Goal: Task Accomplishment & Management: Complete application form

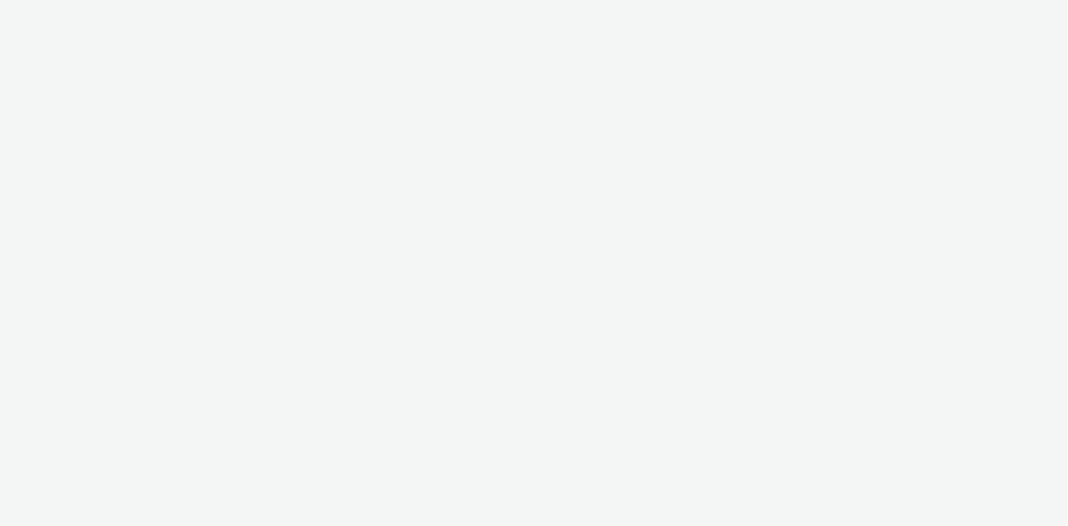
select select "08a58170-7f08-4922-abc8-b2d1eb407230"
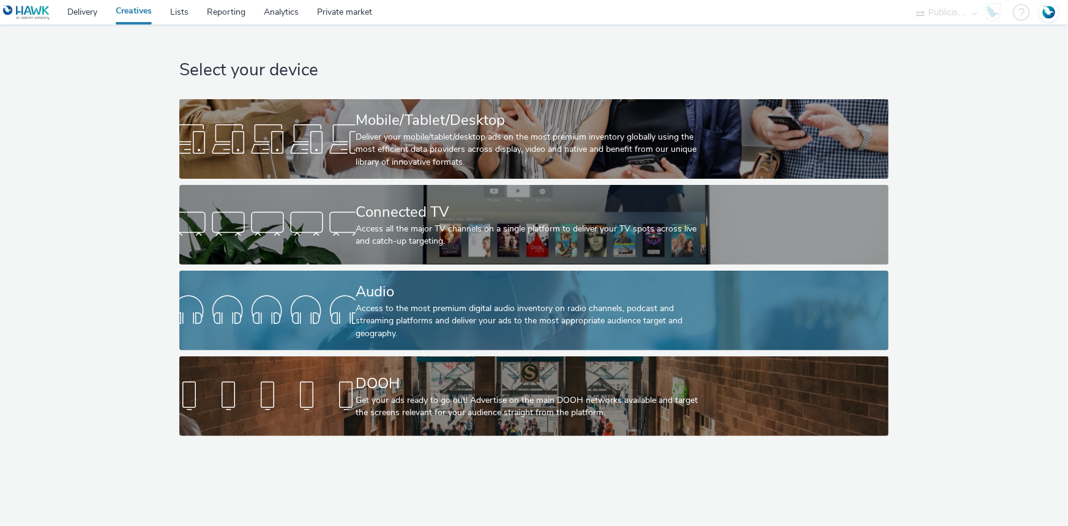
click at [386, 288] on div "Audio" at bounding box center [532, 291] width 352 height 21
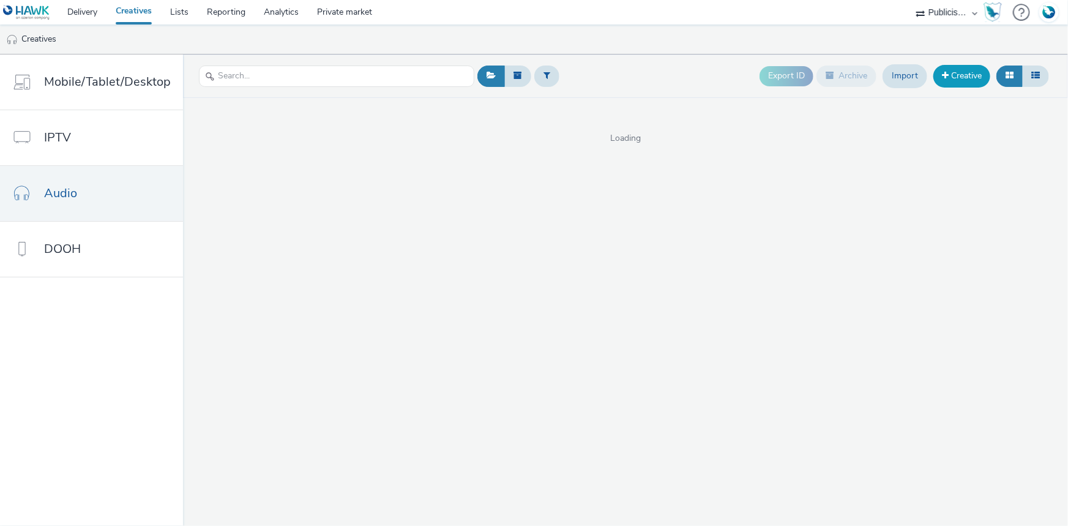
click at [976, 77] on link "Creative" at bounding box center [962, 76] width 57 height 22
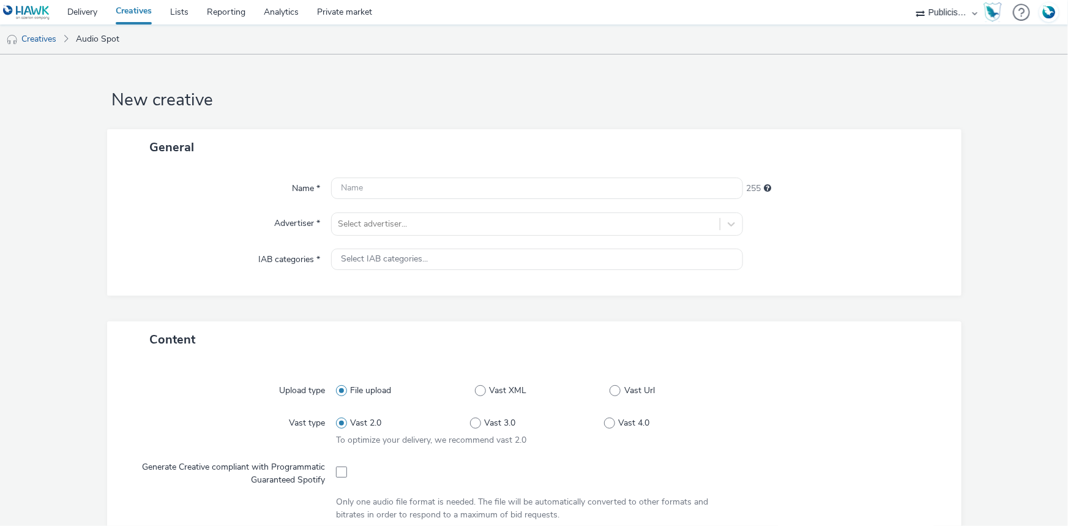
scroll to position [12, 0]
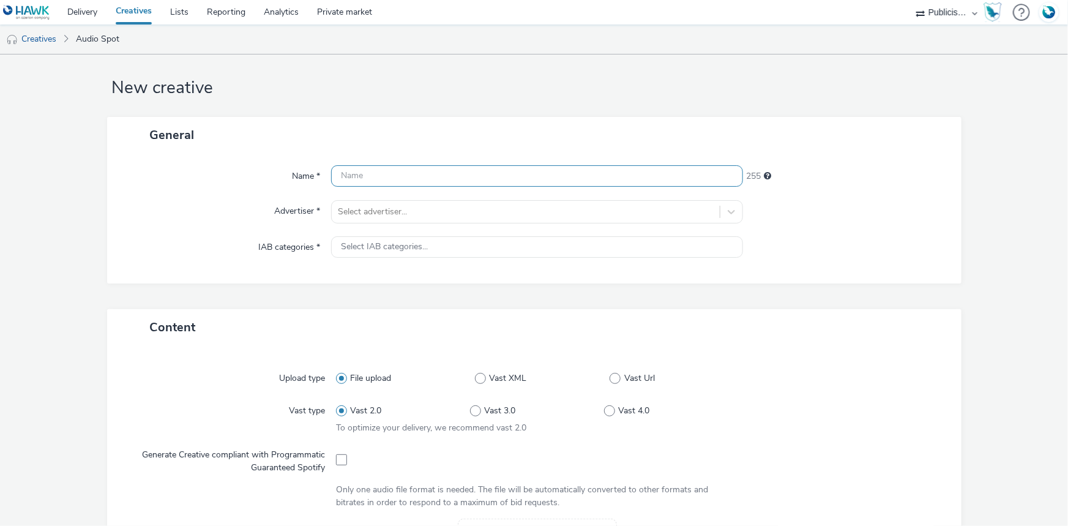
click at [356, 174] on input "text" at bounding box center [537, 175] width 412 height 21
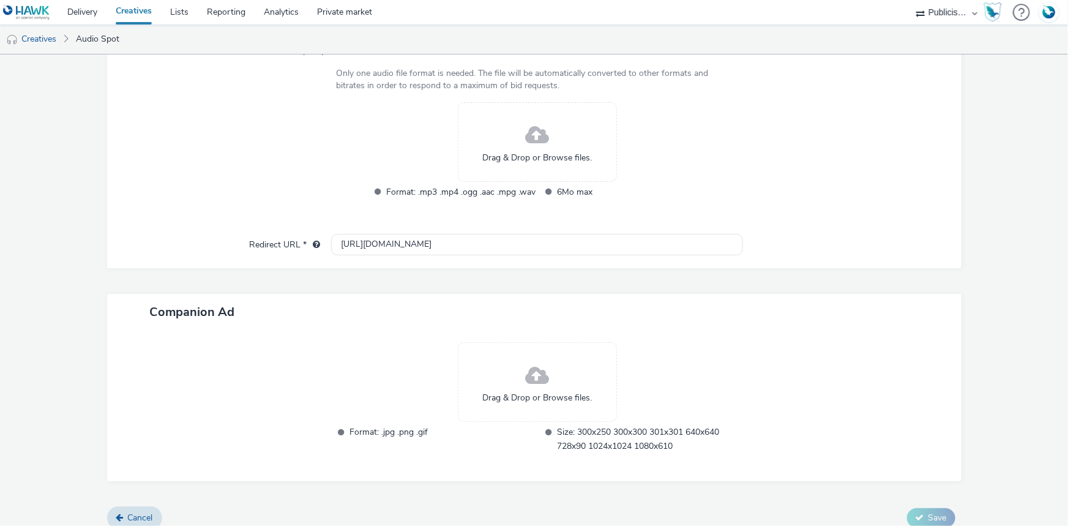
scroll to position [453, 0]
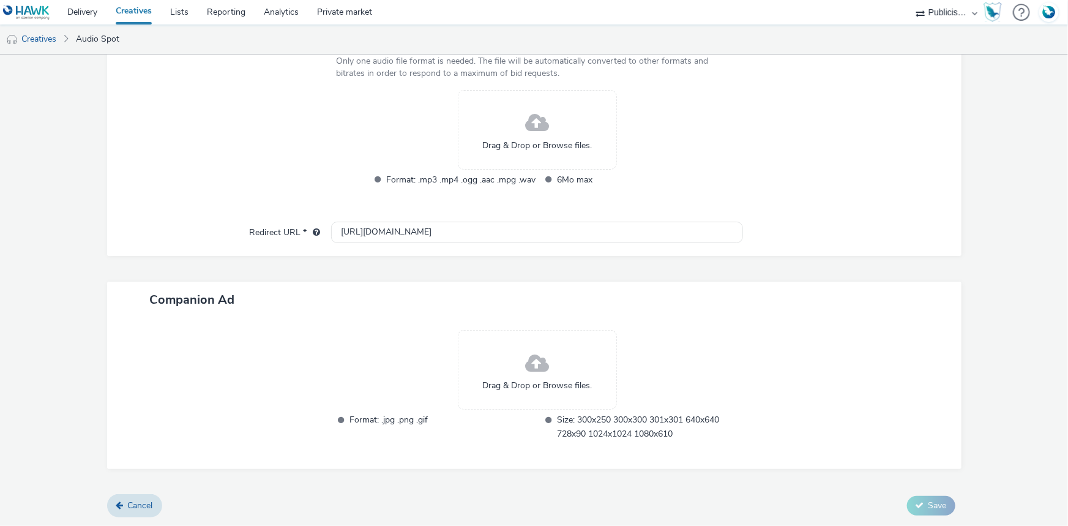
click at [144, 13] on link "Creatives" at bounding box center [134, 12] width 54 height 24
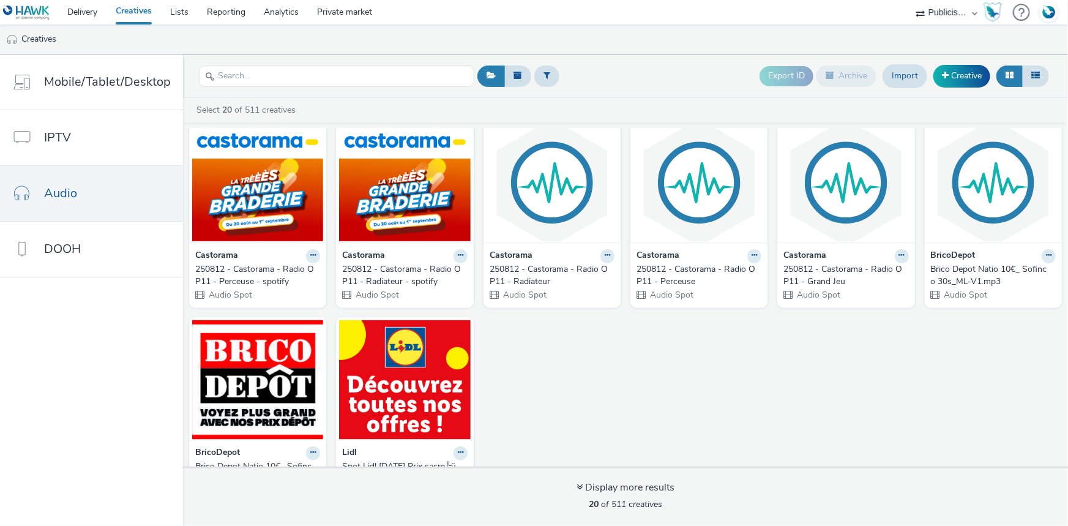
scroll to position [463, 0]
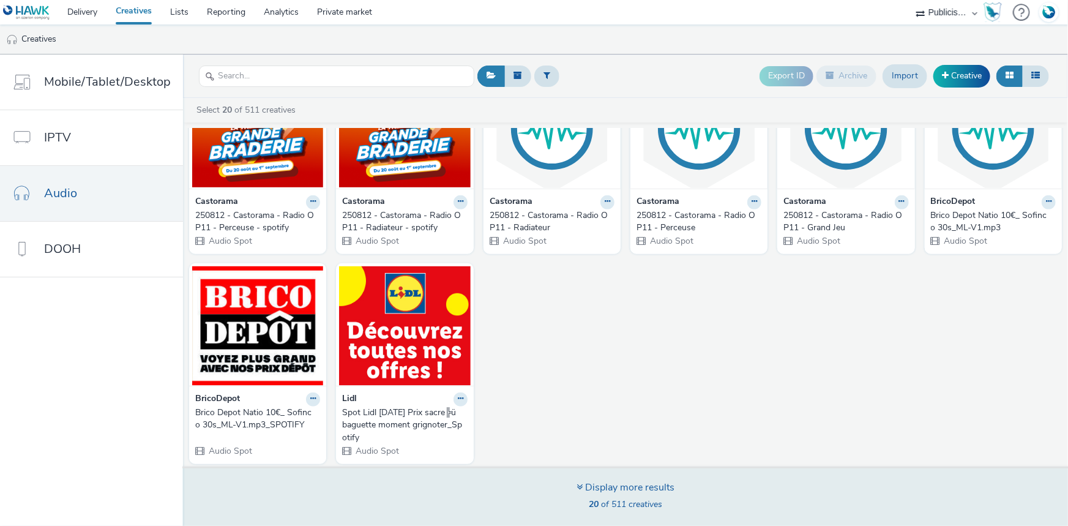
click at [640, 493] on div "Display more results" at bounding box center [626, 488] width 98 height 14
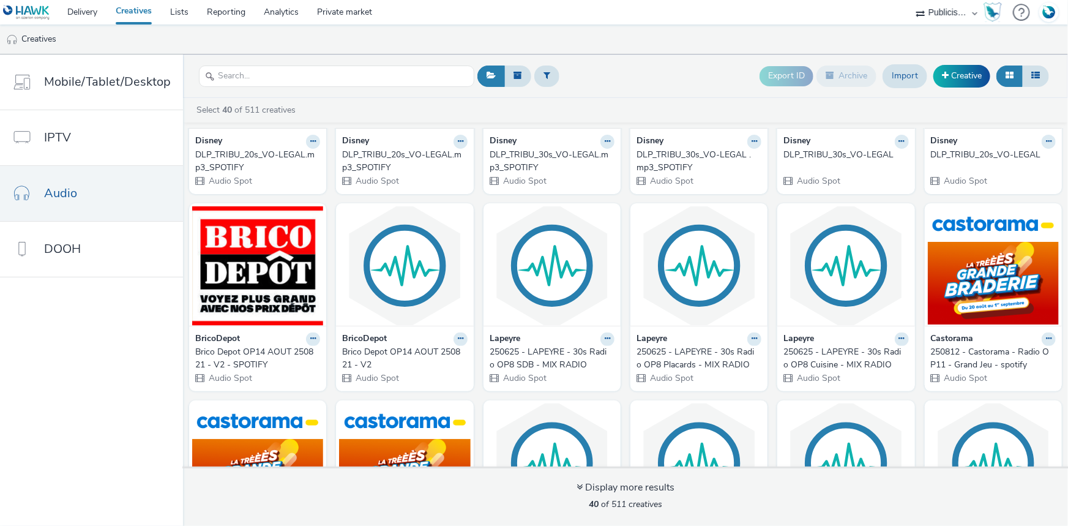
scroll to position [0, 0]
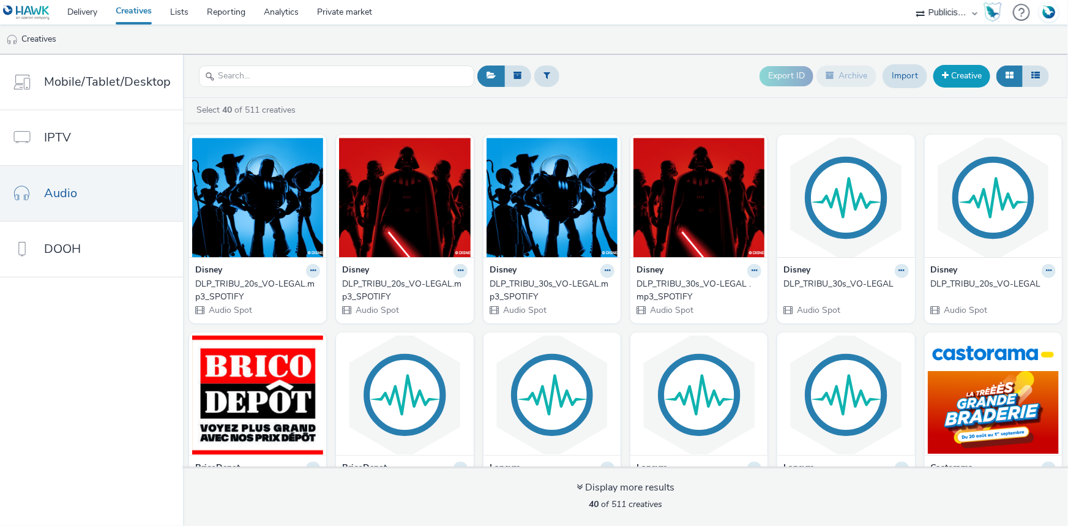
click at [974, 78] on link "Creative" at bounding box center [962, 76] width 57 height 22
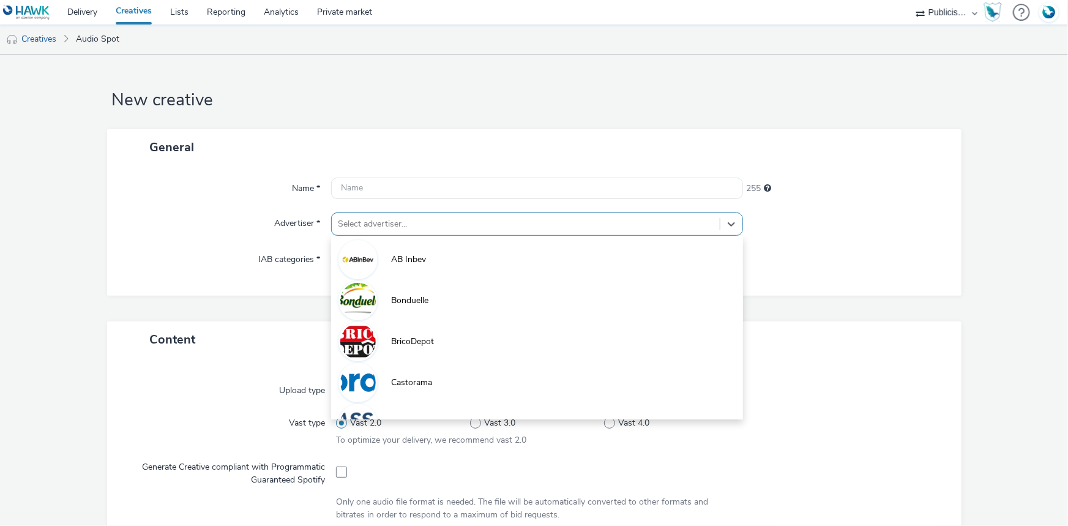
click at [367, 225] on div at bounding box center [526, 224] width 376 height 15
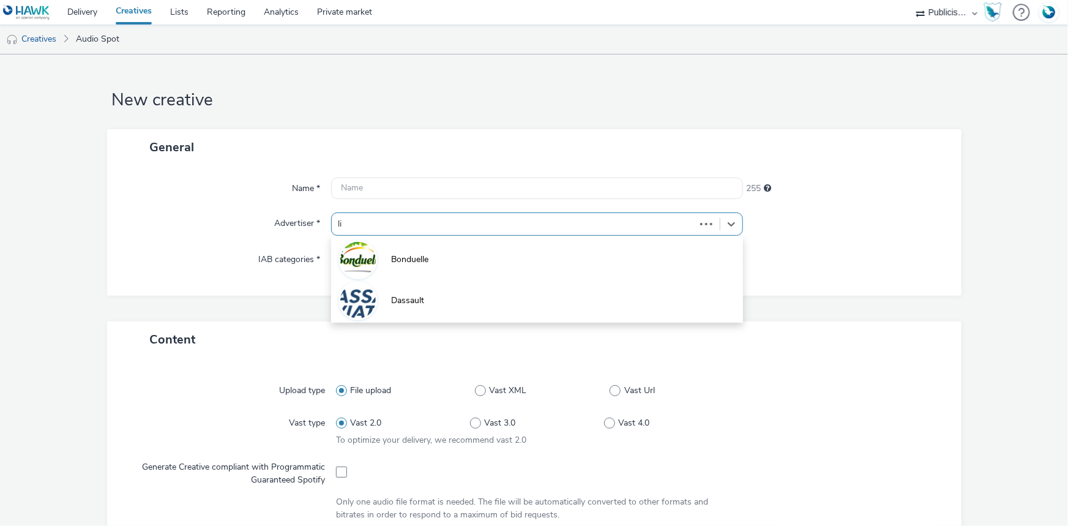
type input "lid"
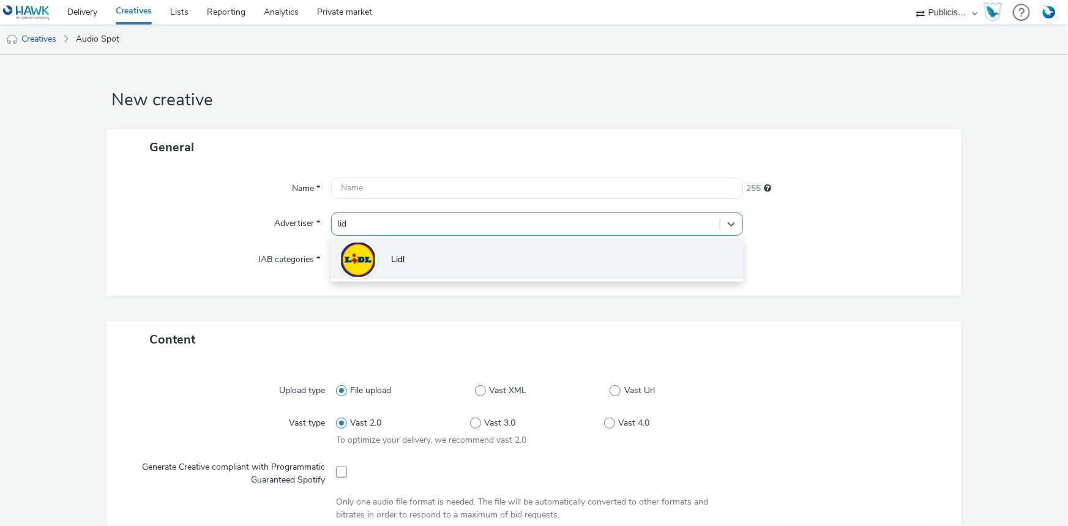
click at [423, 255] on li "Lidl" at bounding box center [537, 258] width 412 height 41
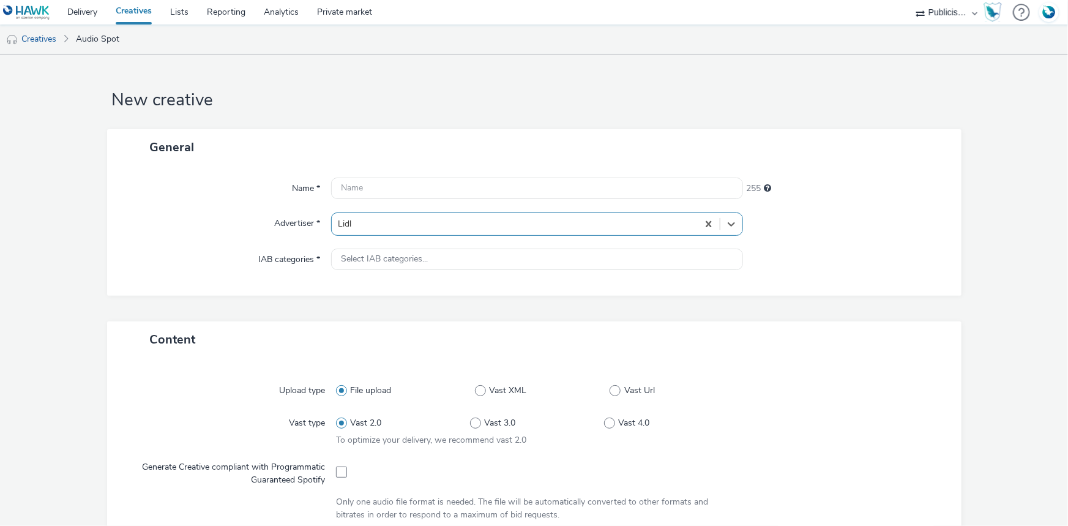
type input "[URL][DOMAIN_NAME]"
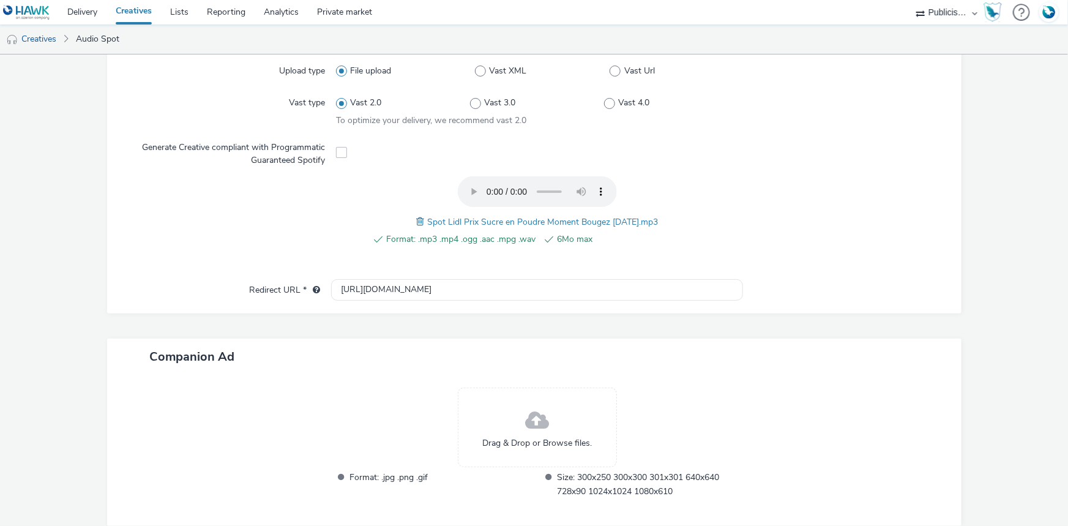
scroll to position [272, 0]
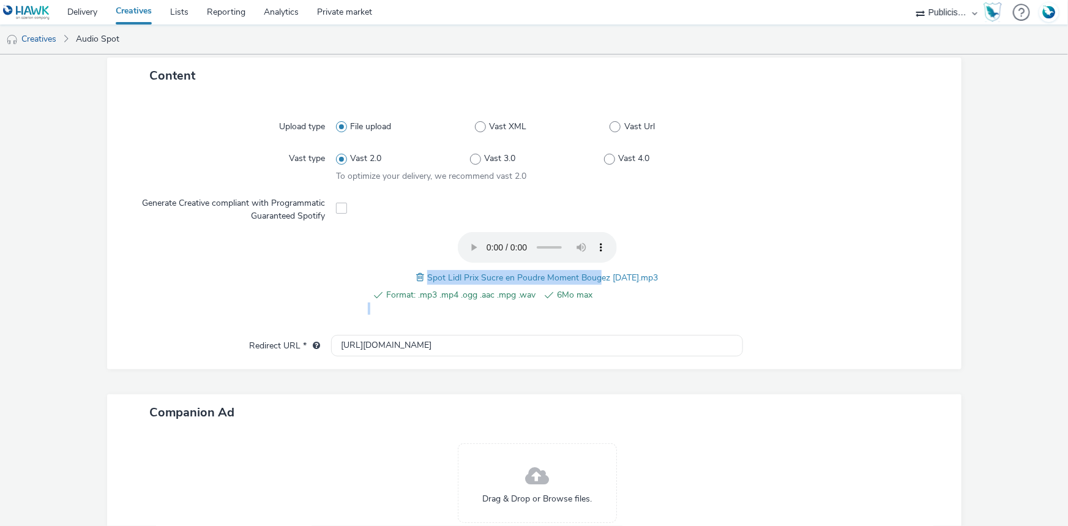
drag, startPoint x: 675, startPoint y: 275, endPoint x: 588, endPoint y: 275, distance: 86.3
click at [588, 275] on div "Format: .mp3 .mp4 .ogg .aac .mpg .wav 6Mo max Spot Lidl Prix Sucre en Poudre Mo…" at bounding box center [537, 273] width 402 height 83
click at [651, 345] on input "[URL][DOMAIN_NAME]" at bounding box center [537, 345] width 412 height 21
drag, startPoint x: 417, startPoint y: 275, endPoint x: 661, endPoint y: 272, distance: 243.0
click at [661, 272] on div "Format: .mp3 .mp4 .ogg .aac .mpg .wav 6Mo max Spot Lidl Prix Sucre en Poudre Mo…" at bounding box center [537, 273] width 402 height 83
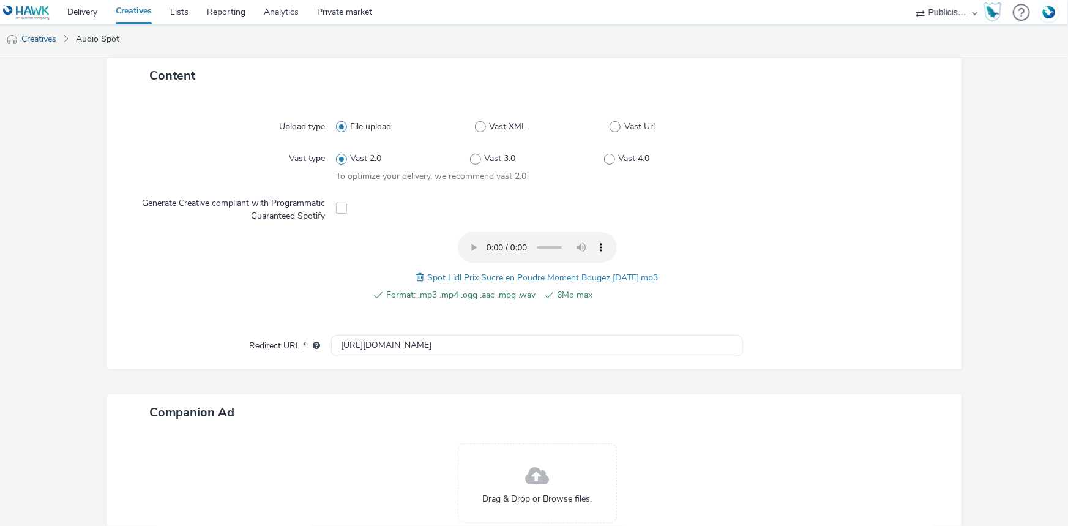
copy span "Spot Lidl Prix Sucre en Poudre Moment Bougez 21-08-25.mp3"
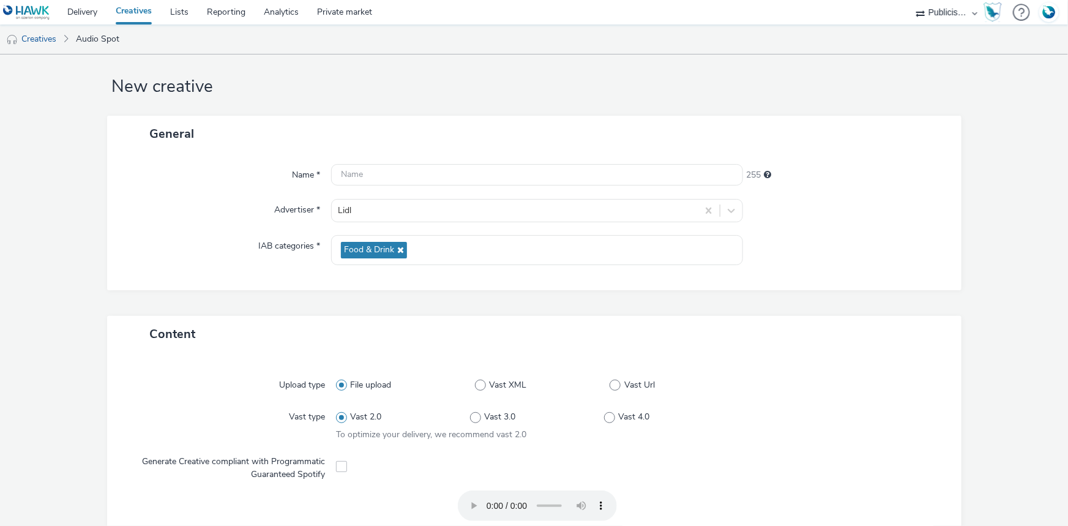
scroll to position [0, 0]
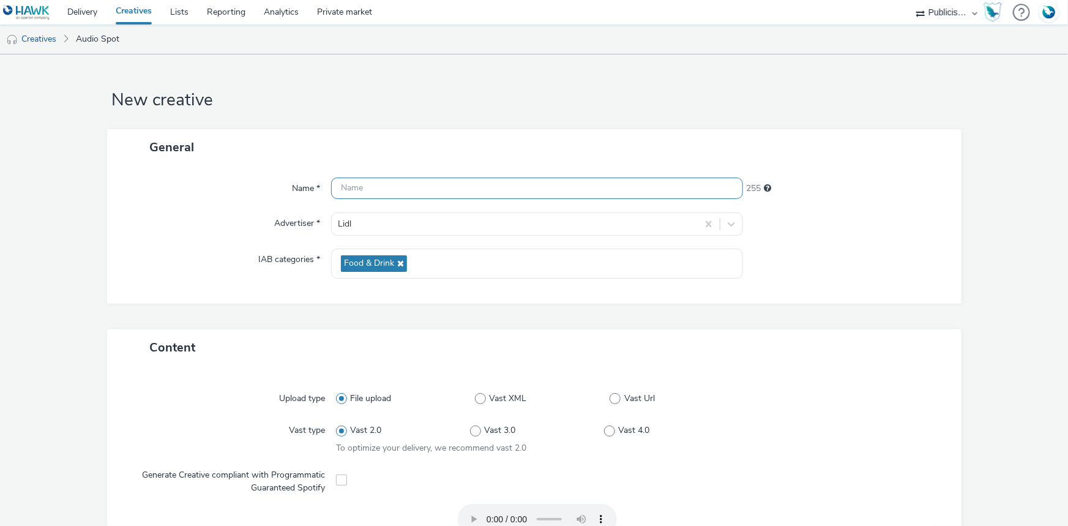
click at [373, 190] on input "text" at bounding box center [537, 188] width 412 height 21
paste input "Spot Lidl Prix Sucre en Poudre Moment Bougez 21-08-25.mp3"
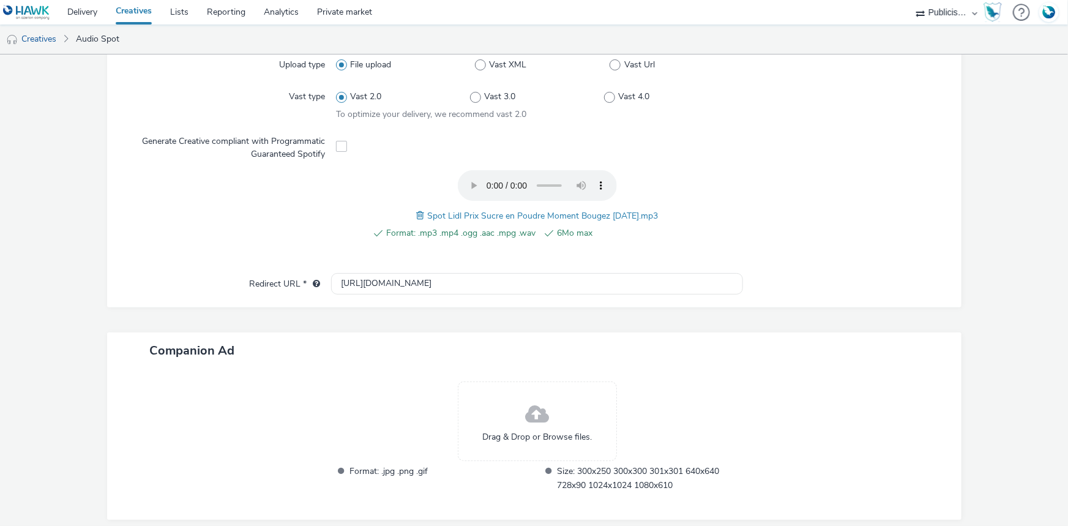
scroll to position [383, 0]
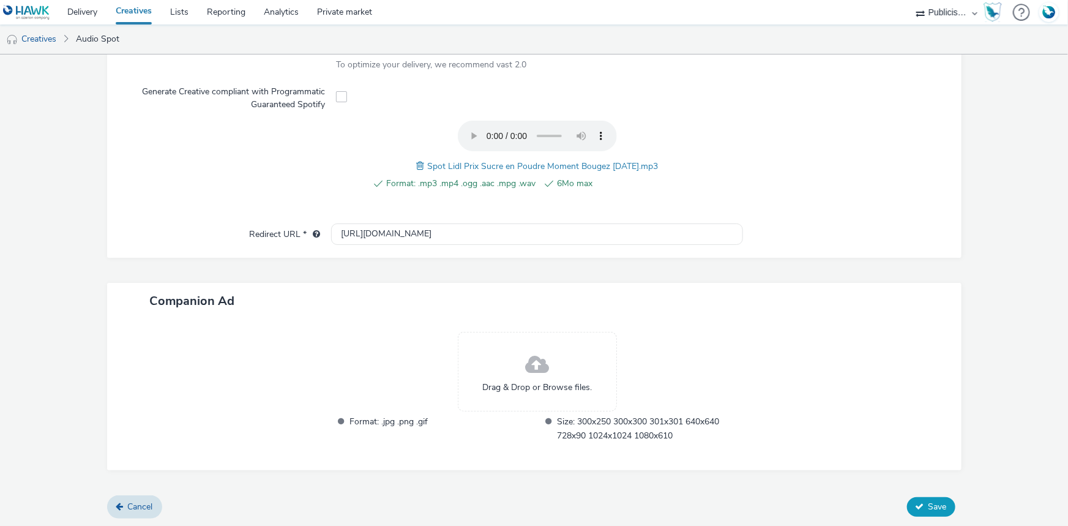
type input "Spot Lidl Prix Sucre en Poudre Moment Bougez 21-08-25.mp3"
click at [929, 502] on span "Save" at bounding box center [938, 507] width 18 height 12
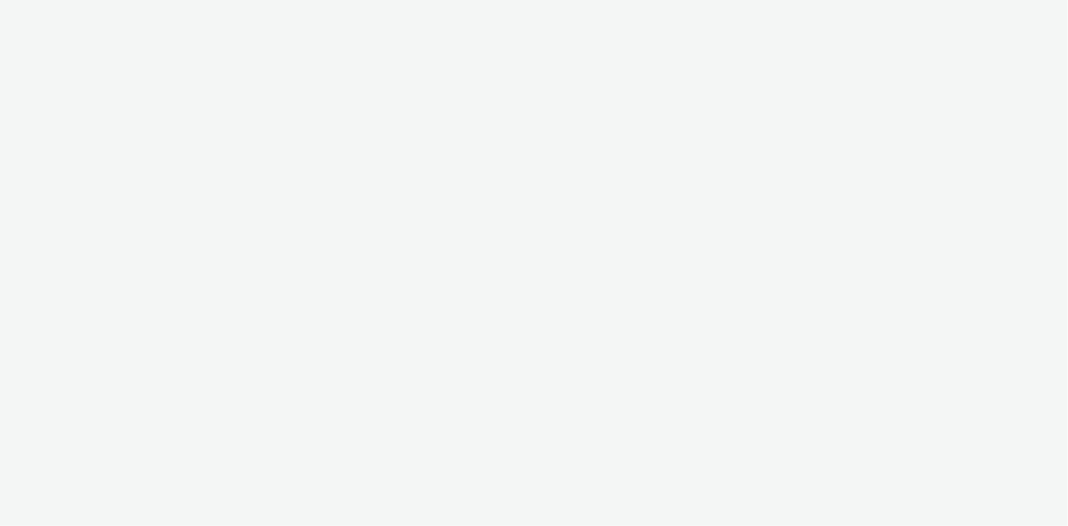
select select "08a58170-7f08-4922-abc8-b2d1eb407230"
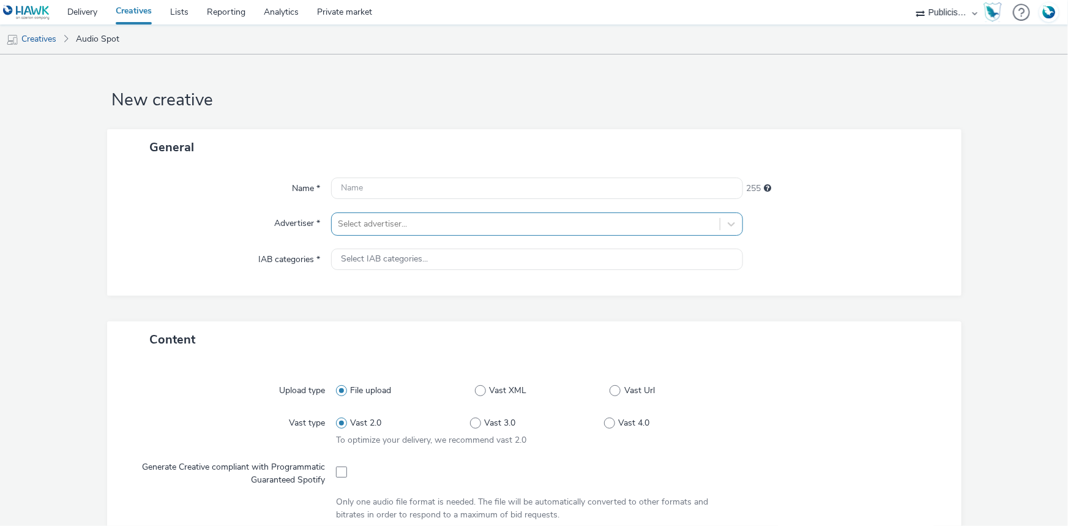
click at [376, 219] on div at bounding box center [526, 224] width 376 height 15
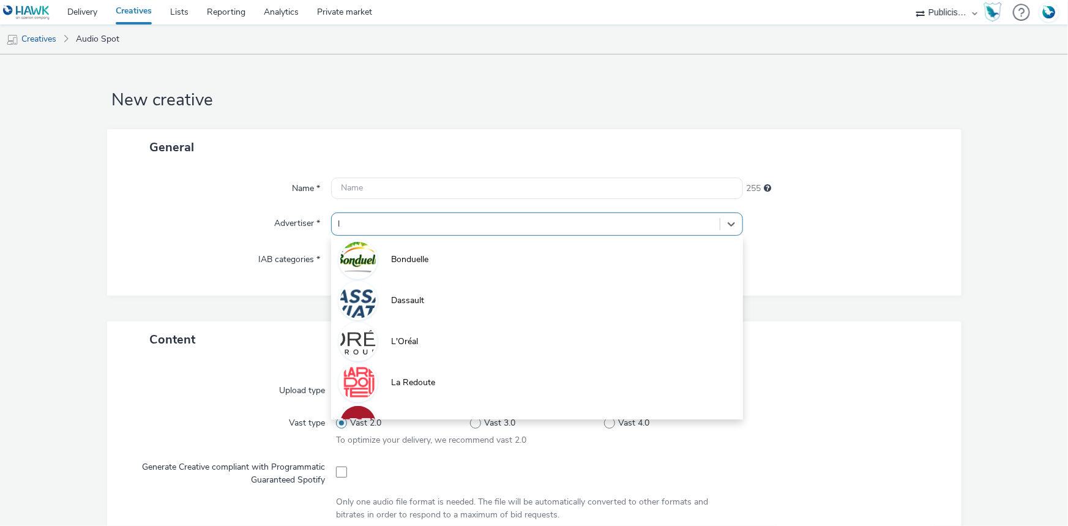
type input "li"
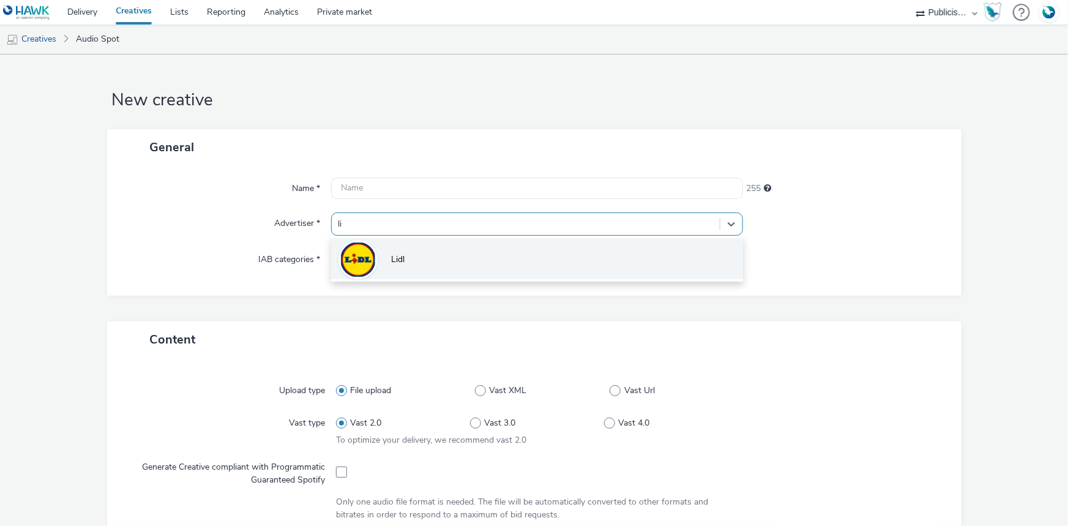
click at [416, 259] on li "Lidl" at bounding box center [537, 258] width 412 height 41
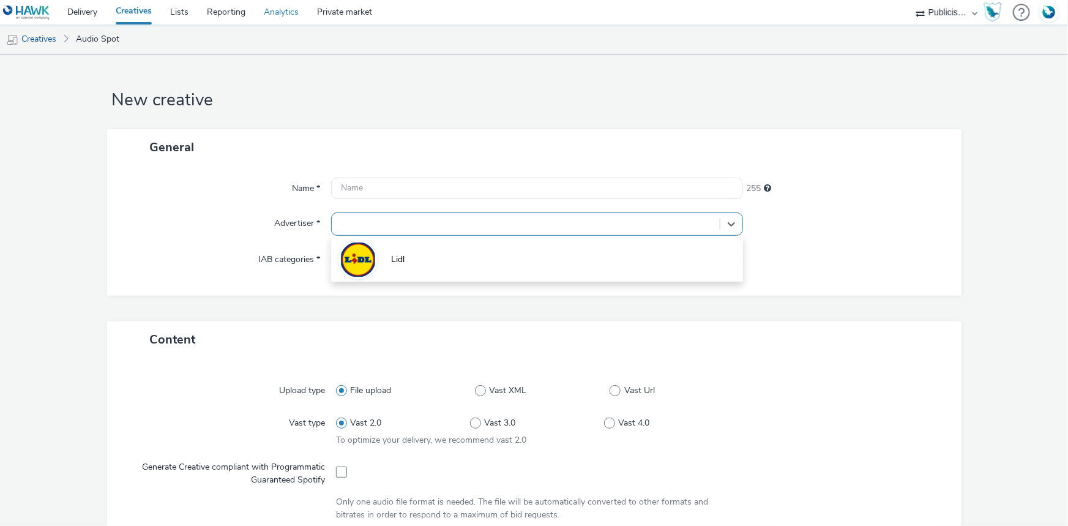
type input "[URL][DOMAIN_NAME]"
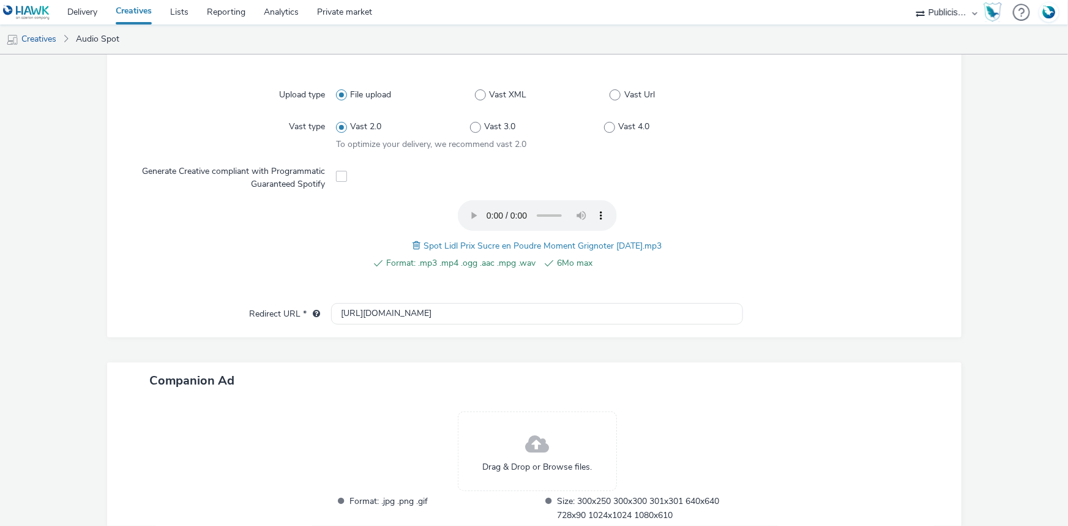
scroll to position [160, 0]
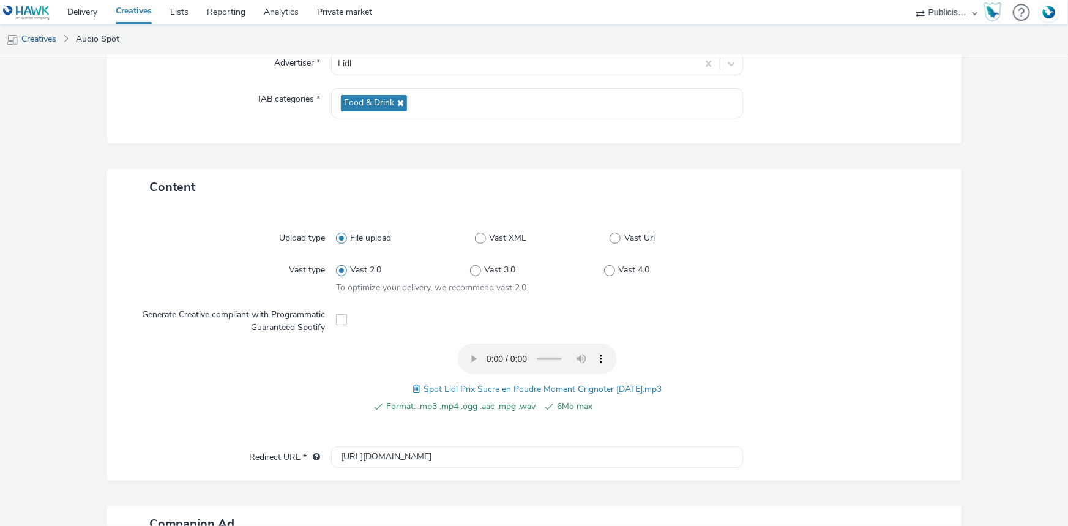
drag, startPoint x: 415, startPoint y: 386, endPoint x: 664, endPoint y: 383, distance: 248.5
click at [664, 383] on div "Format: .mp3 .mp4 .ogg .aac .mpg .wav 6Mo max Spot Lidl Prix Sucre en Poudre Mo…" at bounding box center [537, 384] width 402 height 83
copy span "Spot Lidl Prix Sucre en Poudre Moment Grignoter 21-08-25.mp3"
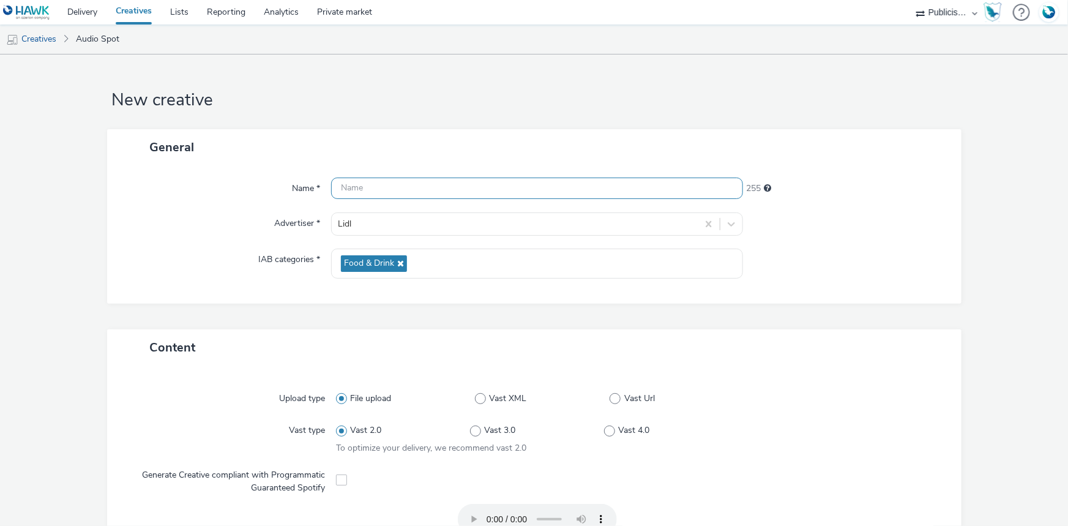
click at [373, 190] on input "text" at bounding box center [537, 188] width 412 height 21
paste input "Spot Lidl Prix Sucre en Poudre Moment Grignoter 21-08-25.mp3"
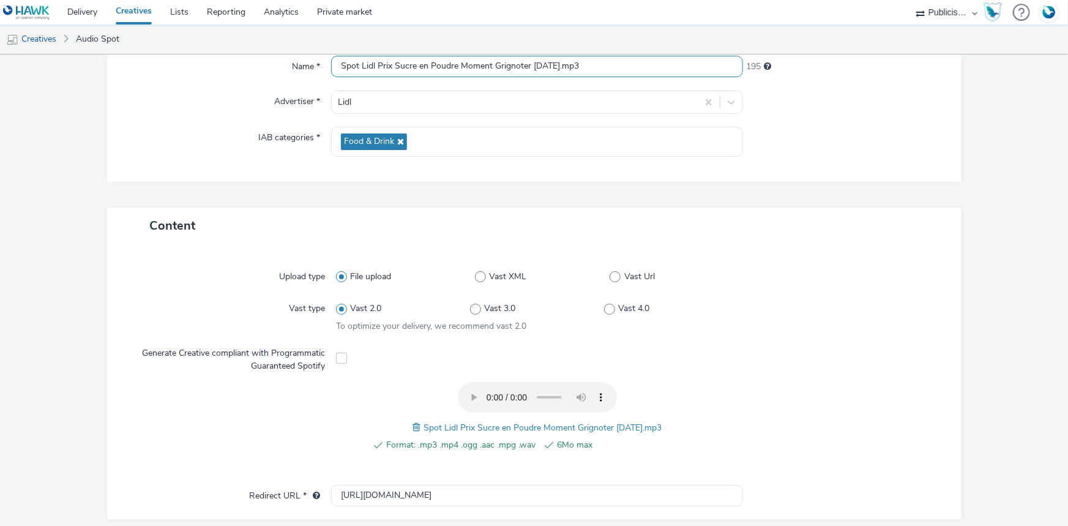
scroll to position [383, 0]
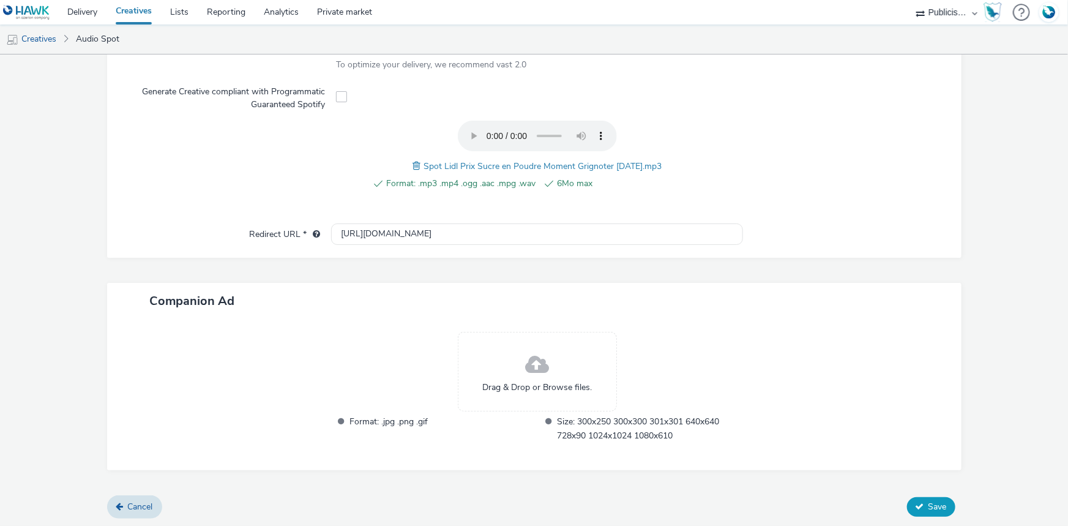
type input "Spot Lidl Prix Sucre en Poudre Moment Grignoter 21-08-25.mp3"
click at [907, 505] on button "Save" at bounding box center [931, 507] width 48 height 20
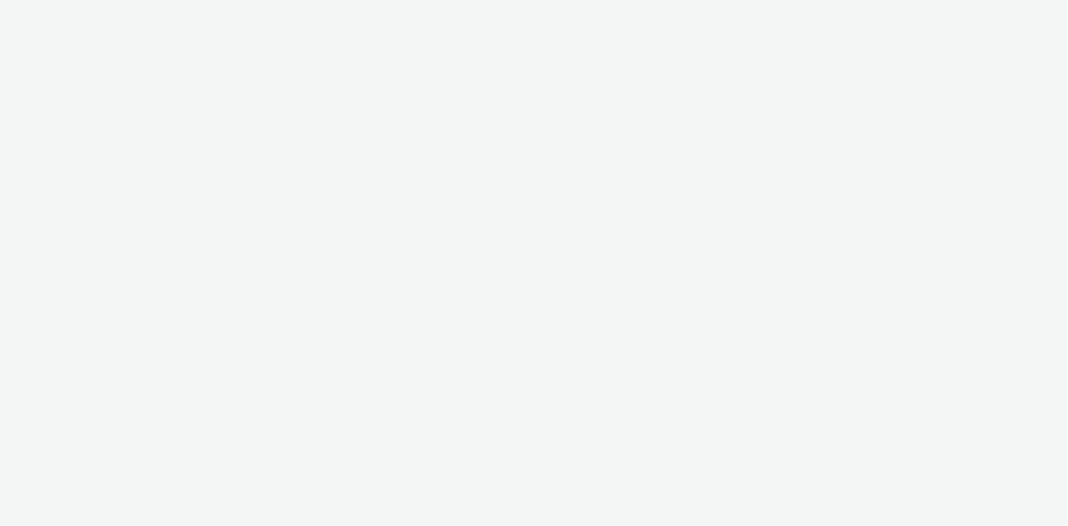
select select "08a58170-7f08-4922-abc8-b2d1eb407230"
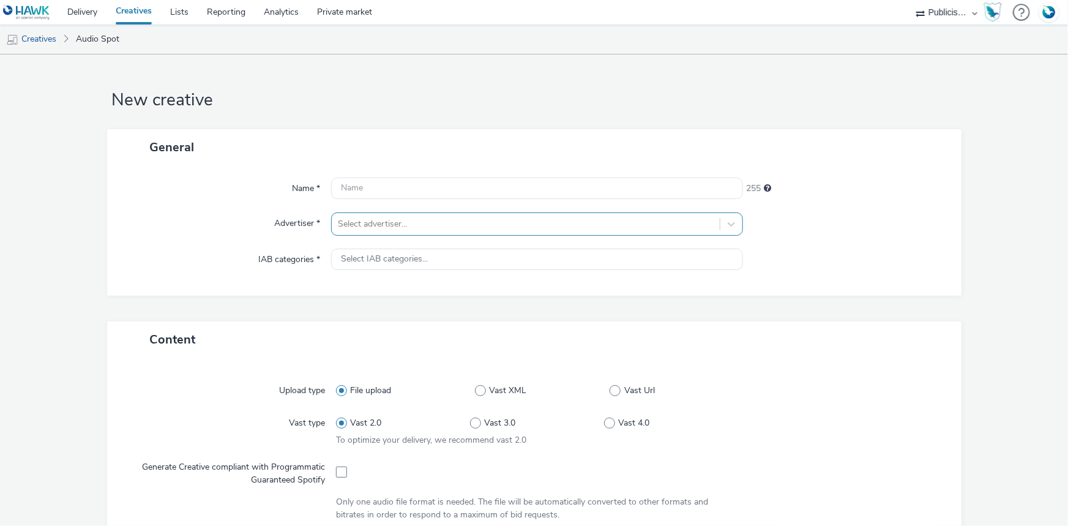
click at [416, 225] on div at bounding box center [526, 224] width 376 height 15
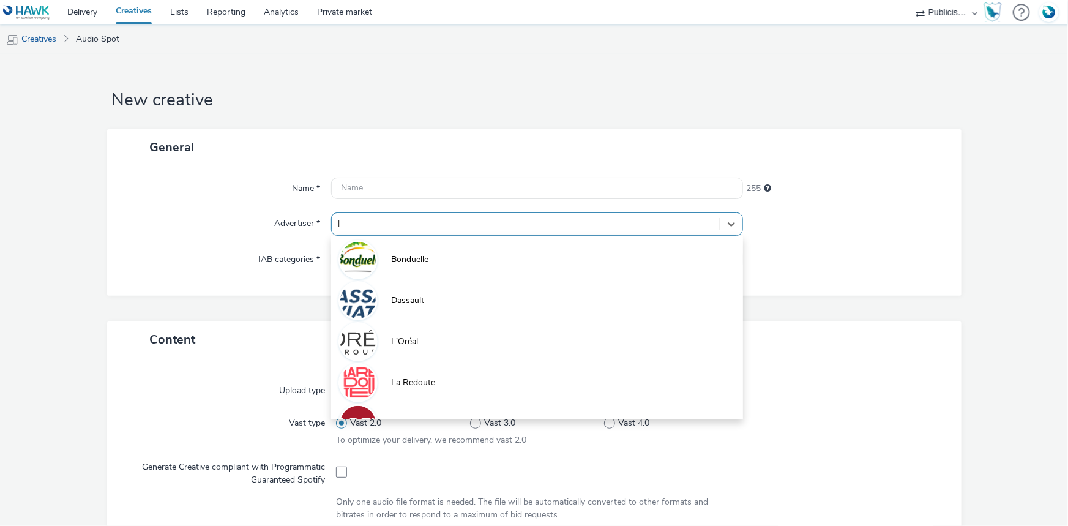
type input "li"
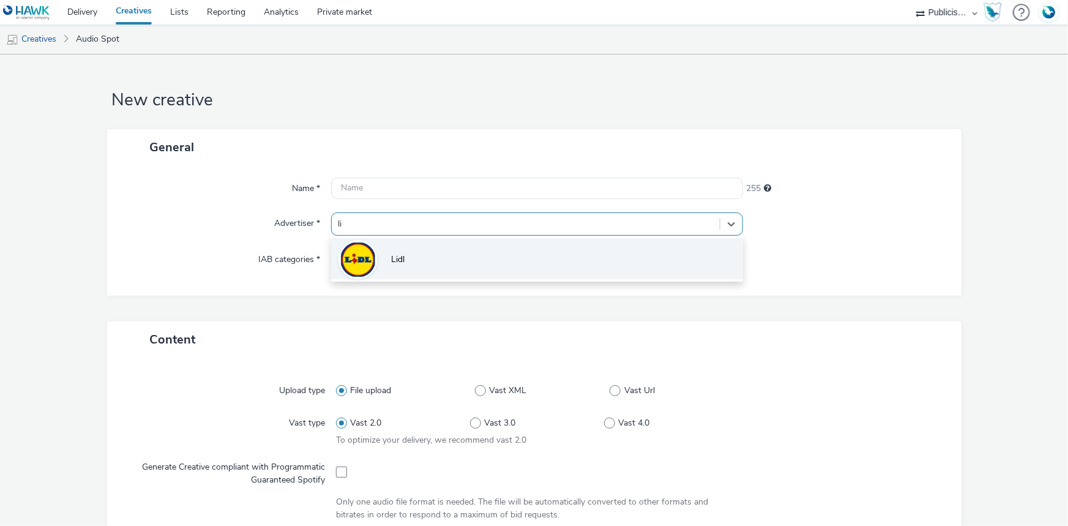
click at [430, 251] on li "Lidl" at bounding box center [537, 258] width 412 height 41
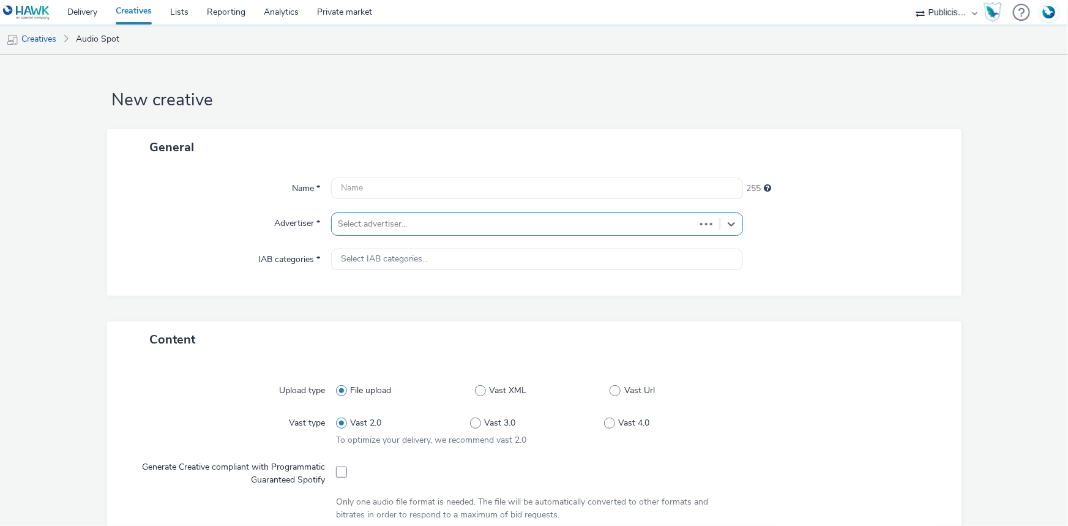
type input "[URL][DOMAIN_NAME]"
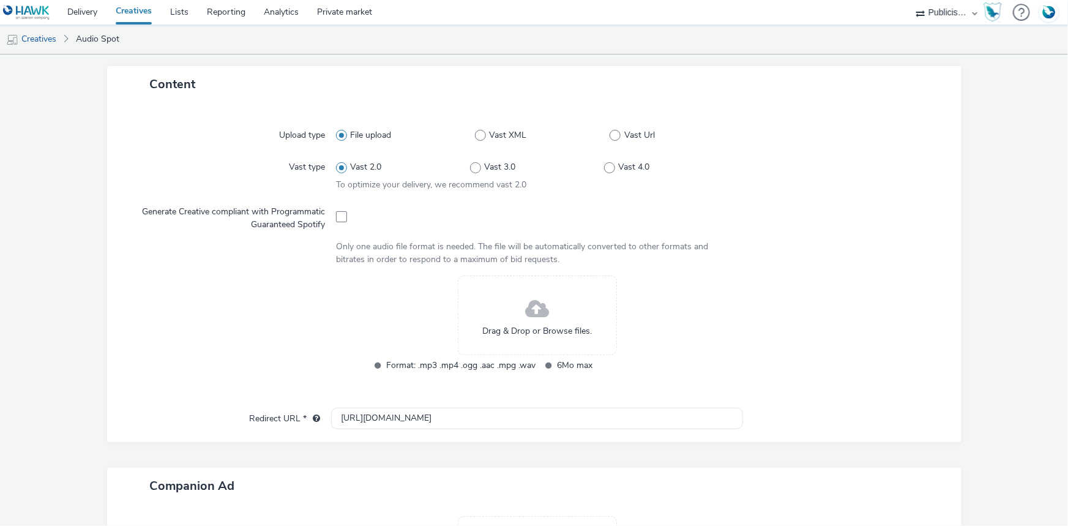
scroll to position [278, 0]
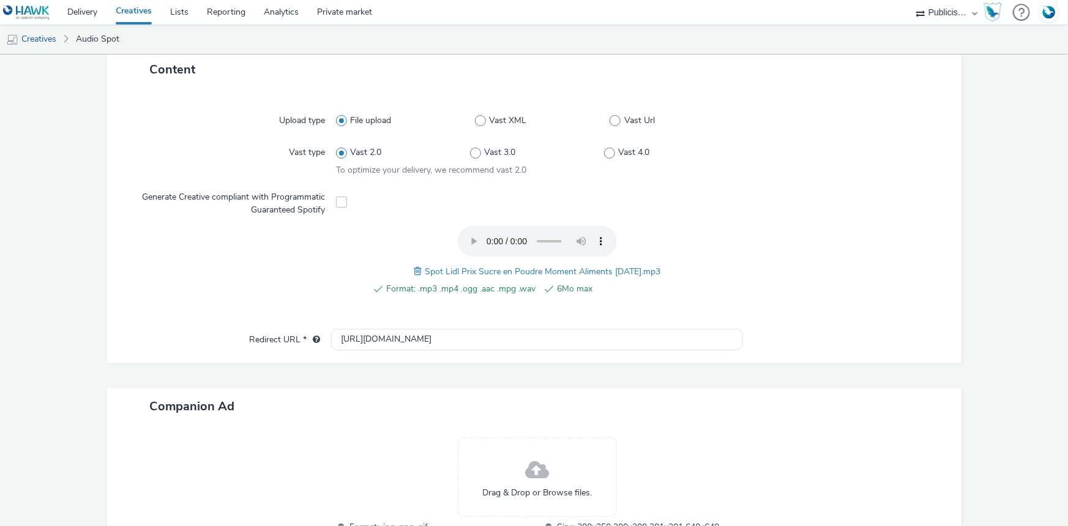
drag, startPoint x: 416, startPoint y: 267, endPoint x: 677, endPoint y: 263, distance: 261.4
click at [677, 263] on div "Format: .mp3 .mp4 .ogg .aac .mpg .wav 6Mo max Spot Lidl Prix Sucre en Poudre Mo…" at bounding box center [537, 267] width 402 height 83
copy span "Spot Lidl Prix Sucre en Poudre Moment Aliments 21-08-25.mp3"
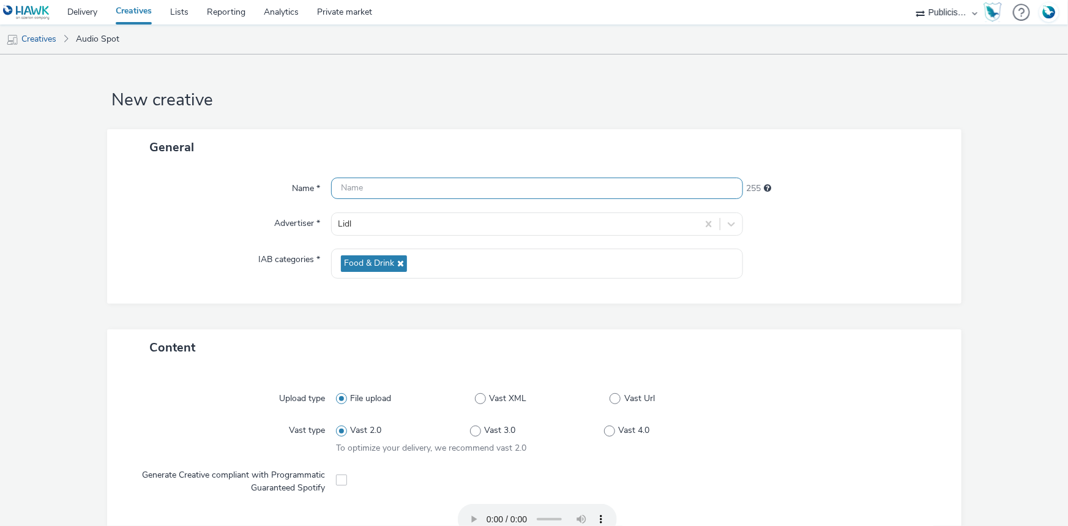
click at [373, 180] on input "text" at bounding box center [537, 188] width 412 height 21
paste input "Spot Lidl Prix Sucre en Poudre Moment Aliments 21-08-25.mp3"
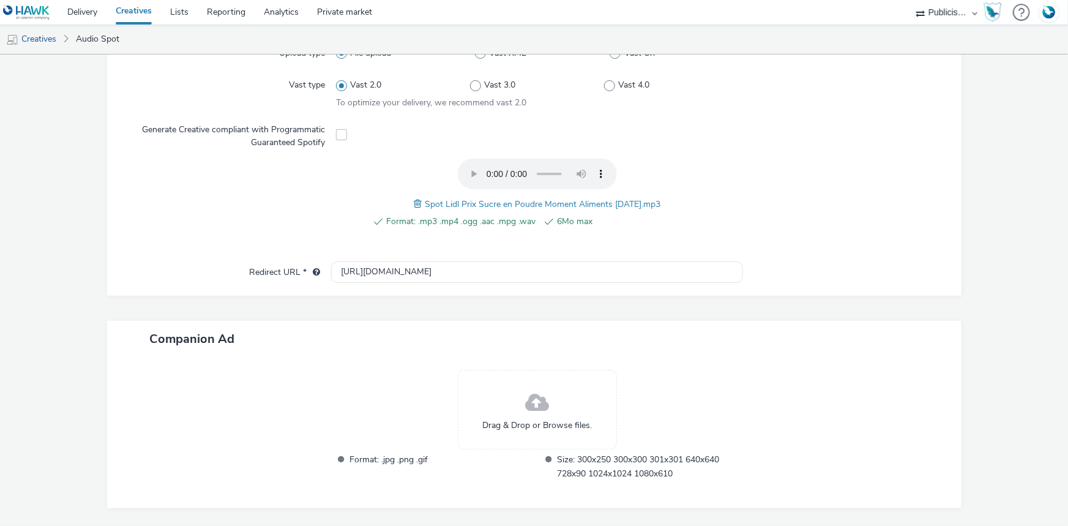
scroll to position [383, 0]
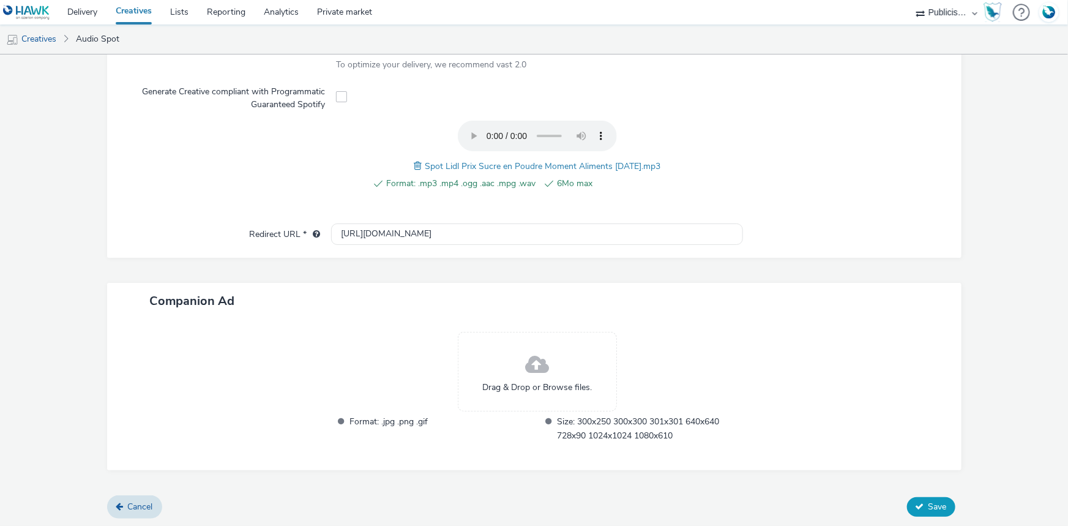
type input "Spot Lidl Prix Sucre en Poudre Moment Aliments 21-08-25.mp3"
click at [929, 497] on button "Save" at bounding box center [931, 507] width 48 height 20
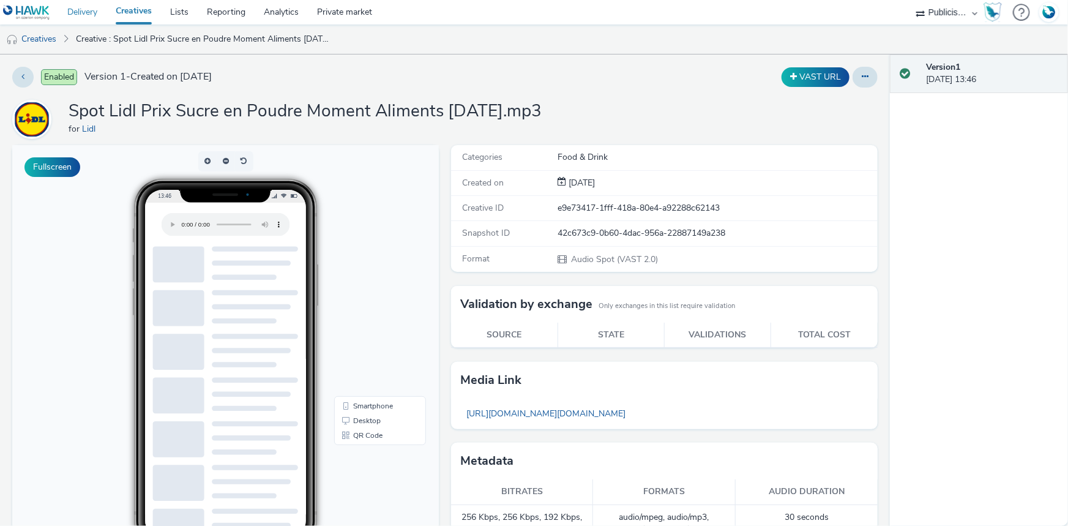
drag, startPoint x: 53, startPoint y: 39, endPoint x: 94, endPoint y: 21, distance: 44.9
click at [53, 39] on link "Creatives" at bounding box center [31, 38] width 62 height 29
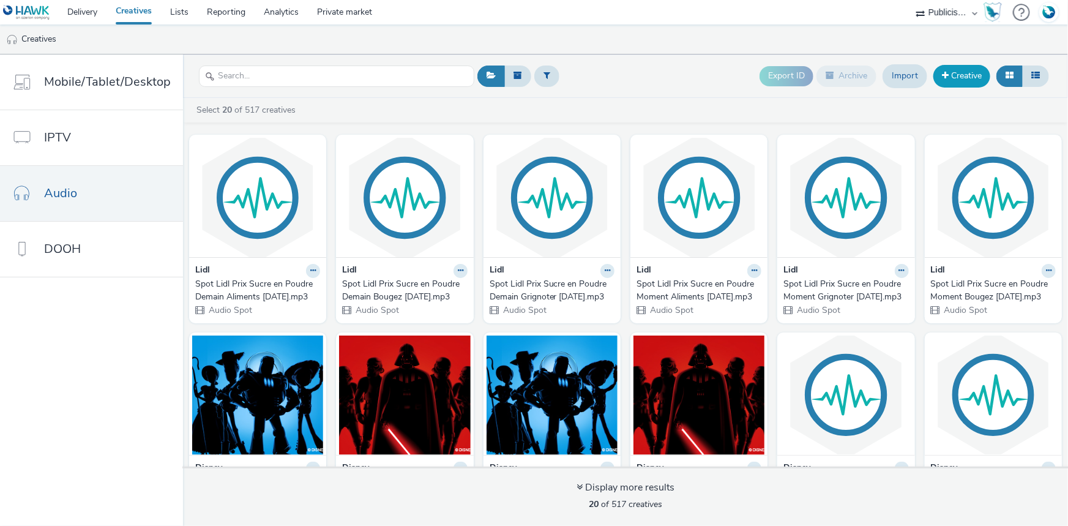
click at [955, 79] on link "Creative" at bounding box center [962, 76] width 57 height 22
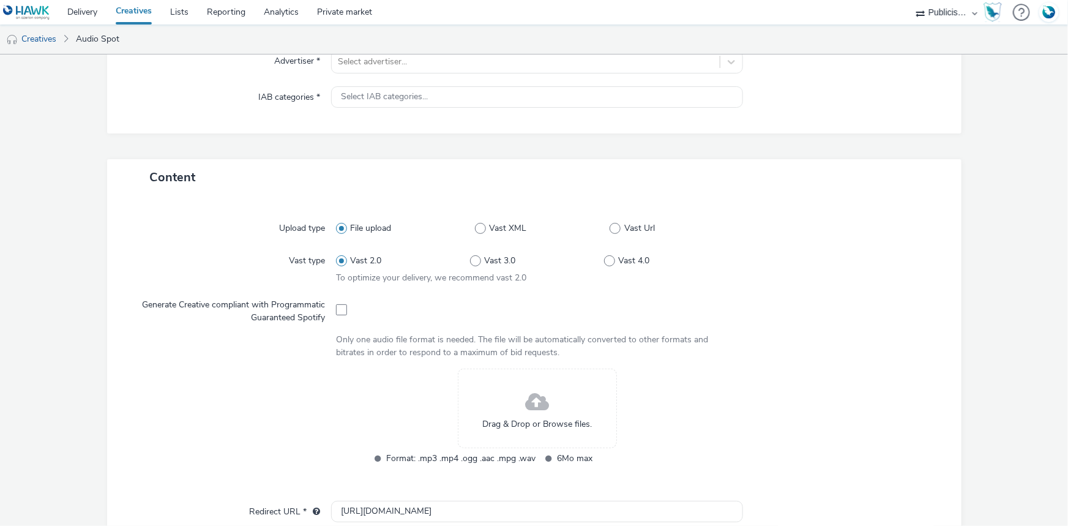
scroll to position [278, 0]
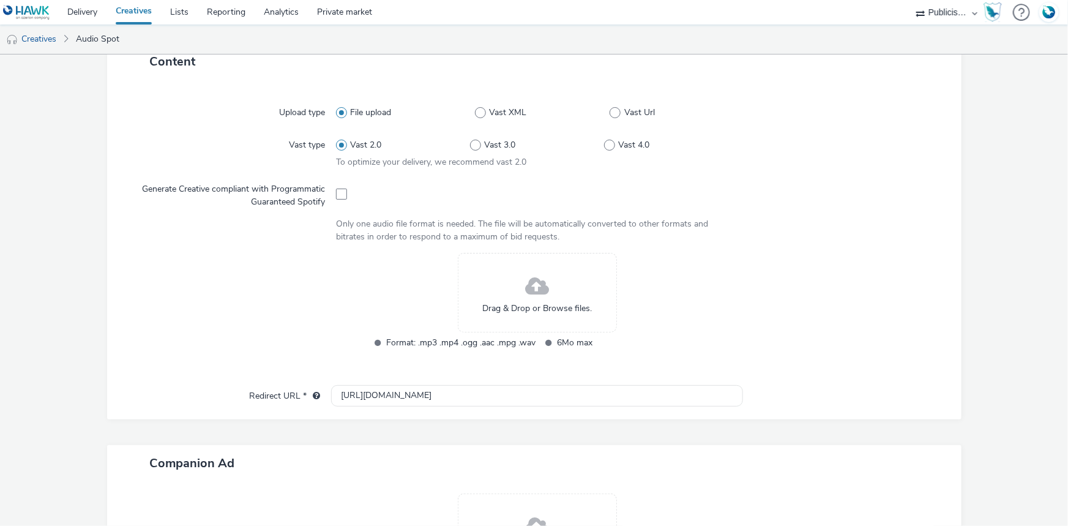
click at [347, 192] on div at bounding box center [537, 193] width 402 height 30
click at [337, 191] on span at bounding box center [341, 194] width 11 height 11
checkbox input "true"
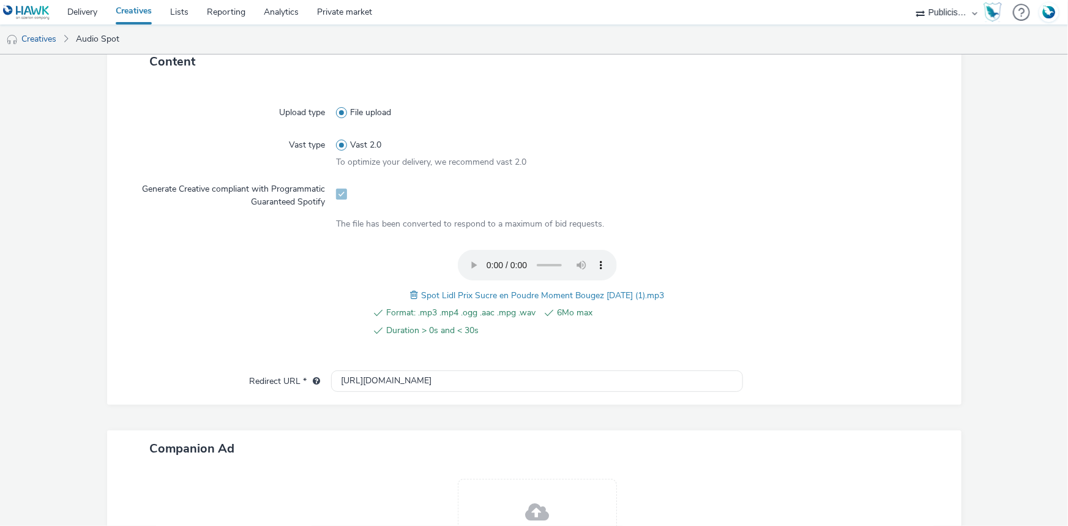
drag, startPoint x: 667, startPoint y: 293, endPoint x: 413, endPoint y: 283, distance: 253.6
click at [413, 283] on div "Format: .mp3 .mp4 .ogg .aac .mpg .wav 6Mo max Duration > 0s and < 30s Spot Lidl…" at bounding box center [537, 300] width 402 height 101
copy span "Spot Lidl Prix Sucre en Poudre Moment Bougez 21-08-25 (1).mp3"
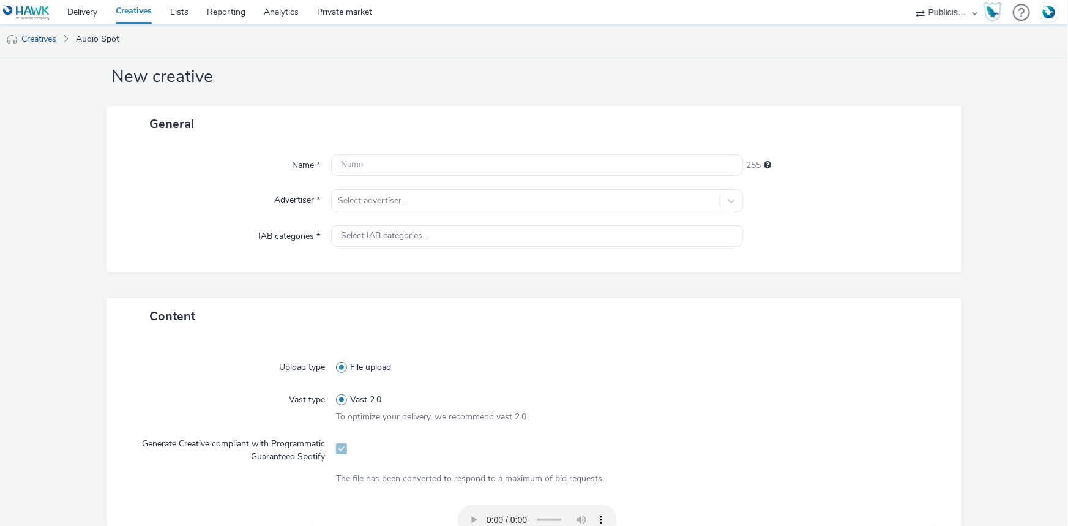
scroll to position [0, 0]
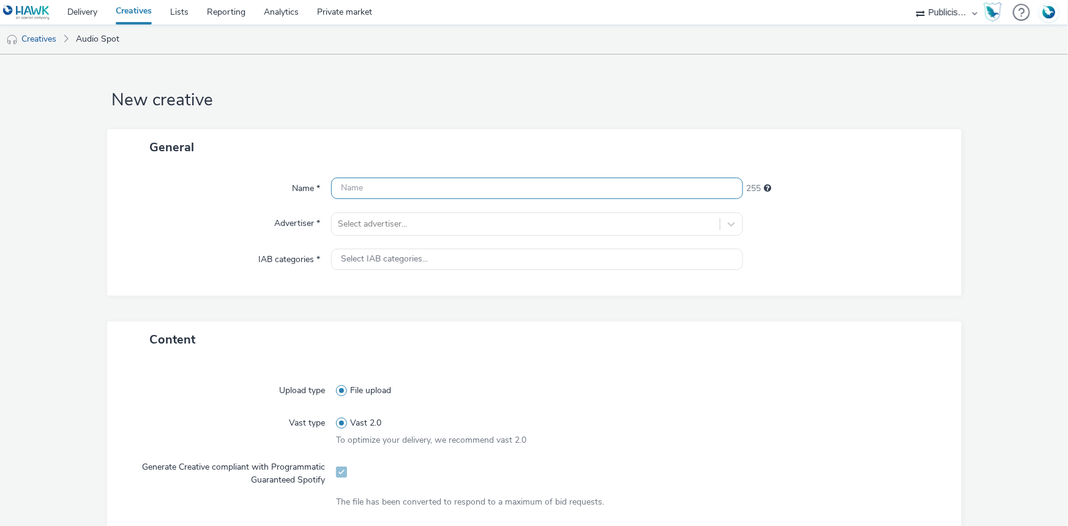
click at [379, 181] on input "text" at bounding box center [537, 188] width 412 height 21
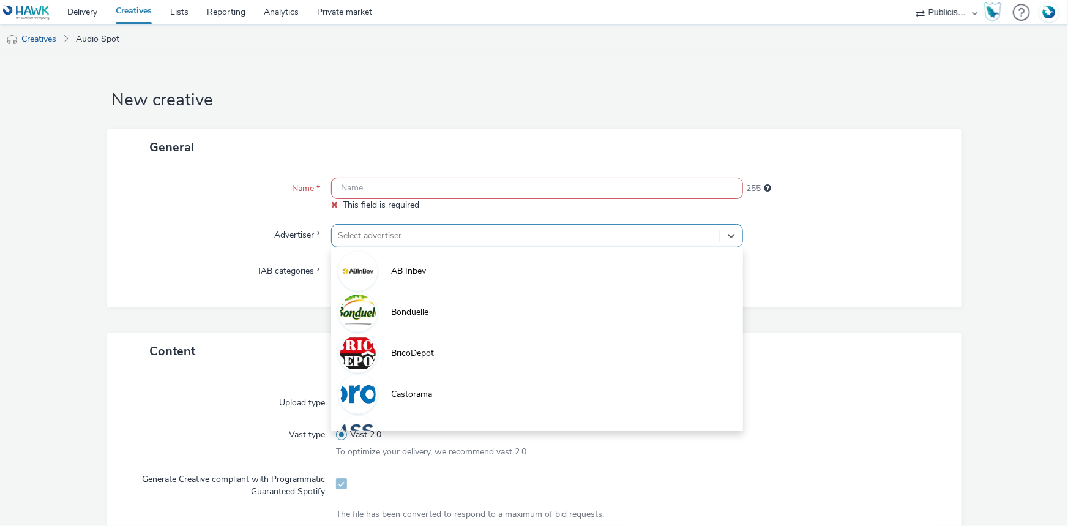
click at [364, 231] on div at bounding box center [526, 235] width 376 height 15
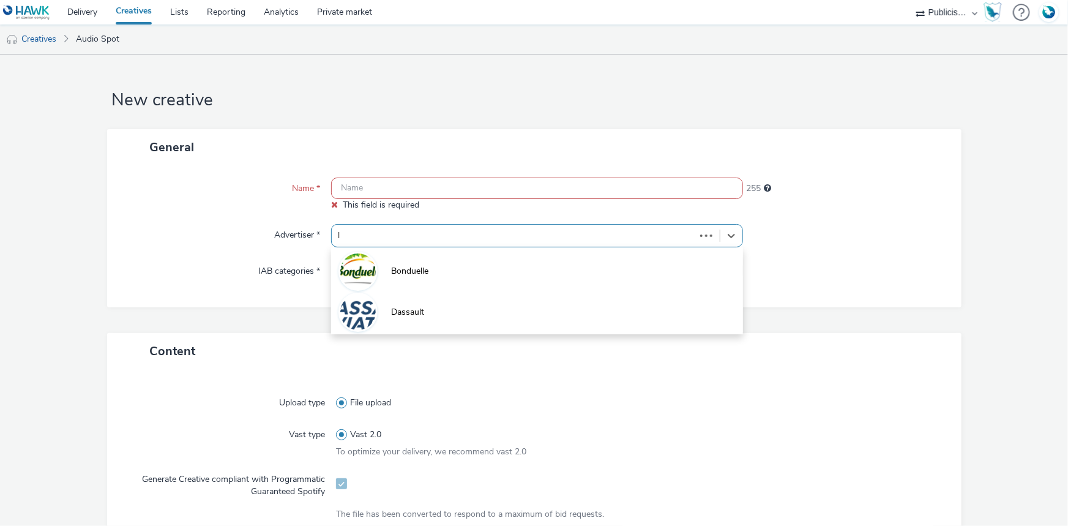
type input "li"
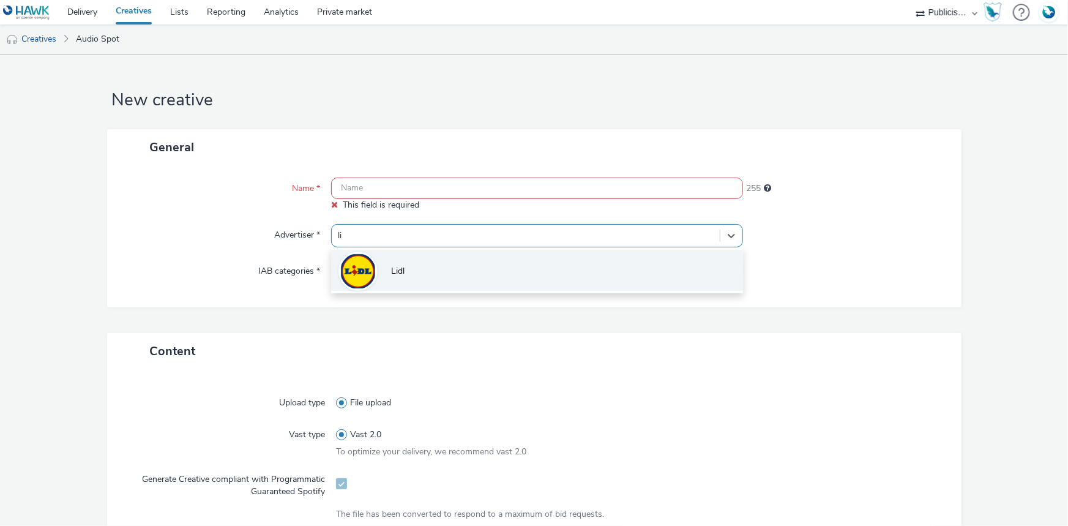
click at [400, 268] on span "Lidl" at bounding box center [397, 271] width 13 height 12
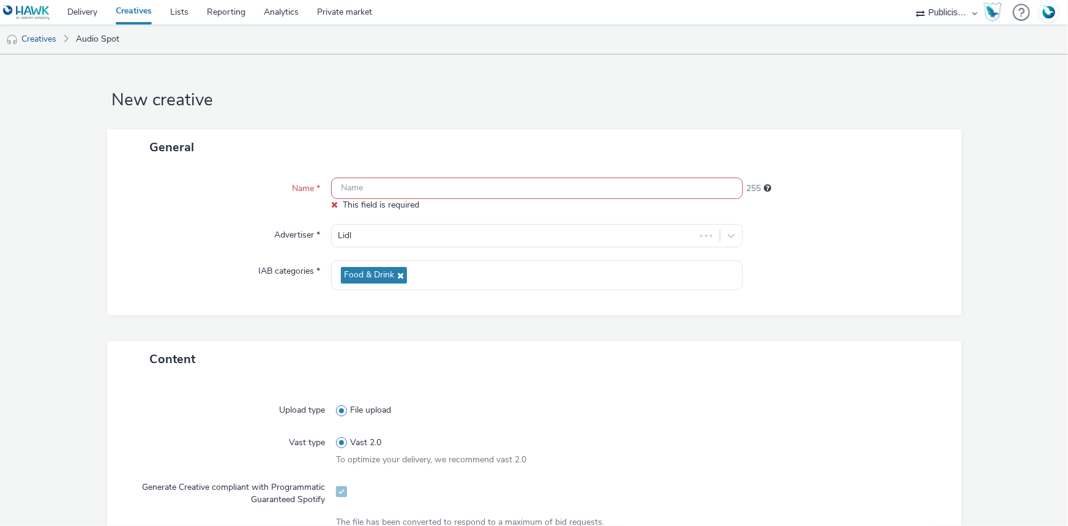
click at [397, 193] on input "text" at bounding box center [537, 188] width 412 height 21
paste input "_SPOTIFY"
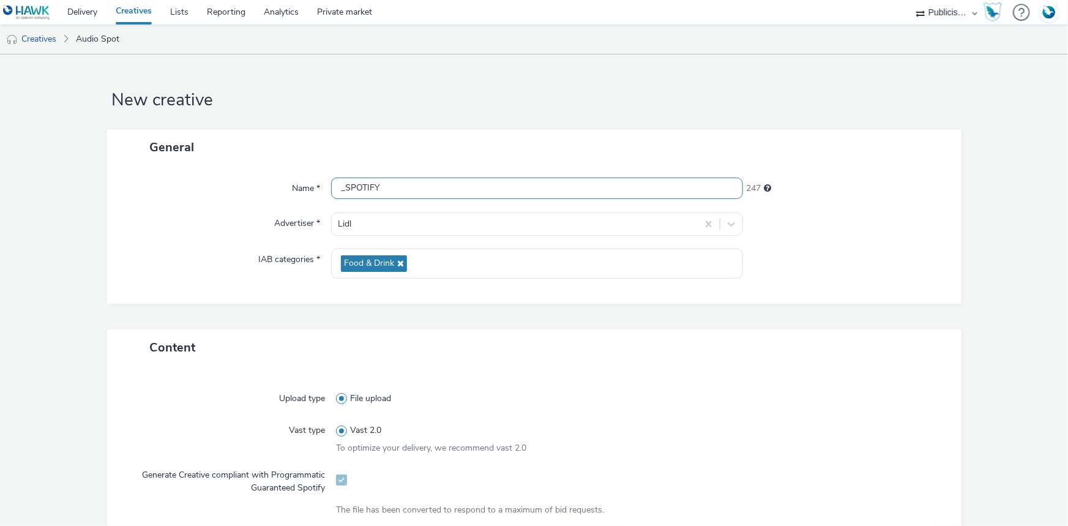
scroll to position [389, 0]
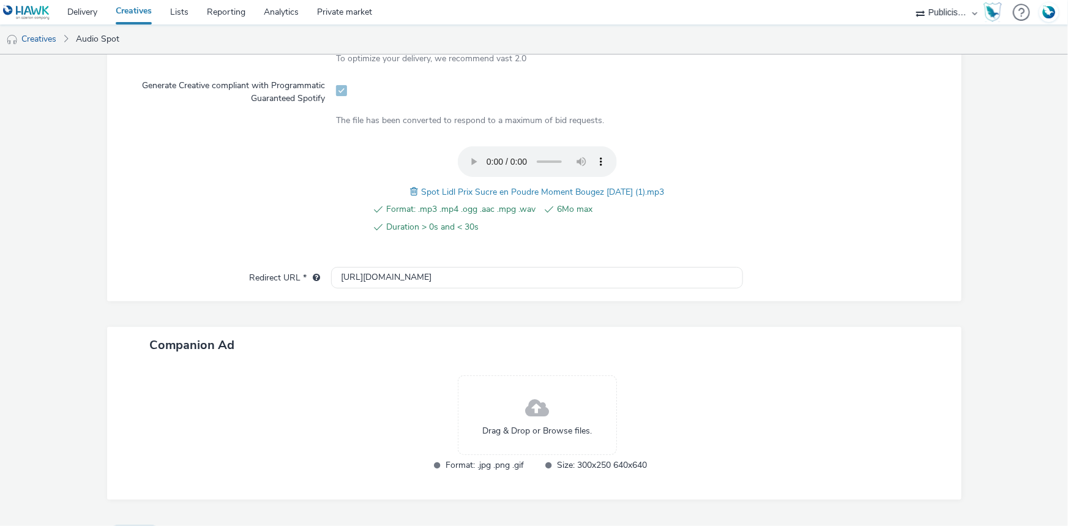
drag, startPoint x: 413, startPoint y: 189, endPoint x: 667, endPoint y: 189, distance: 253.4
click at [667, 189] on div "Format: .mp3 .mp4 .ogg .aac .mpg .wav 6Mo max Duration > 0s and < 30s Spot Lidl…" at bounding box center [537, 196] width 402 height 101
copy span "Spot Lidl Prix Sucre en Poudre Moment Bougez 21-08-25 (1).mp3"
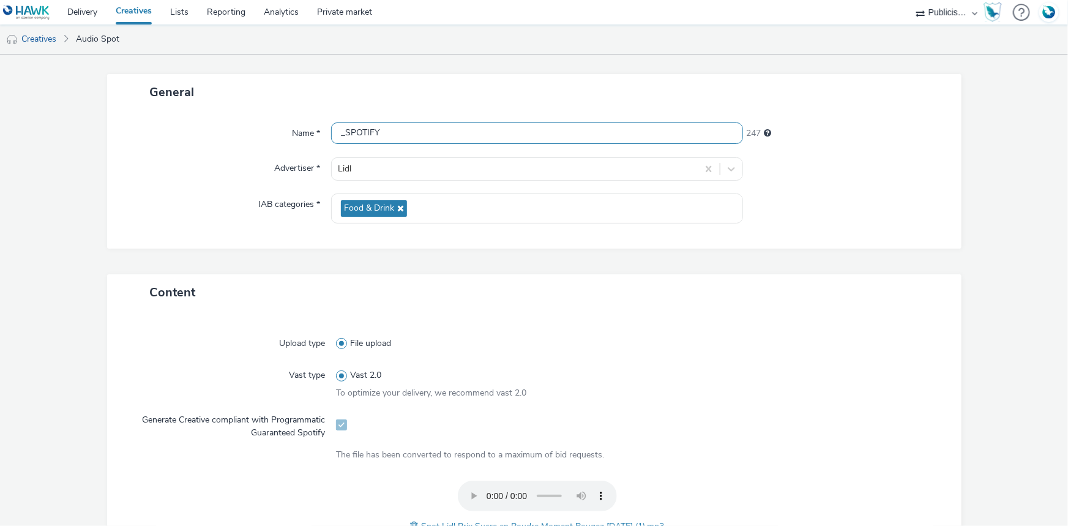
click at [340, 135] on input "_SPOTIFY" at bounding box center [537, 132] width 412 height 21
paste input "Spot Lidl Prix Sucre en Poudre Moment Bougez 21-08-25 (1).mp3"
drag, startPoint x: 562, startPoint y: 132, endPoint x: 571, endPoint y: 132, distance: 9.2
click at [571, 132] on input "Spot Lidl Prix Sucre en Poudre Moment Bougez 21-08-25 (1).mp3_SPOTIFY" at bounding box center [537, 132] width 412 height 21
type input "Spot Lidl Prix Sucre en Poudre Moment Bougez 21-08-25 .mp3_SPOTIFY"
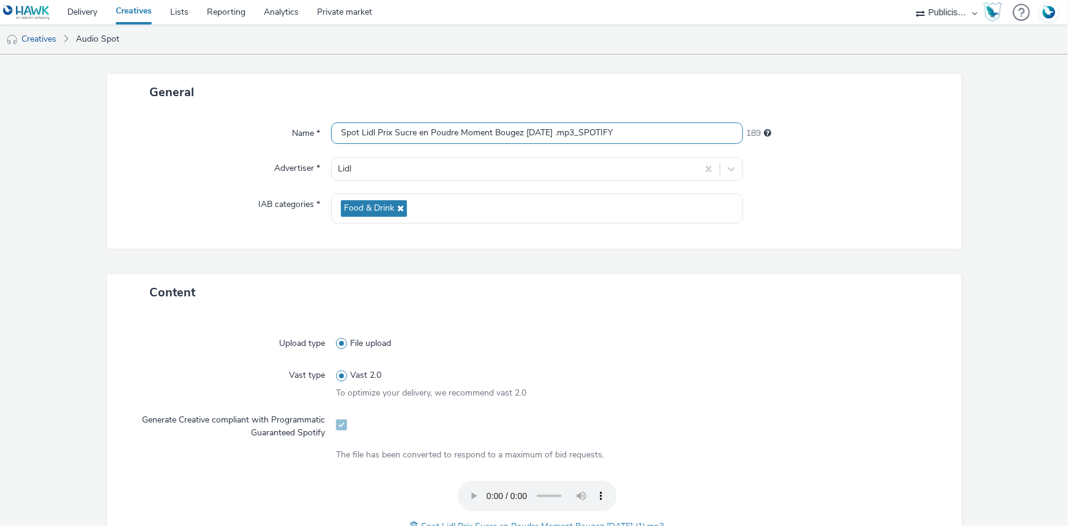
scroll to position [334, 0]
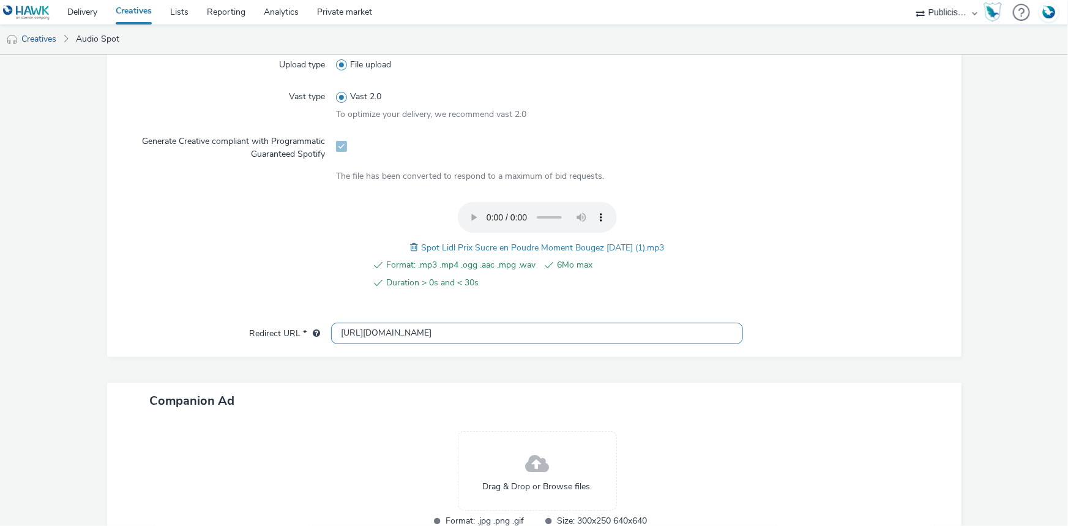
click at [377, 324] on input "[URL][DOMAIN_NAME]" at bounding box center [537, 333] width 412 height 21
paste input "s://www.lidl.fr/l/catalogue-de-la-semaine/du-28-08-au-03-09-les-promos-de-la-se…"
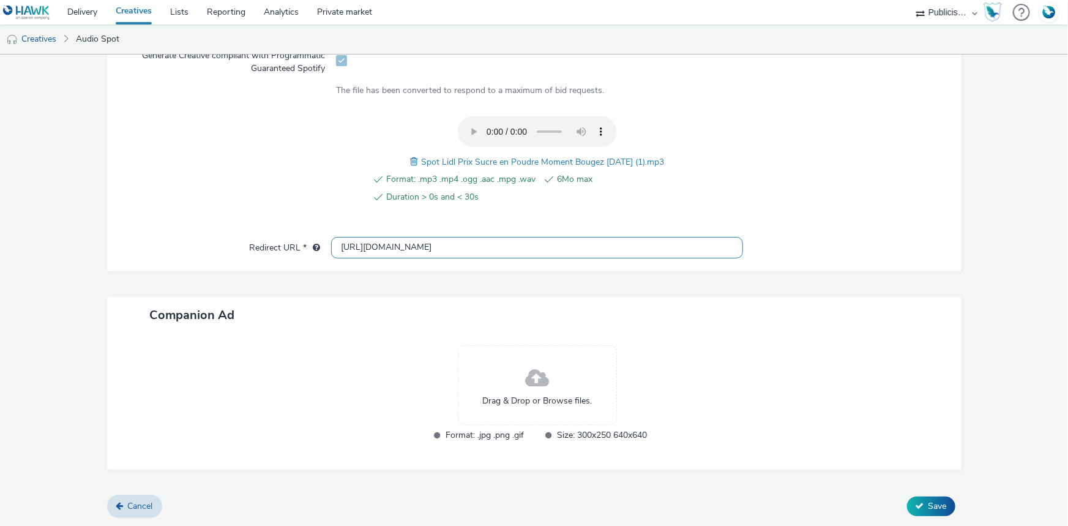
type input "[URL][DOMAIN_NAME]"
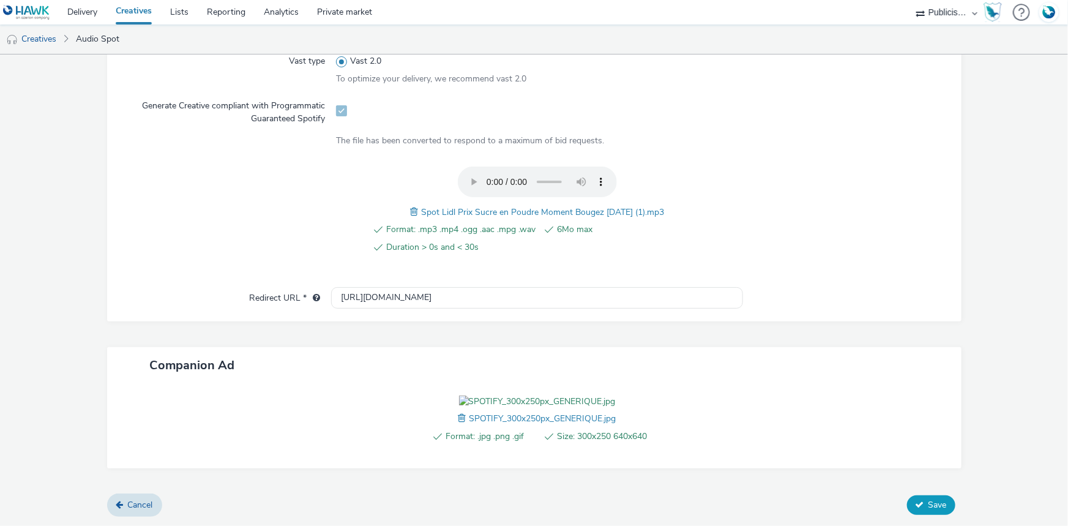
click at [929, 511] on span "Save" at bounding box center [938, 505] width 18 height 12
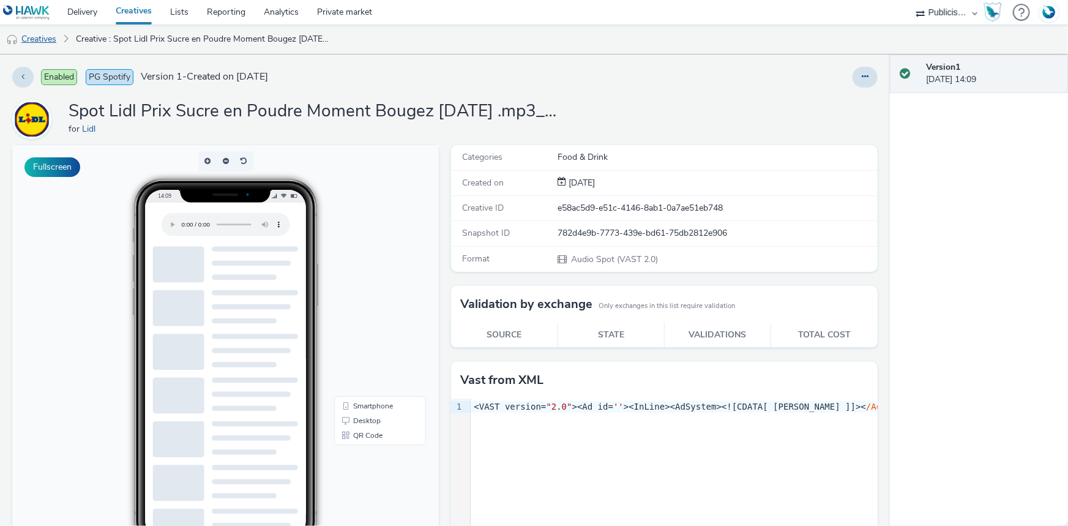
click at [42, 42] on link "Creatives" at bounding box center [31, 38] width 62 height 29
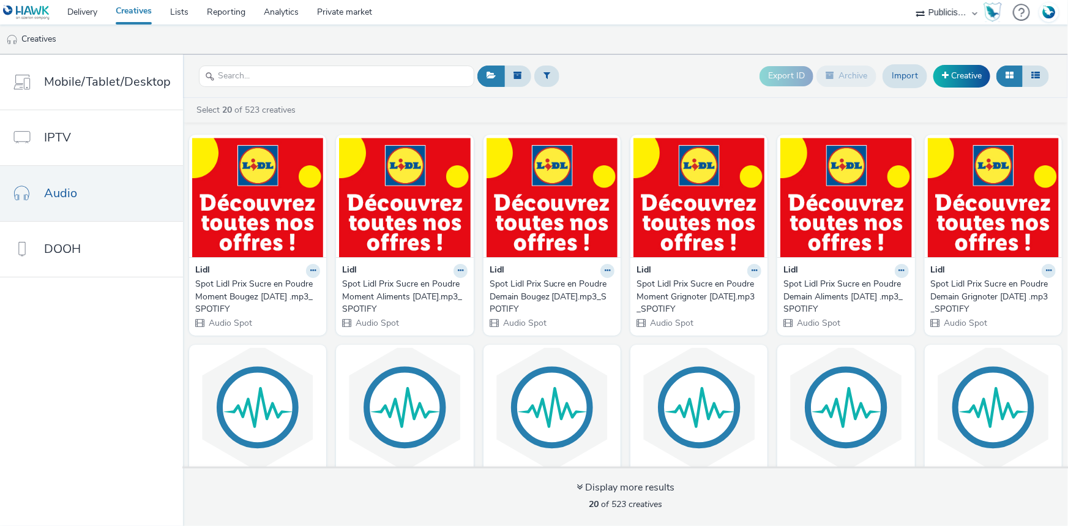
click at [407, 42] on ul "Creatives" at bounding box center [534, 38] width 1068 height 29
click at [69, 13] on link "Delivery" at bounding box center [82, 12] width 48 height 24
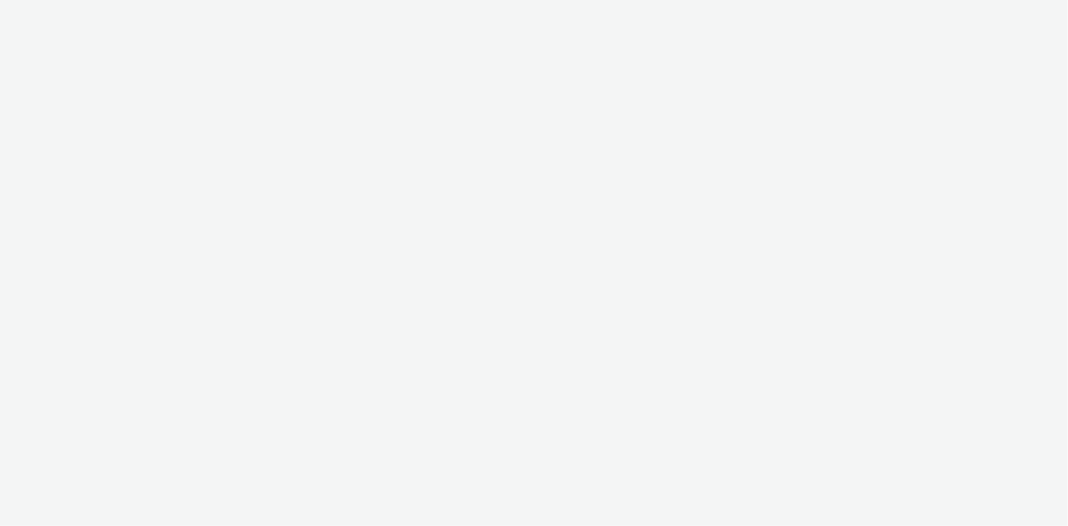
select select "08a58170-7f08-4922-abc8-b2d1eb407230"
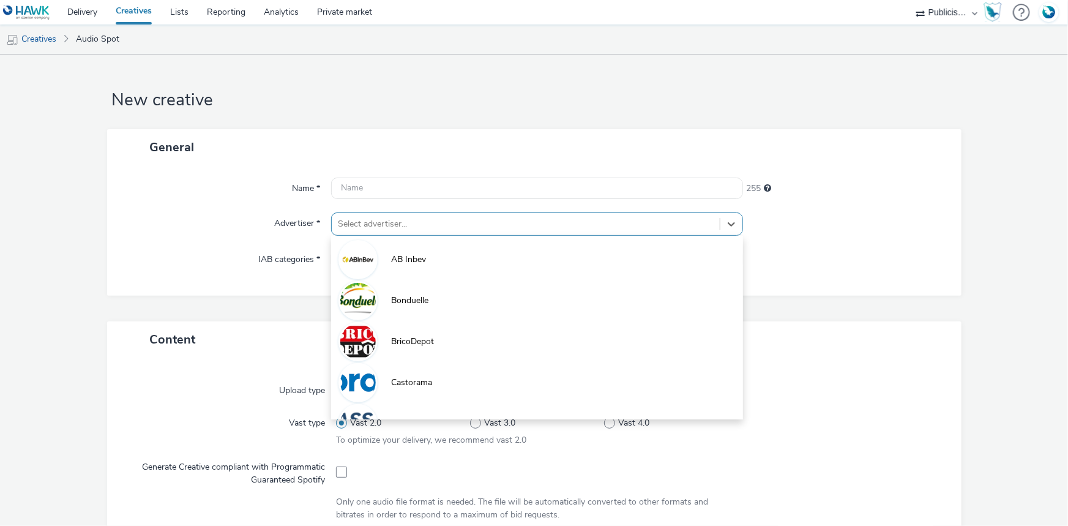
click at [455, 230] on div at bounding box center [526, 224] width 376 height 15
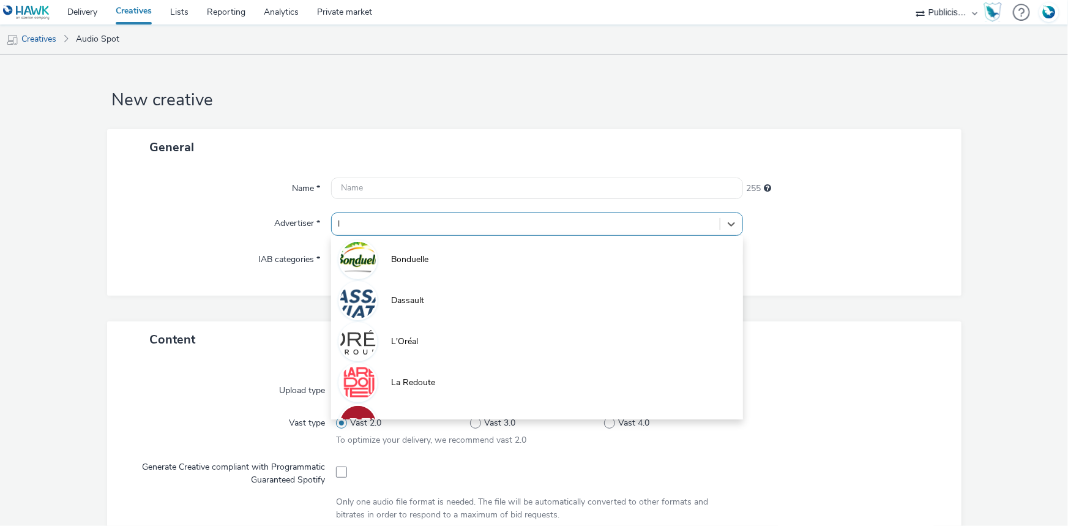
type input "li"
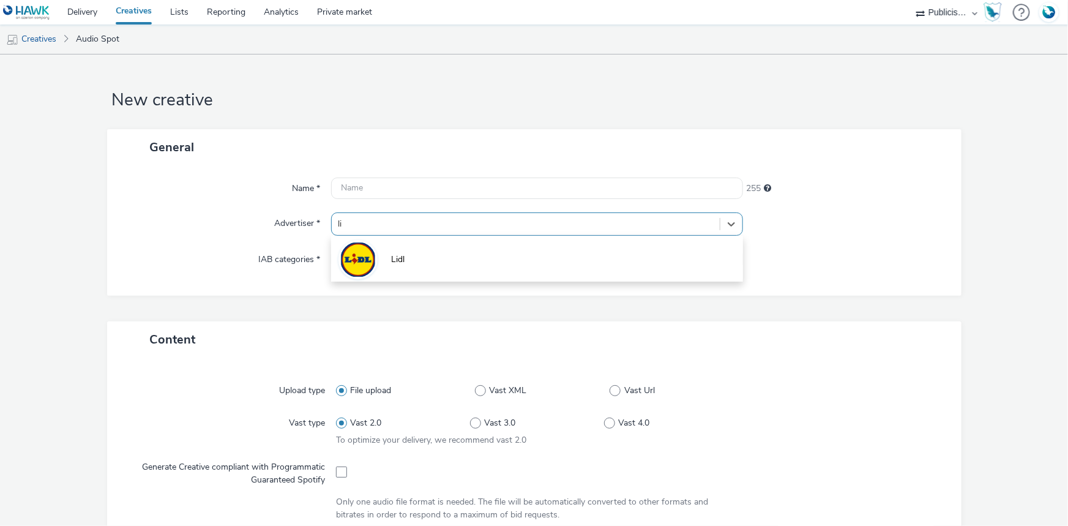
drag, startPoint x: 490, startPoint y: 249, endPoint x: 517, endPoint y: 157, distance: 95.7
click at [490, 249] on li "Lidl" at bounding box center [537, 258] width 412 height 41
type input "[URL][DOMAIN_NAME]"
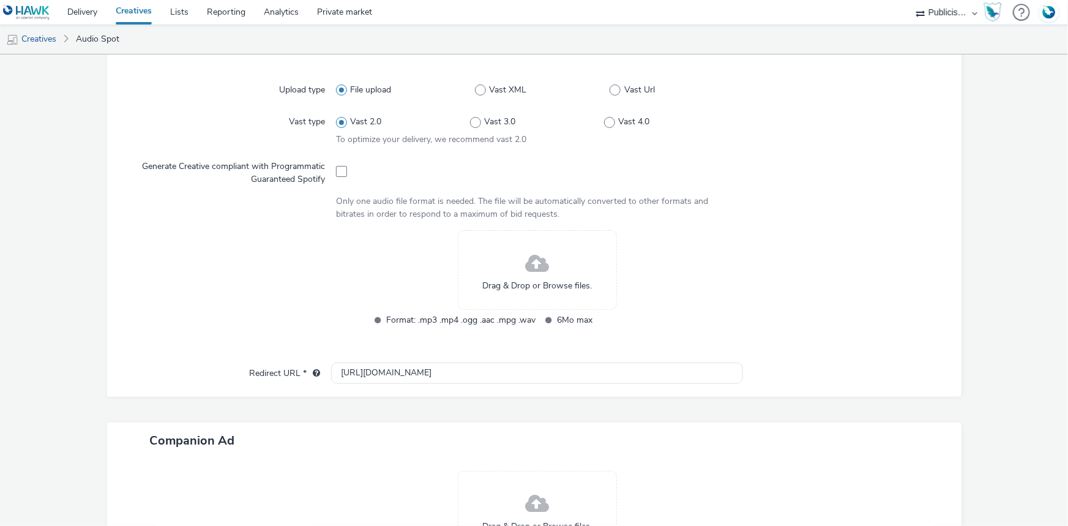
scroll to position [334, 0]
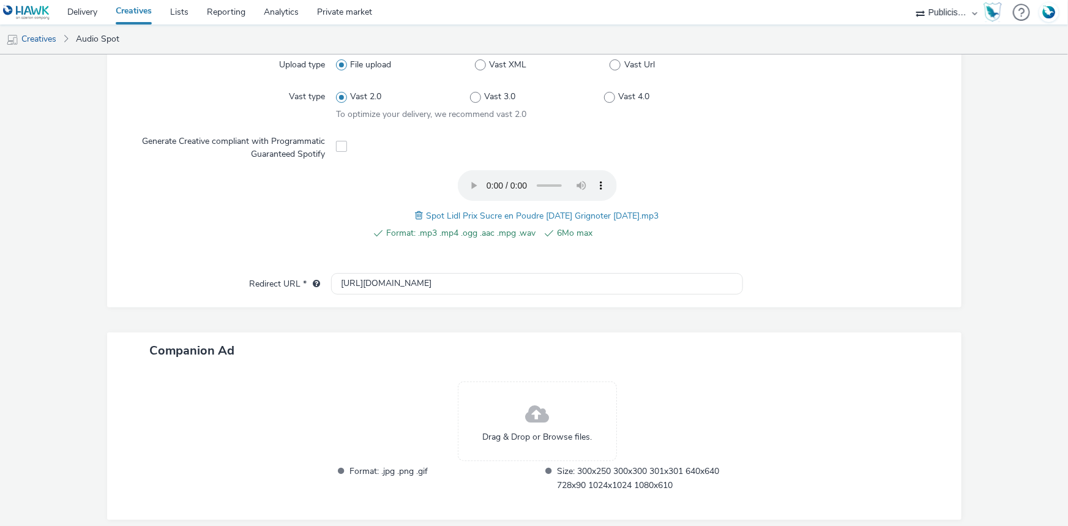
drag, startPoint x: 417, startPoint y: 213, endPoint x: 670, endPoint y: 208, distance: 252.9
click at [670, 208] on div "Format: .mp3 .mp4 .ogg .aac .mpg .wav 6Mo max Spot Lidl Prix Sucre en Poudre De…" at bounding box center [537, 211] width 402 height 83
copy span "Spot Lidl Prix Sucre en Poudre Demain Grignoter 21-08-25.mp3"
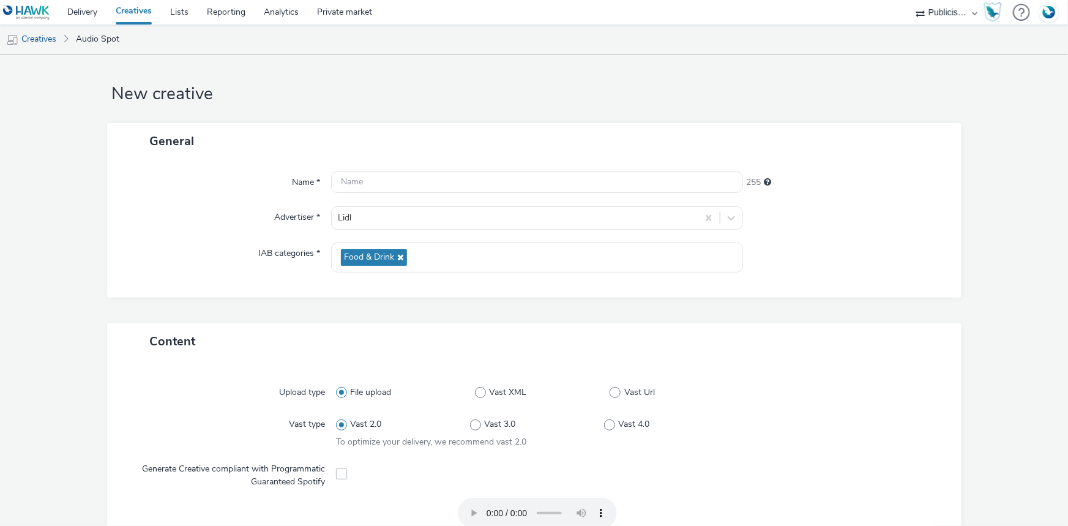
scroll to position [0, 0]
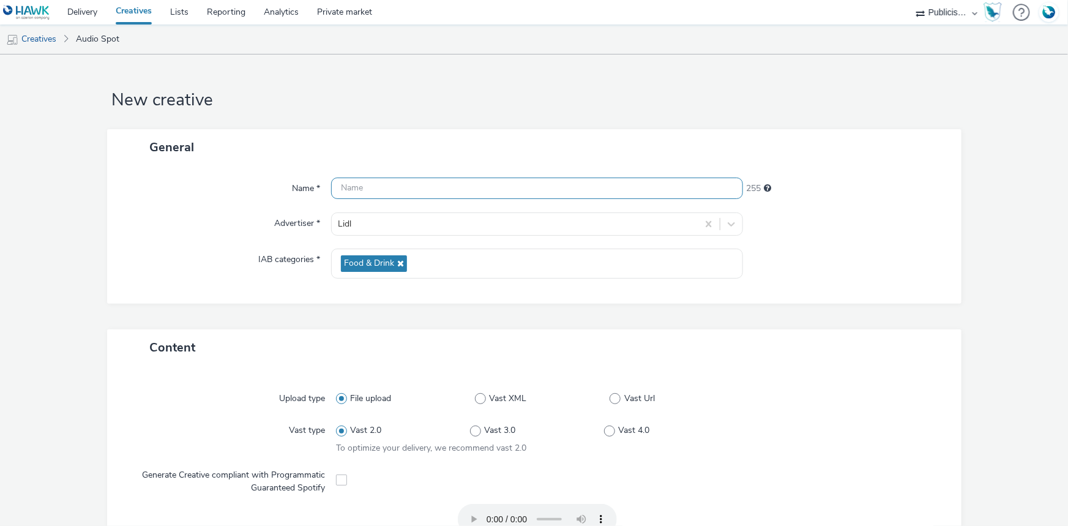
click at [354, 187] on input "text" at bounding box center [537, 188] width 412 height 21
paste input "Spot Lidl Prix Sucre en Poudre Demain Grignoter [DATE].mp3"
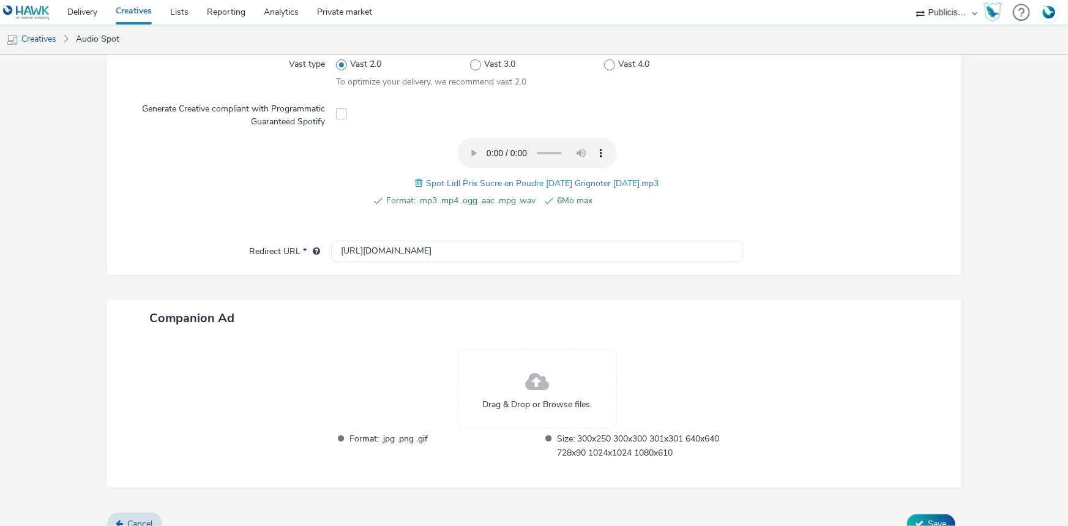
scroll to position [383, 0]
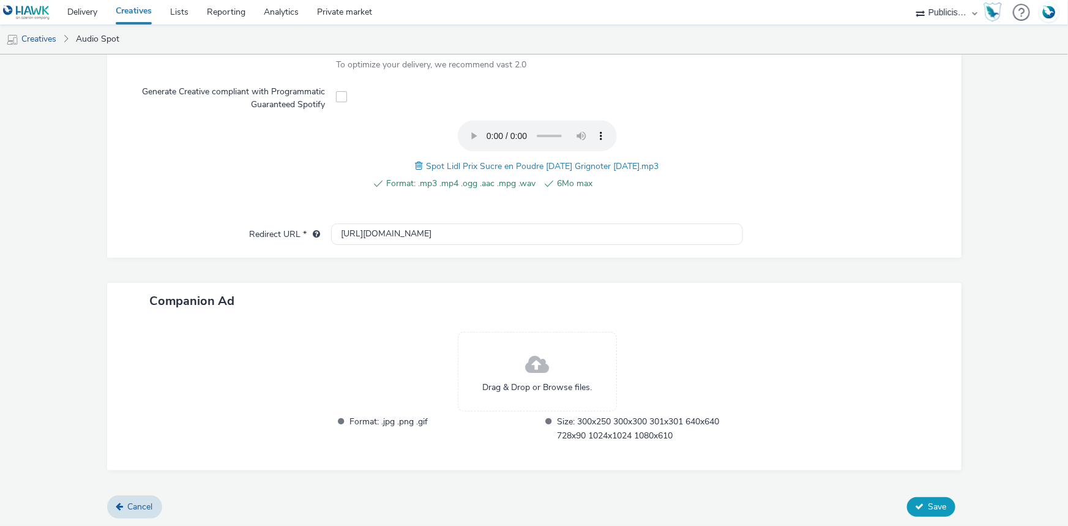
type input "Spot Lidl Prix Sucre en Poudre Demain Grignoter 21-08-25.mp3"
click at [929, 503] on span "Save" at bounding box center [938, 507] width 18 height 12
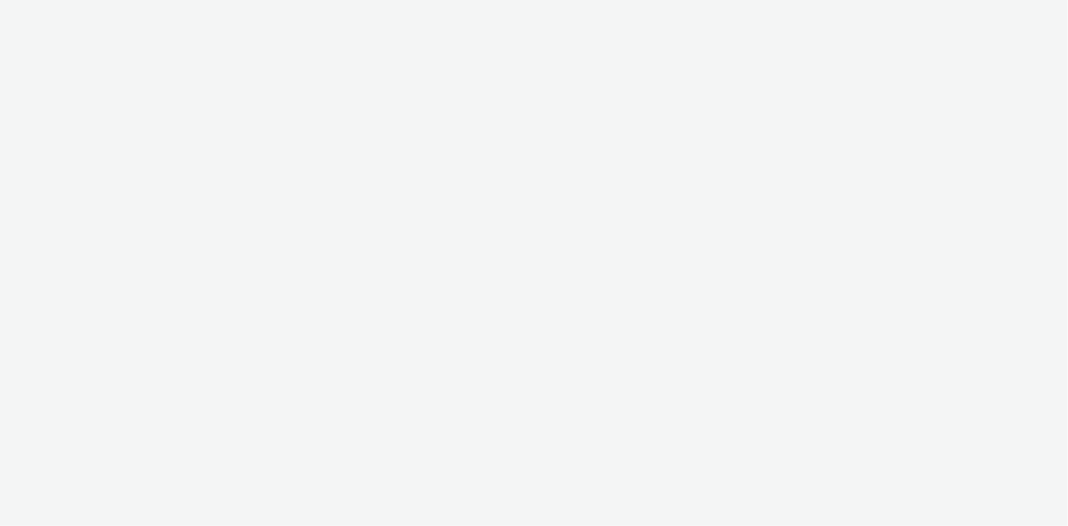
select select "08a58170-7f08-4922-abc8-b2d1eb407230"
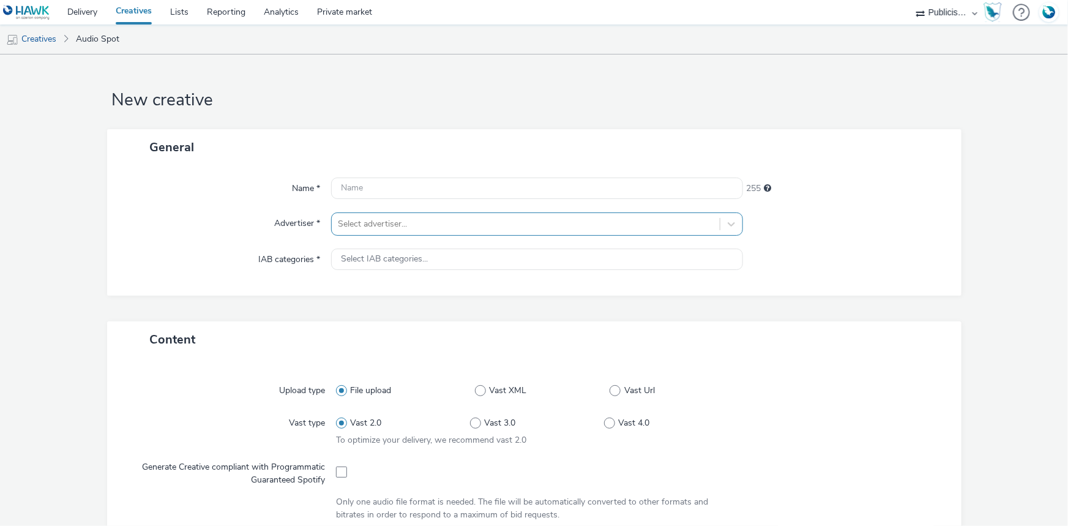
click at [436, 223] on div at bounding box center [526, 224] width 376 height 15
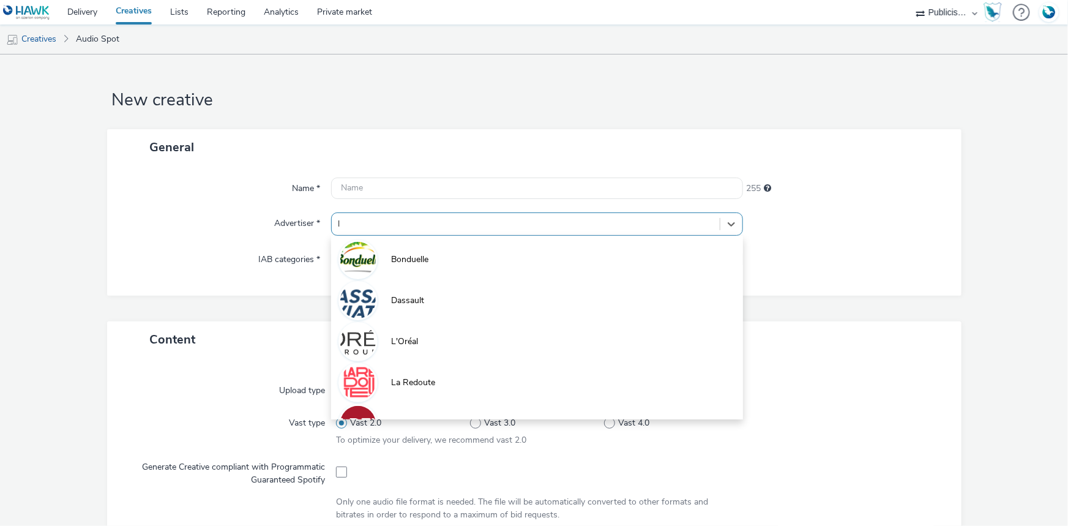
type input "li"
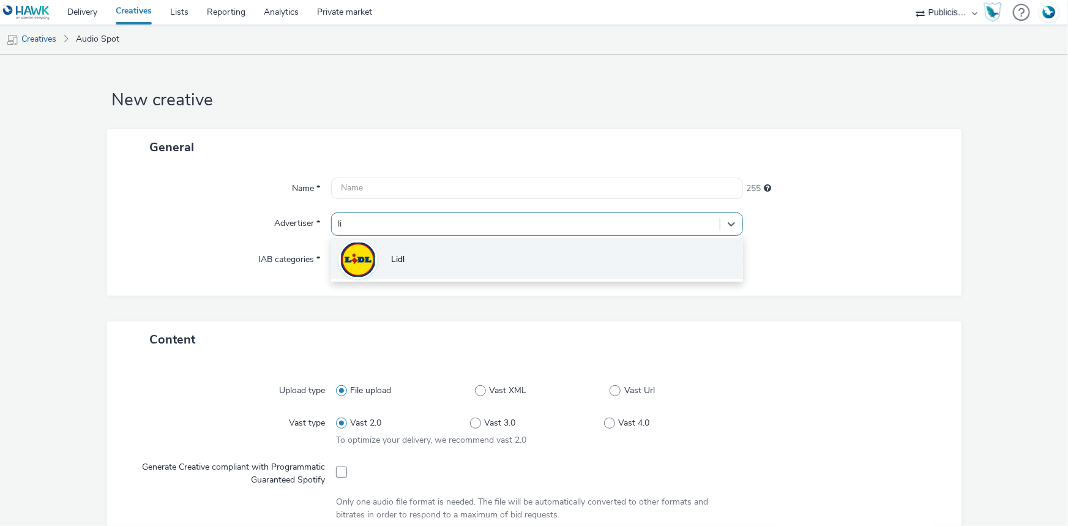
click at [439, 258] on li "Lidl" at bounding box center [537, 258] width 412 height 41
type input "[URL][DOMAIN_NAME]"
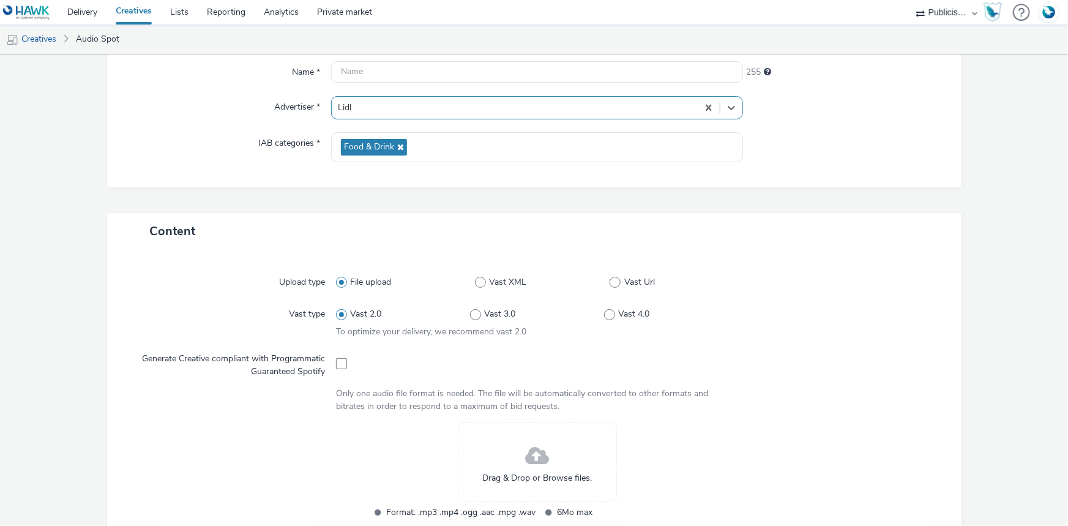
scroll to position [334, 0]
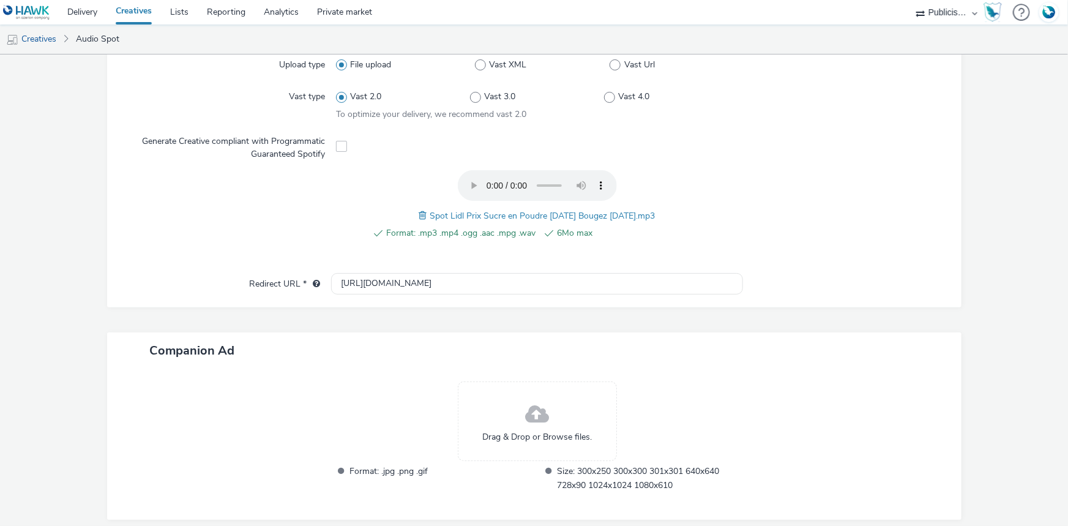
drag, startPoint x: 419, startPoint y: 212, endPoint x: 664, endPoint y: 217, distance: 244.9
click at [664, 217] on div "Format: .mp3 .mp4 .ogg .aac .mpg .wav 6Mo max Spot Lidl Prix Sucre en Poudre De…" at bounding box center [537, 211] width 402 height 83
copy span "Spot Lidl Prix Sucre en Poudre Demain Bougez 21-08-25.mp3"
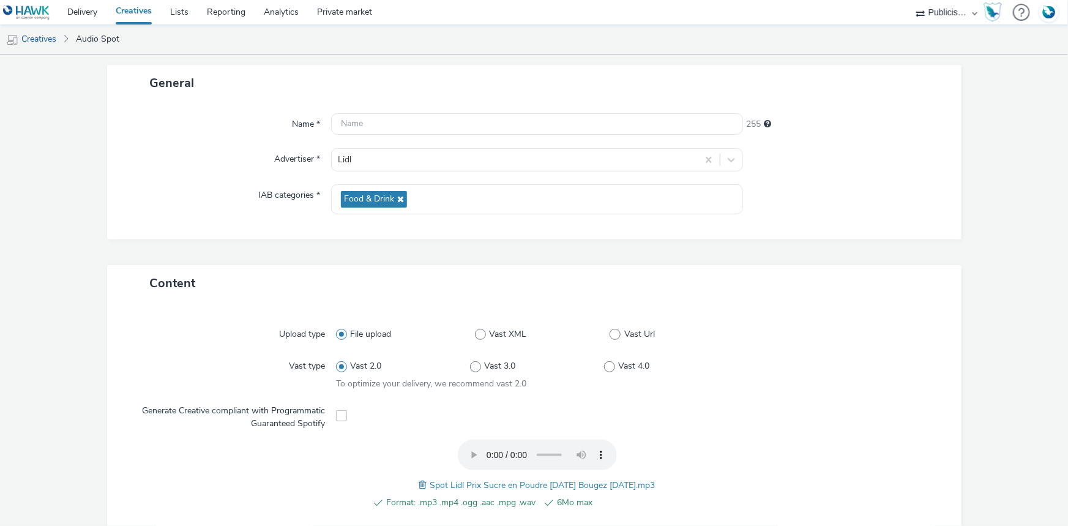
scroll to position [0, 0]
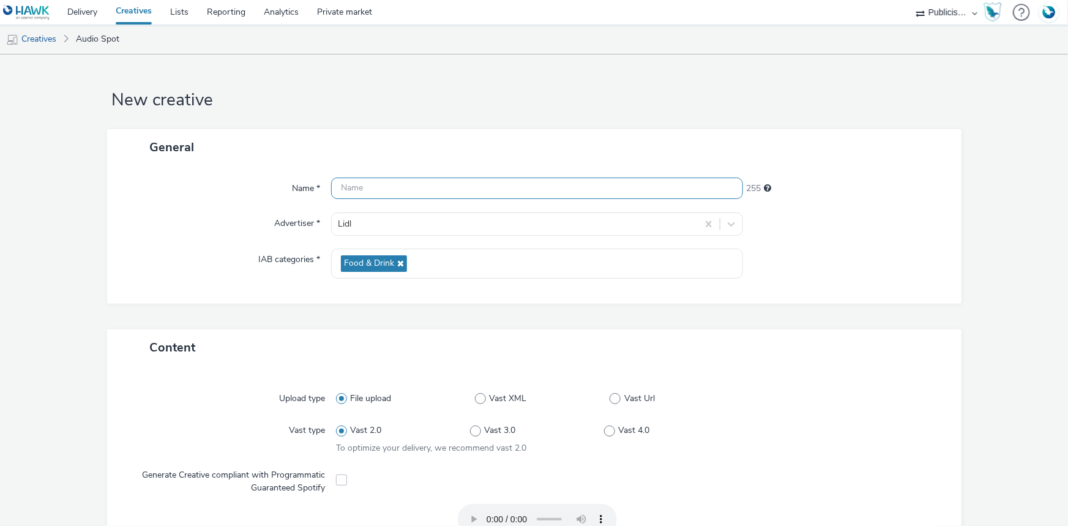
click at [361, 198] on input "text" at bounding box center [537, 188] width 412 height 21
paste input "Spot Lidl Prix Sucre en Poudre Demain Bougez 21-08-25.mp3"
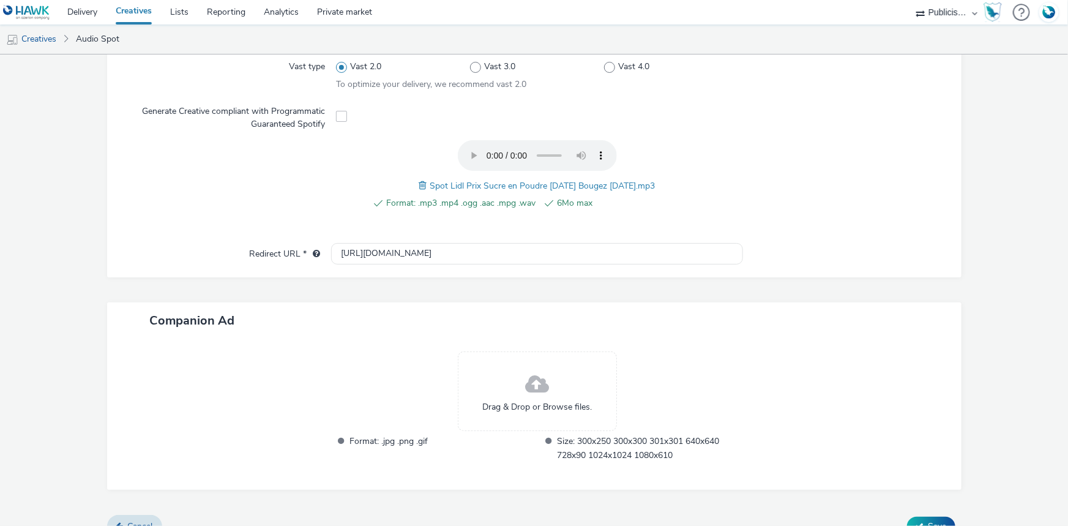
scroll to position [383, 0]
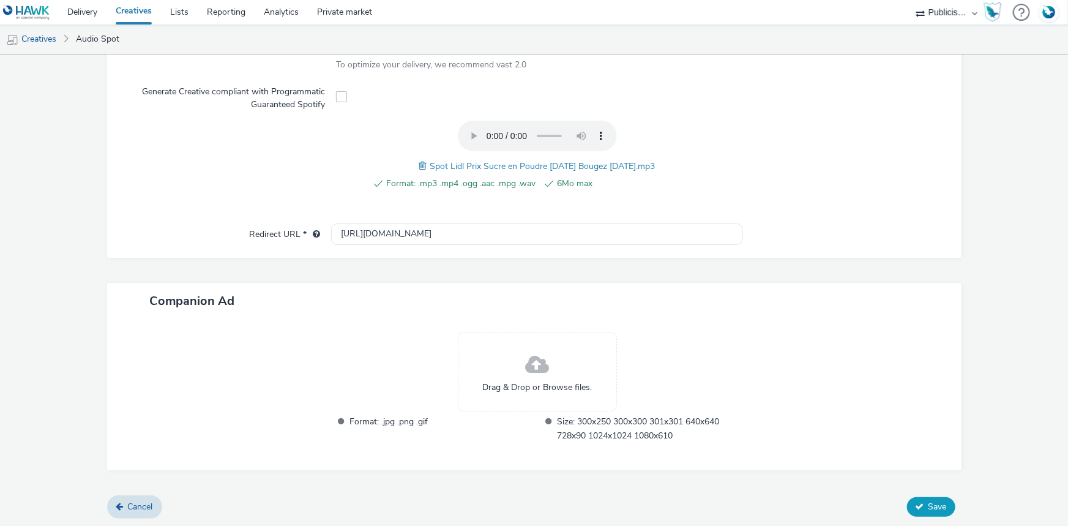
type input "Spot Lidl Prix Sucre en Poudre Demain Bougez 21-08-25.mp3"
click at [937, 497] on button "Save" at bounding box center [931, 507] width 48 height 20
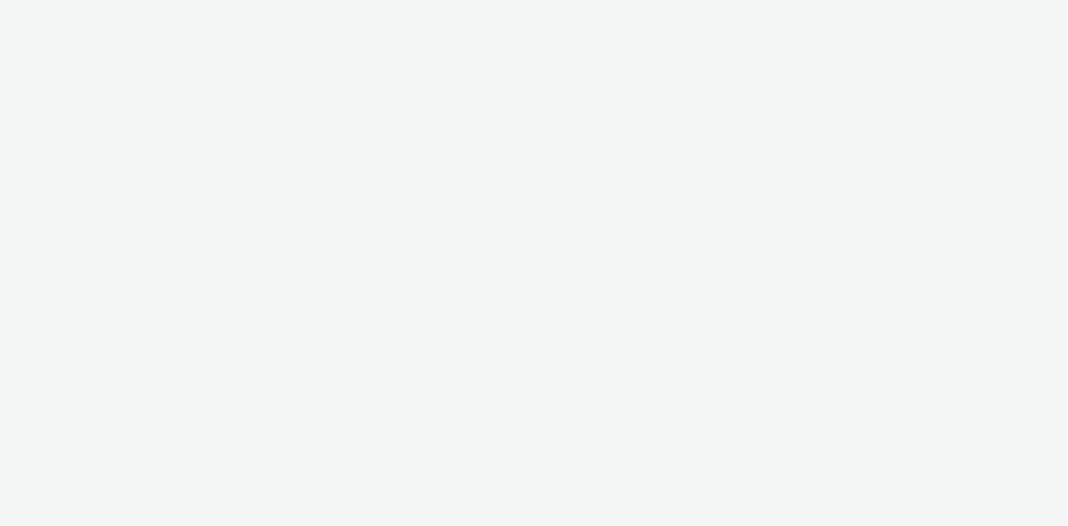
select select "08a58170-7f08-4922-abc8-b2d1eb407230"
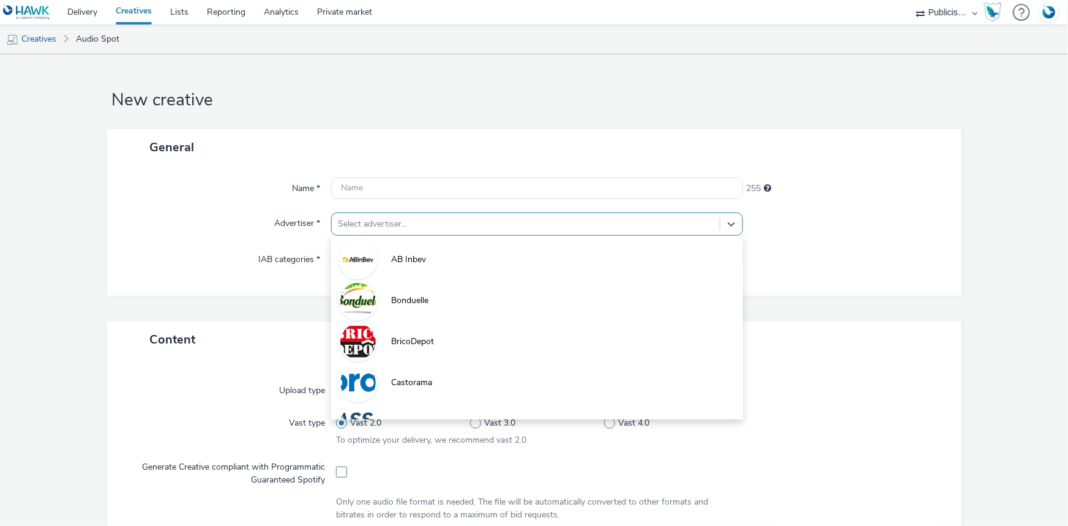
click at [376, 224] on div at bounding box center [526, 224] width 376 height 15
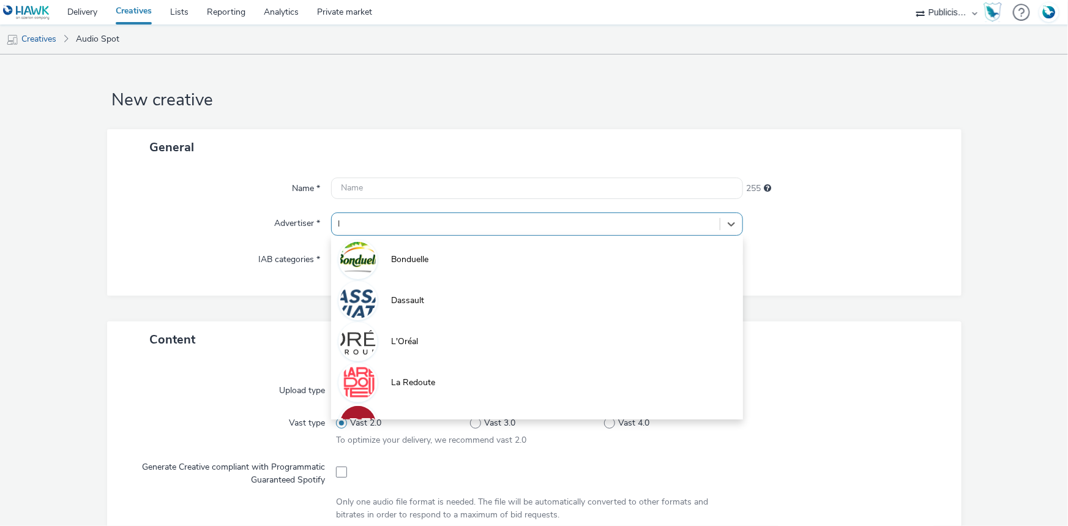
type input "li"
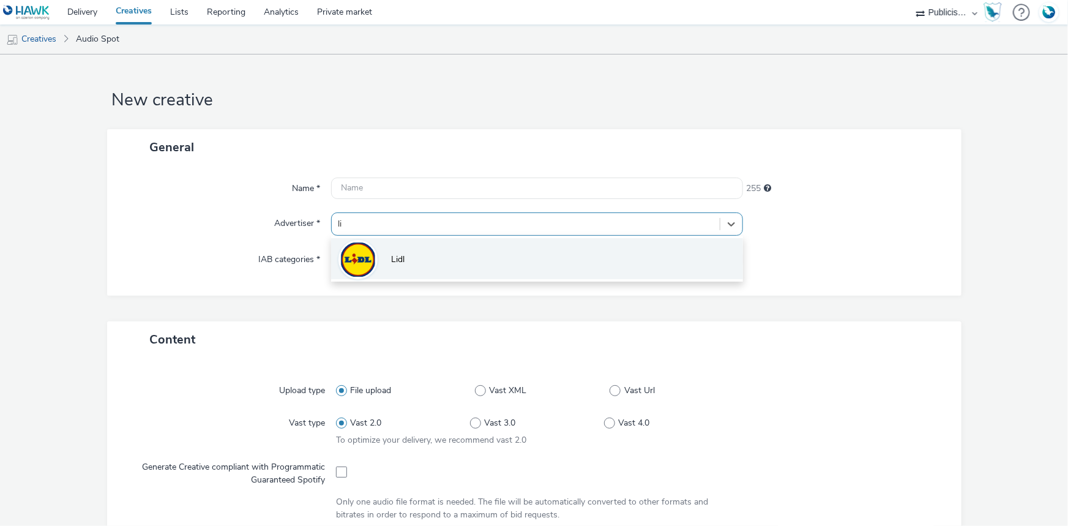
click at [383, 251] on li "Lidl" at bounding box center [537, 258] width 412 height 41
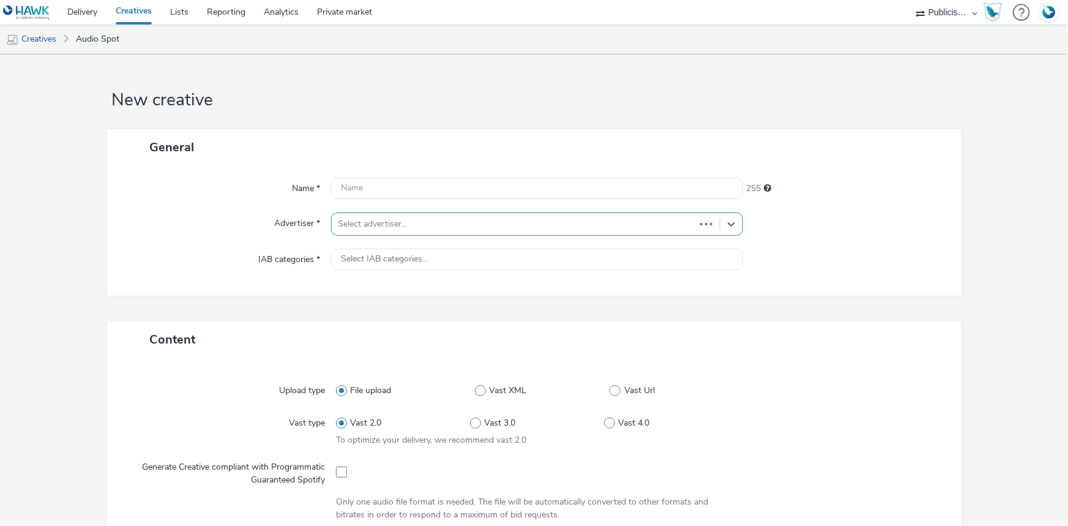
type input "[URL][DOMAIN_NAME]"
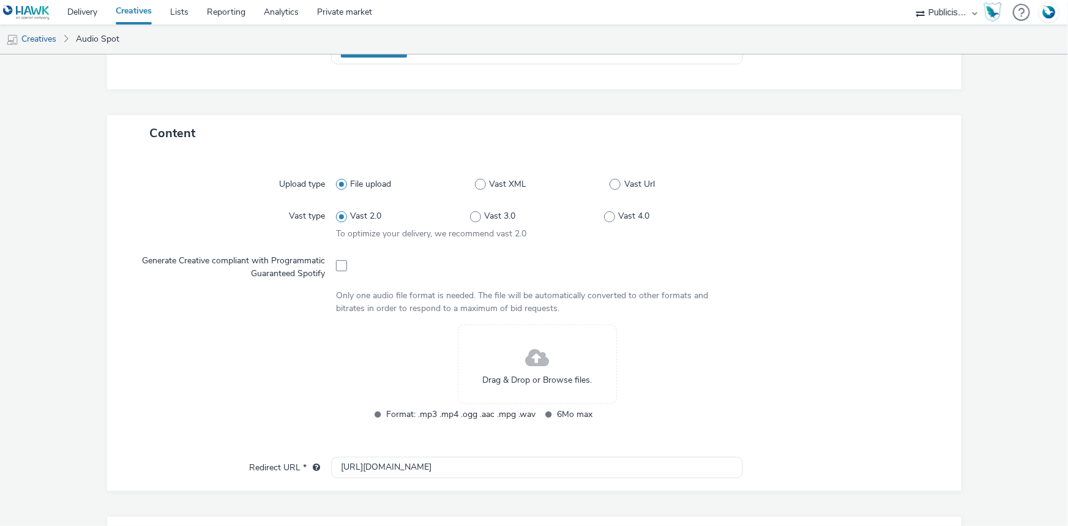
scroll to position [334, 0]
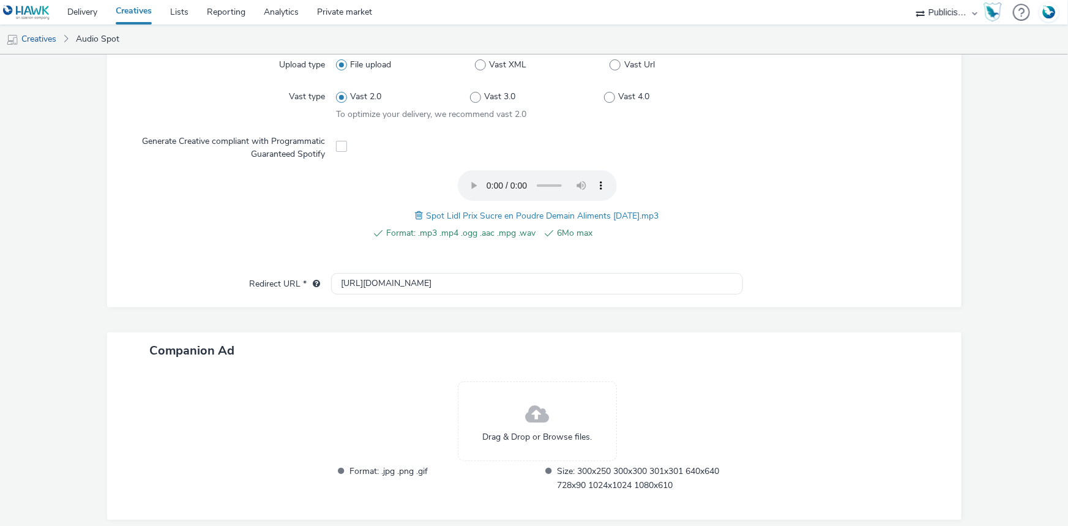
drag, startPoint x: 416, startPoint y: 212, endPoint x: 667, endPoint y: 214, distance: 251.0
click at [667, 214] on div "Format: .mp3 .mp4 .ogg .aac .mpg .wav 6Mo max Spot Lidl Prix Sucre en Poudre De…" at bounding box center [537, 211] width 402 height 83
copy span "Spot Lidl Prix Sucre en Poudre Demain Aliments [DATE].mp3"
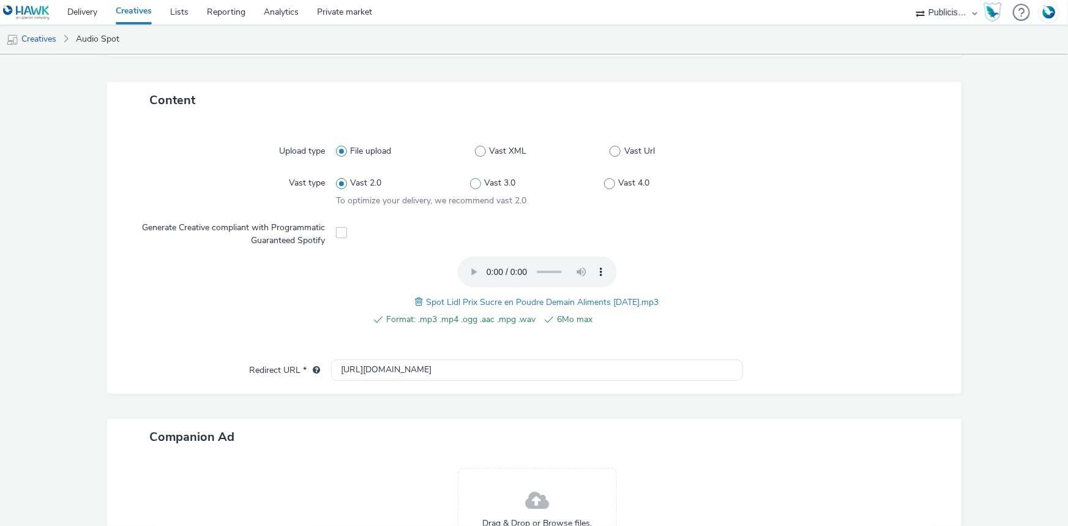
scroll to position [0, 0]
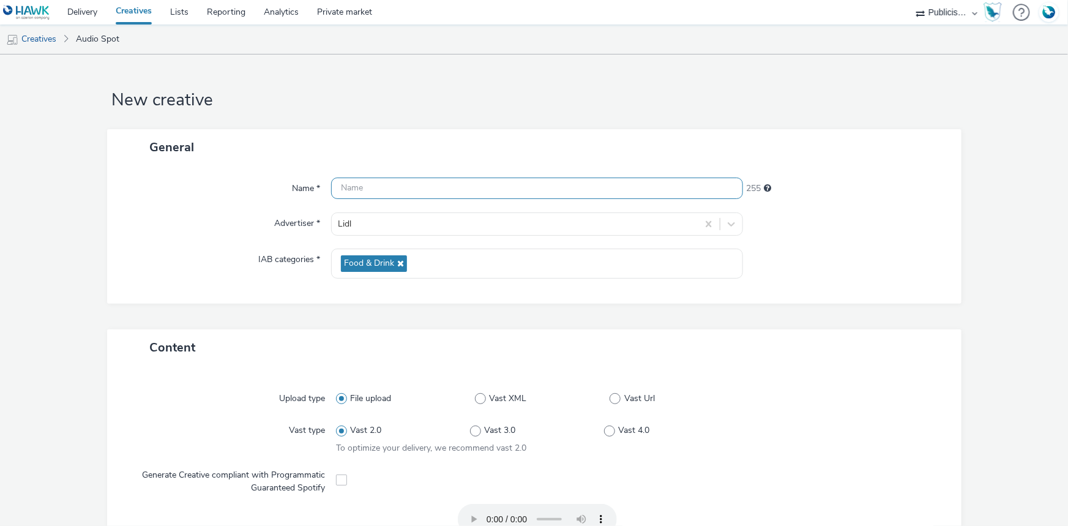
click at [354, 188] on input "text" at bounding box center [537, 188] width 412 height 21
paste input "Spot Lidl Prix Sucre en Poudre Demain Aliments [DATE].mp3"
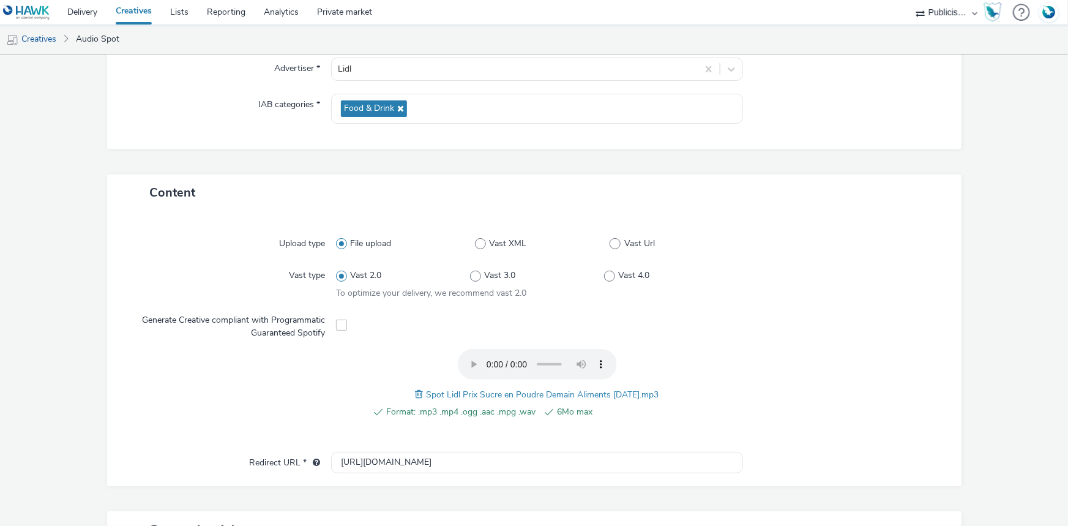
scroll to position [383, 0]
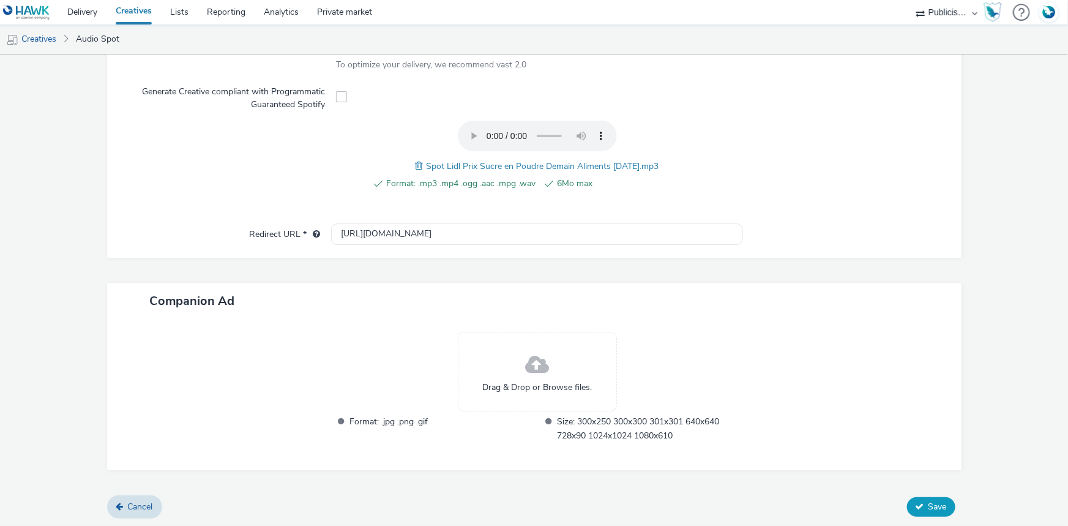
type input "Spot Lidl Prix Sucre en Poudre Demain Aliments [DATE].mp3"
click at [931, 503] on span "Save" at bounding box center [938, 507] width 18 height 12
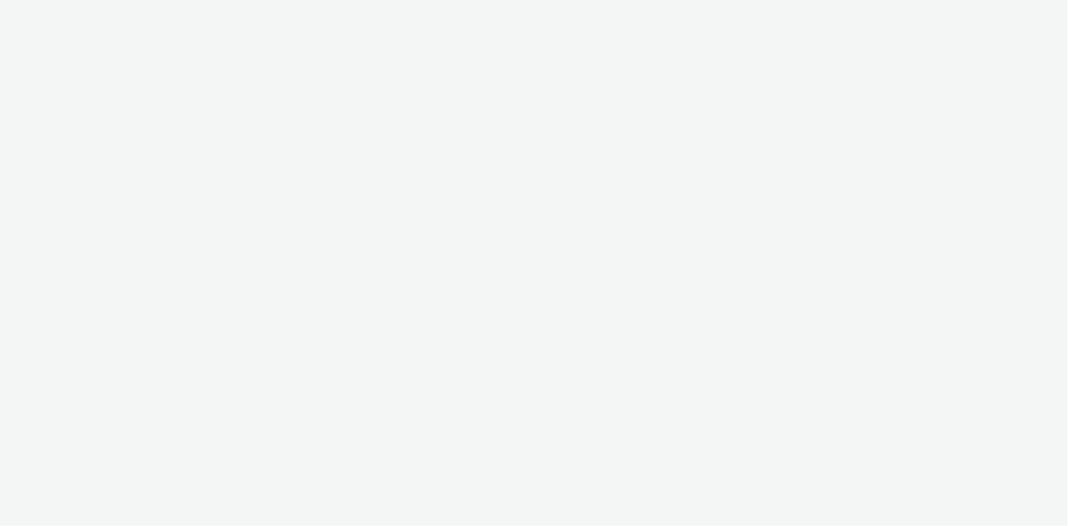
select select "08a58170-7f08-4922-abc8-b2d1eb407230"
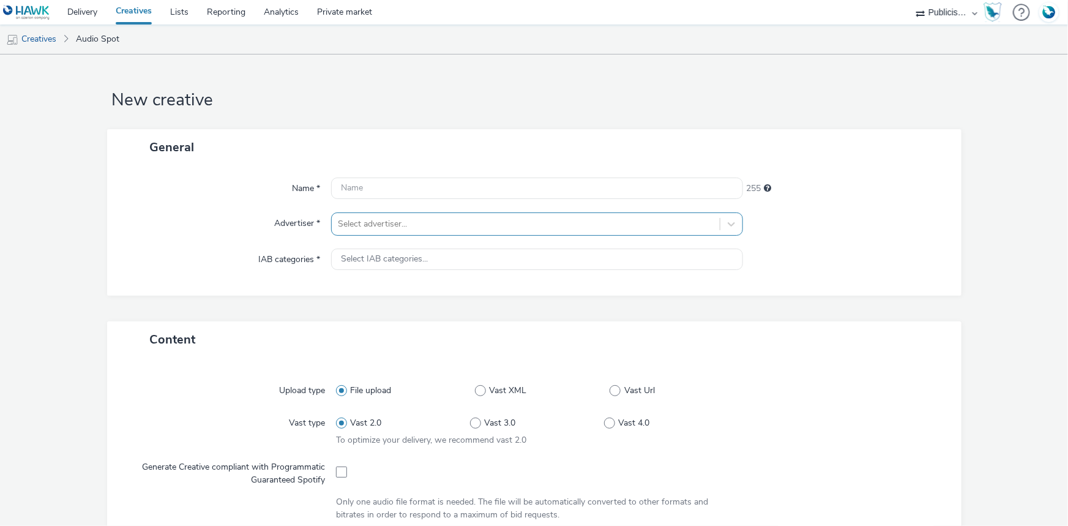
click at [375, 226] on div at bounding box center [526, 224] width 376 height 15
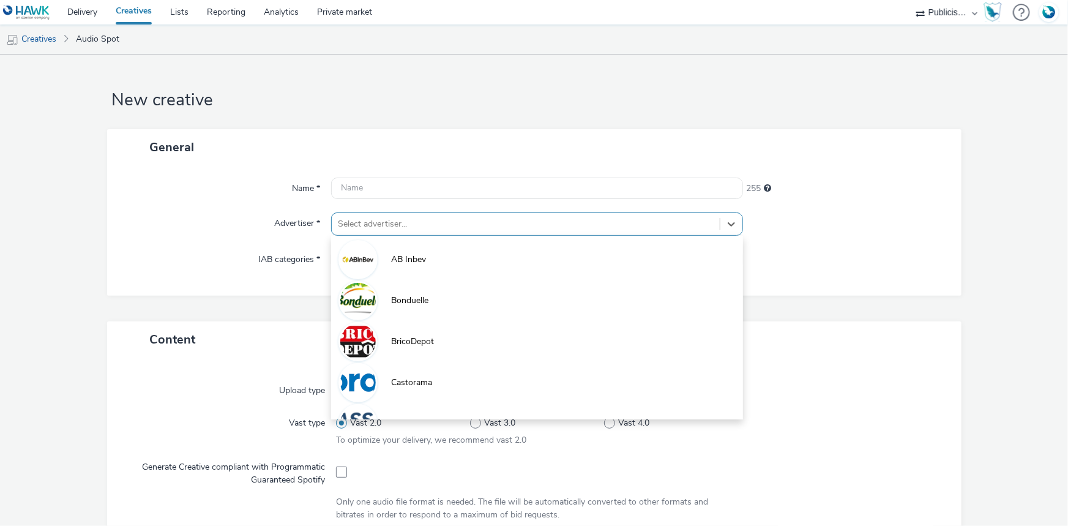
type input "i"
type input "li"
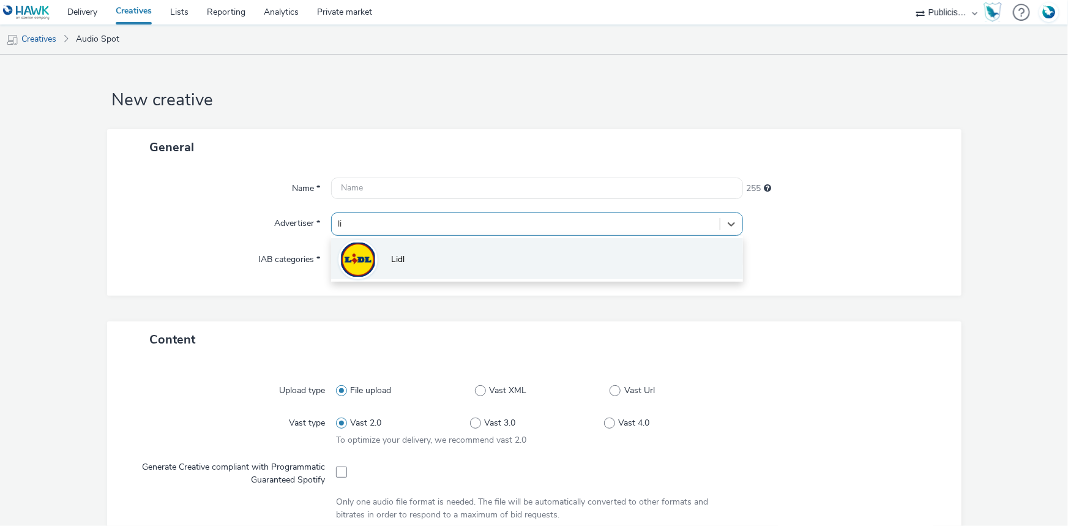
click at [447, 241] on li "Lidl" at bounding box center [537, 258] width 412 height 41
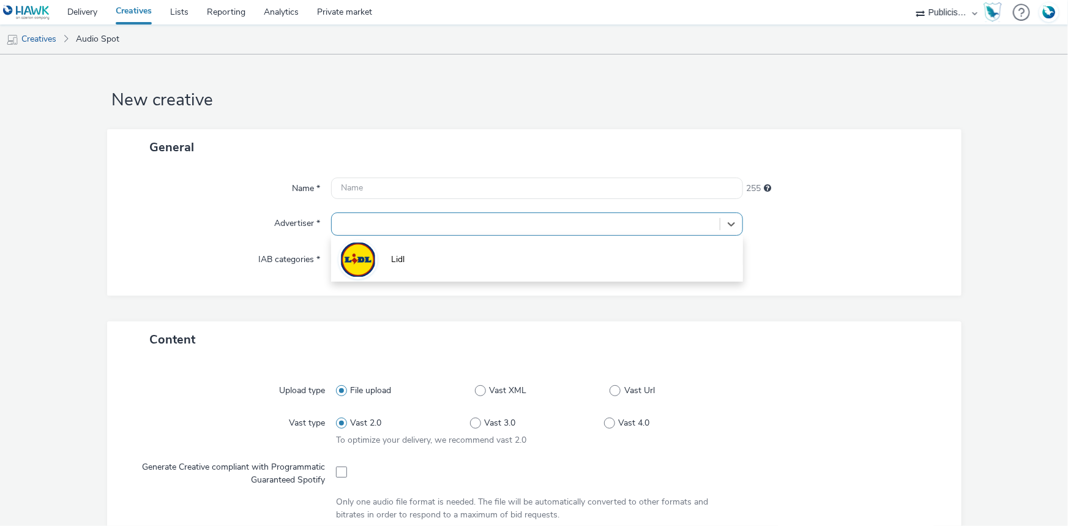
type input "[URL][DOMAIN_NAME]"
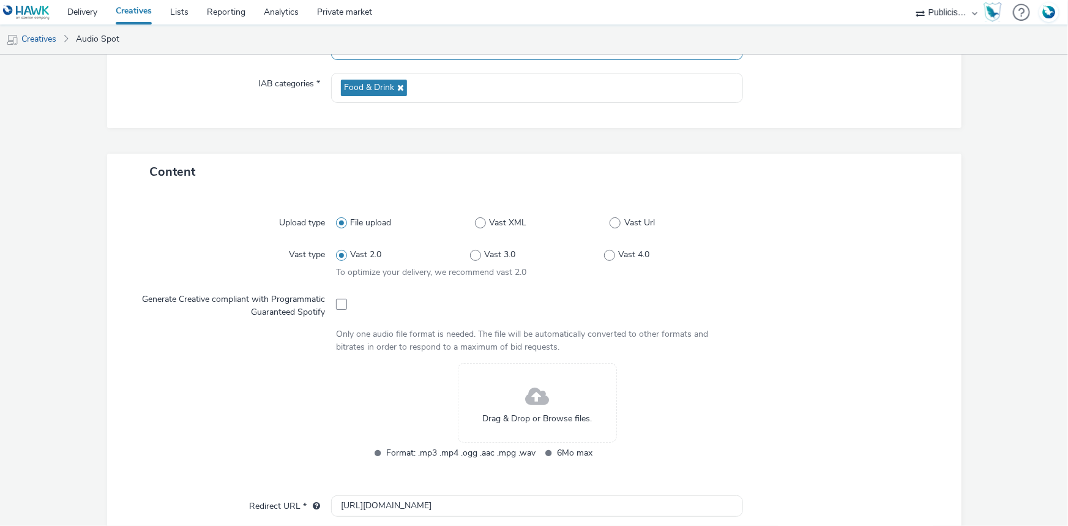
scroll to position [278, 0]
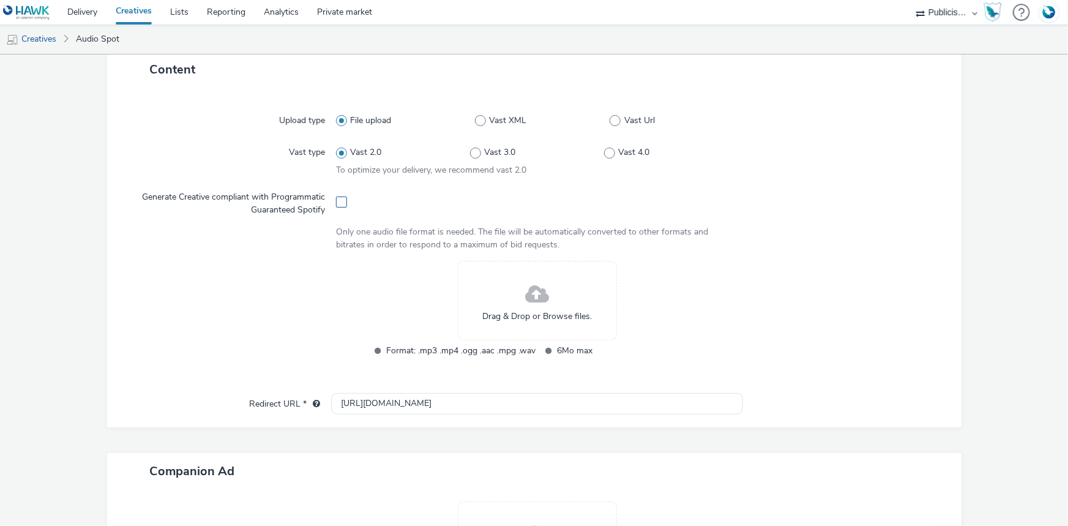
click at [343, 203] on span at bounding box center [341, 202] width 11 height 11
checkbox input "true"
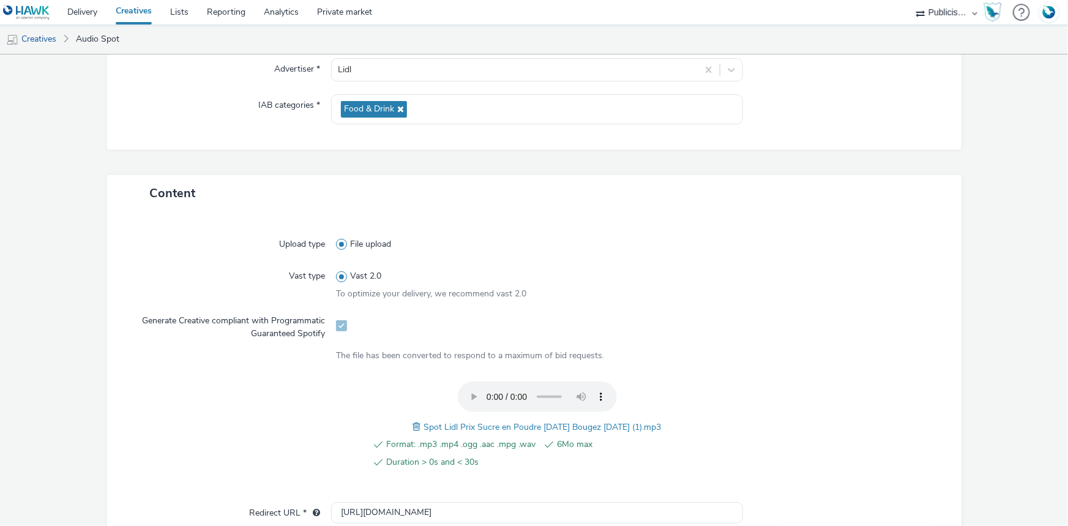
scroll to position [0, 0]
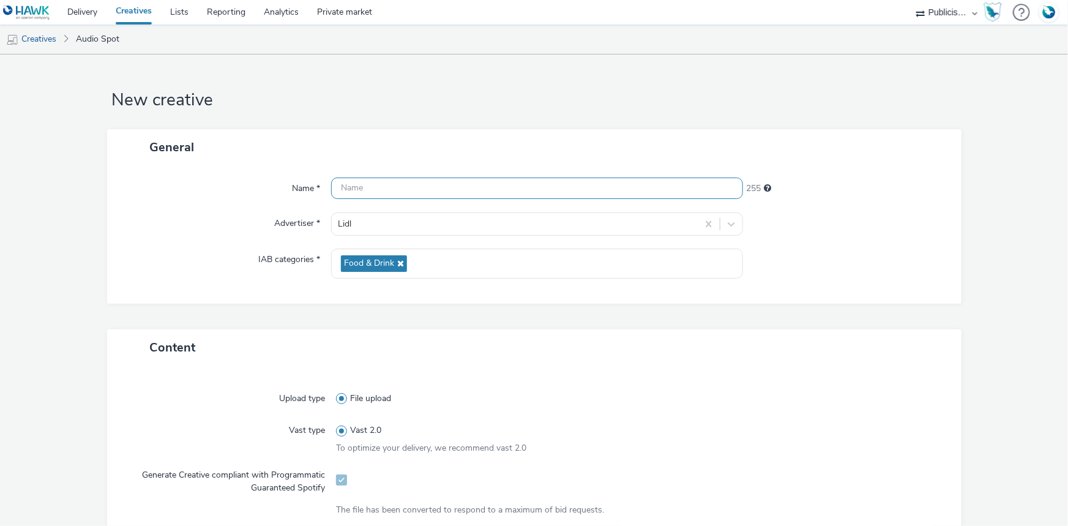
click at [397, 188] on input "text" at bounding box center [537, 188] width 412 height 21
paste input "_SPOTIFY"
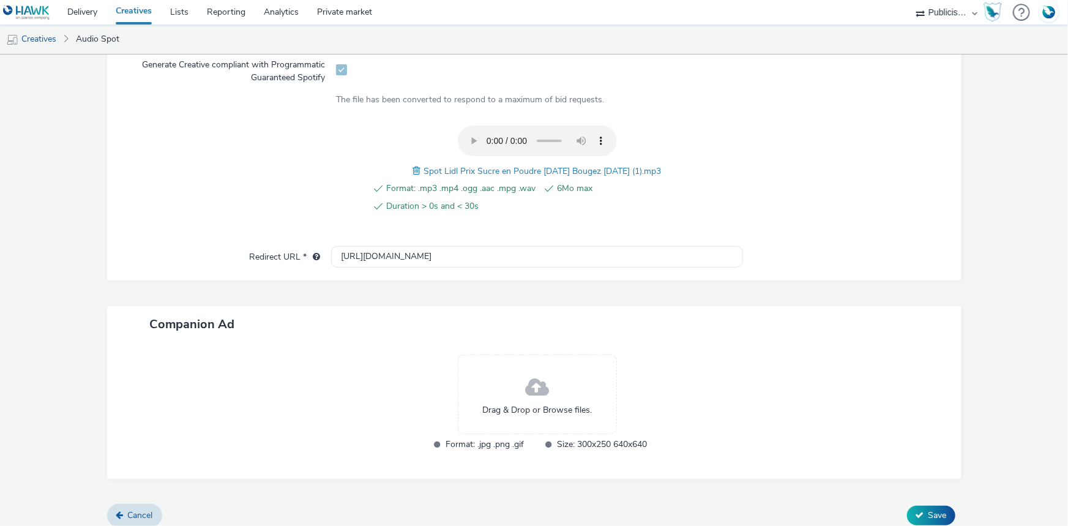
scroll to position [419, 0]
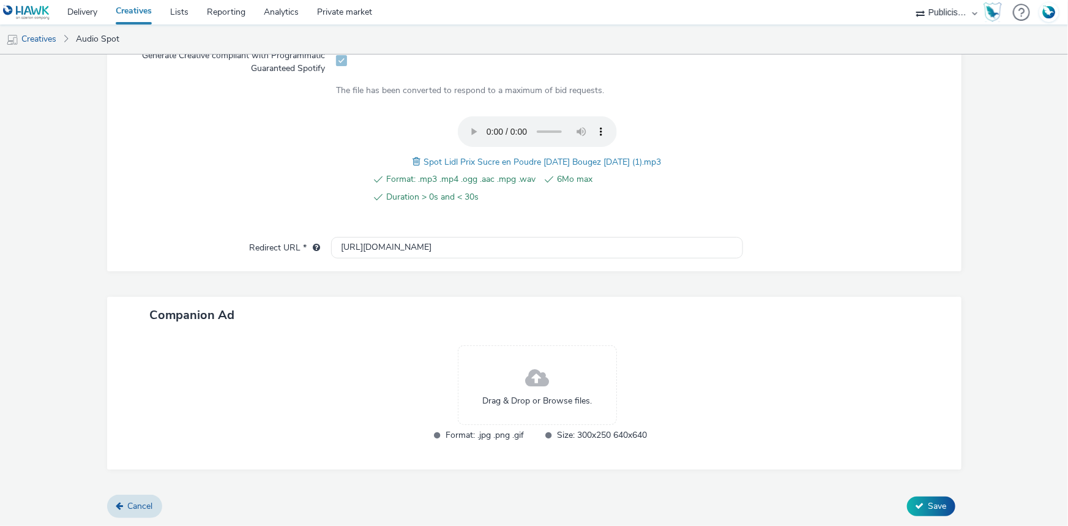
drag, startPoint x: 668, startPoint y: 158, endPoint x: 414, endPoint y: 165, distance: 254.1
click at [414, 165] on div "Format: .mp3 .mp4 .ogg .aac .mpg .wav 6Mo max Duration > 0s and < 30s Spot Lidl…" at bounding box center [537, 166] width 402 height 101
copy span "Spot Lidl Prix Sucre en Poudre Demain Bougez 21-08-25 (1).mp3"
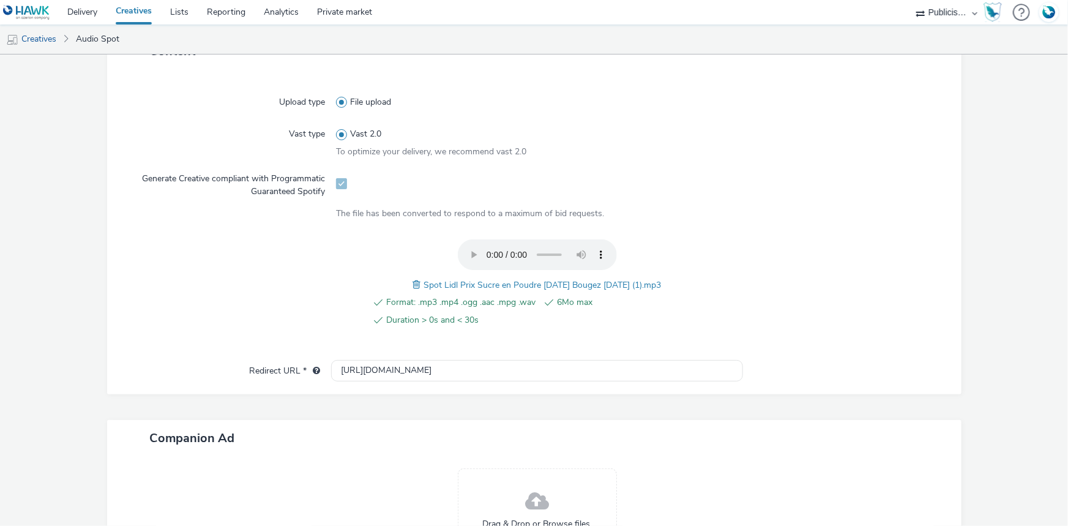
scroll to position [86, 0]
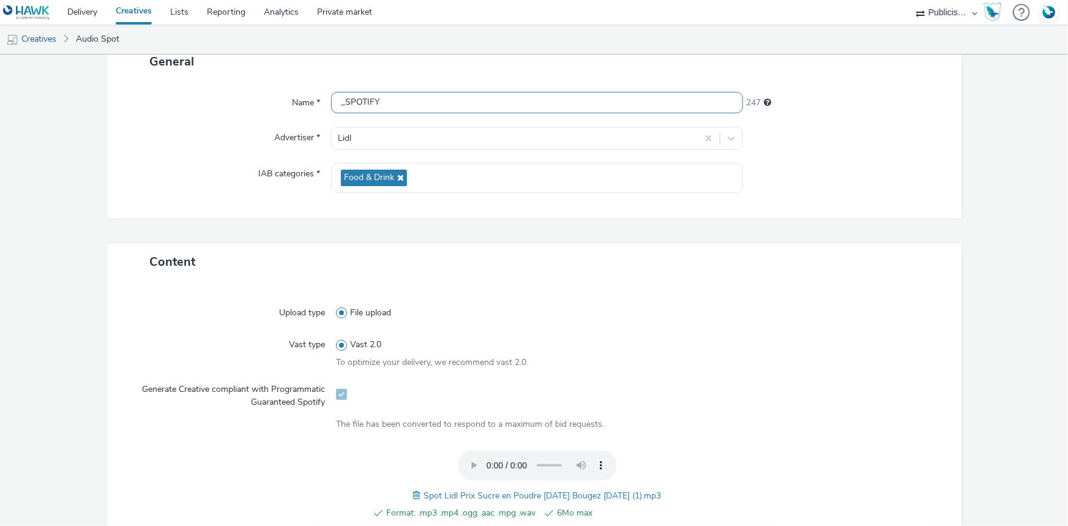
click at [340, 111] on input "_SPOTIFY" at bounding box center [537, 102] width 412 height 21
paste input "Spot Lidl Prix Sucre en Poudre Demain Bougez 21-08-25 (1).mp3"
click at [567, 102] on input "Spot Lidl Prix Sucre en Poudre Demain Bougez 21-08-25 (1).mp3_SPOTIFY" at bounding box center [537, 102] width 412 height 21
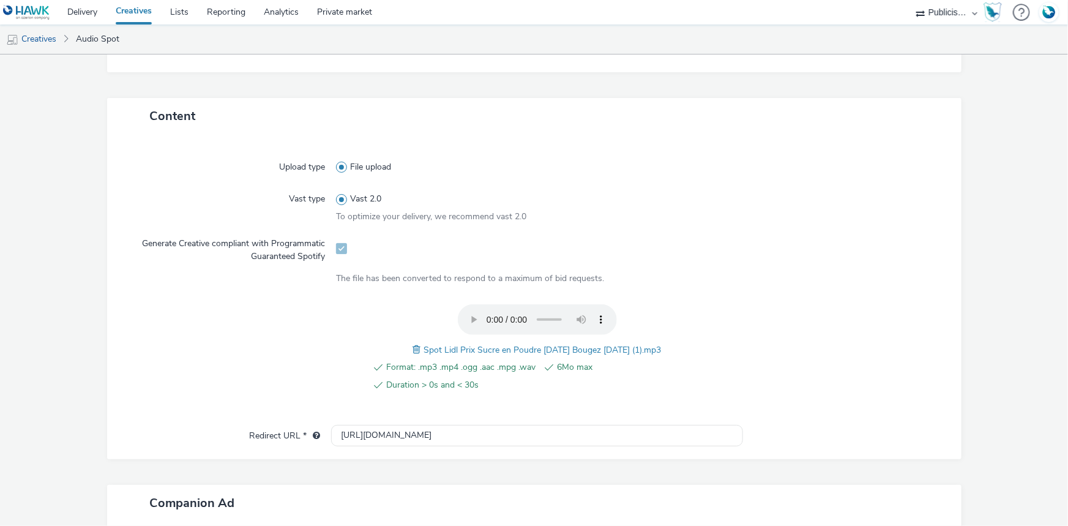
scroll to position [364, 0]
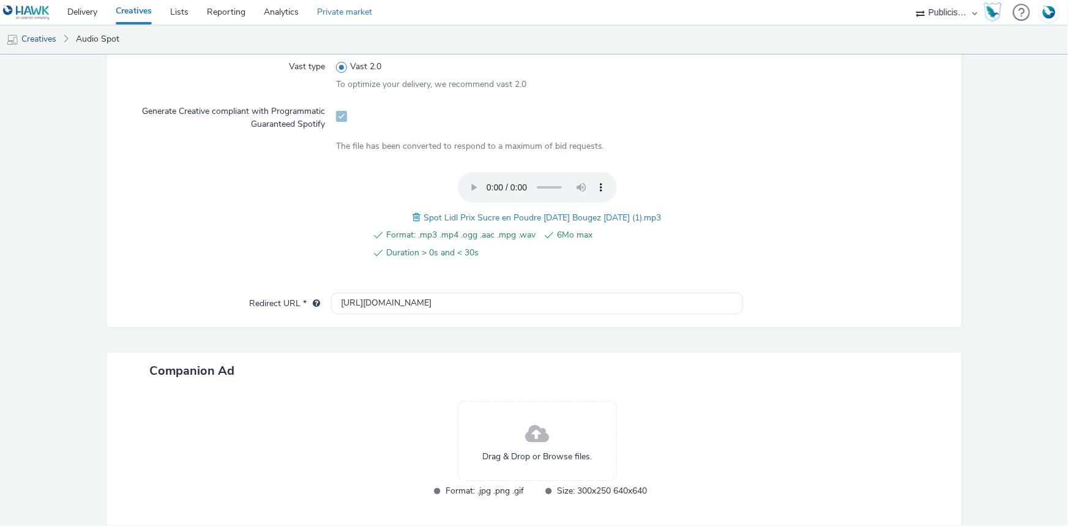
type input "Spot Lidl Prix Sucre en Poudre Demain Bougez 21-08-25.mp3_SPOTIFY"
click at [381, 302] on input "[URL][DOMAIN_NAME]" at bounding box center [537, 303] width 412 height 21
paste input "s://[DOMAIN_NAME][URL]"
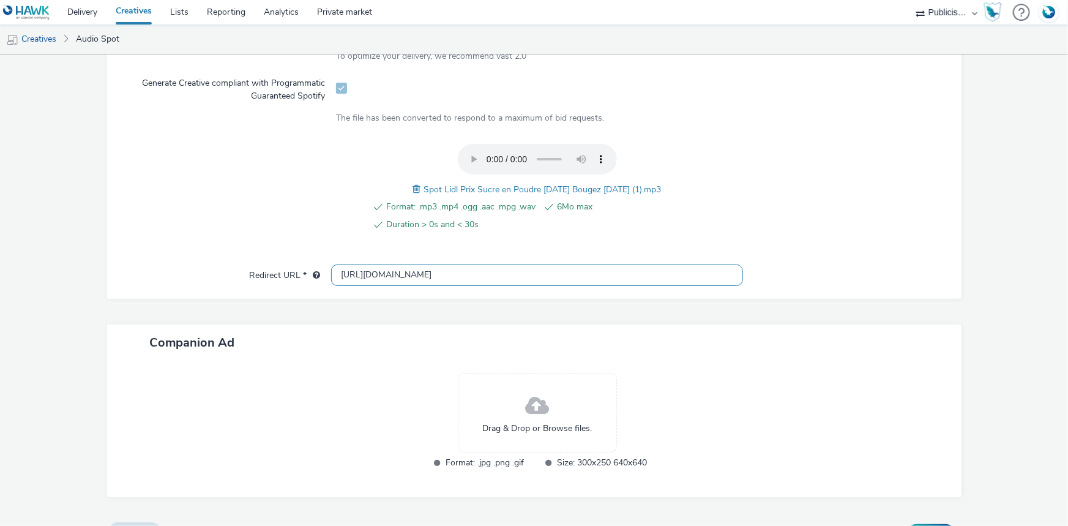
scroll to position [419, 0]
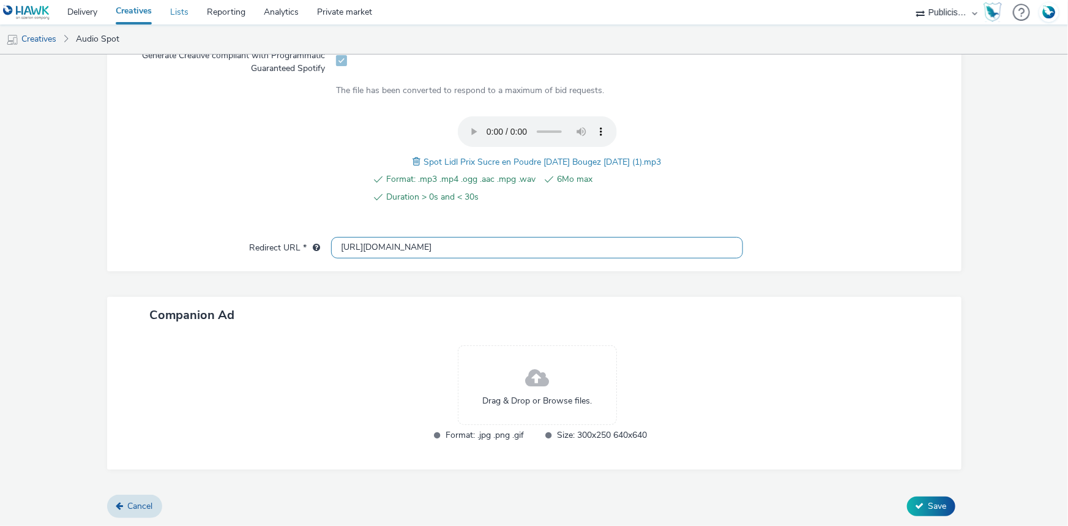
type input "[URL][DOMAIN_NAME]"
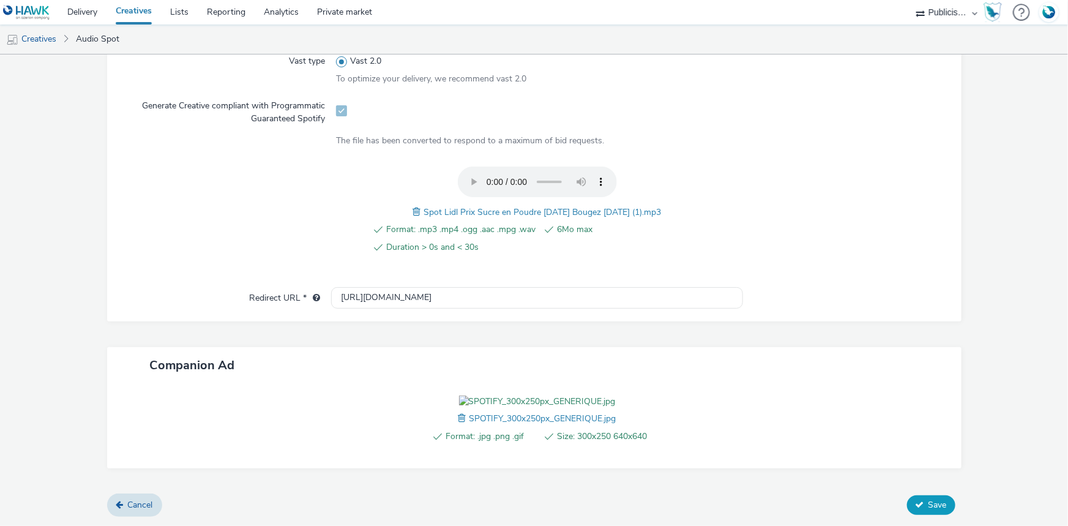
click at [929, 511] on span "Save" at bounding box center [938, 505] width 18 height 12
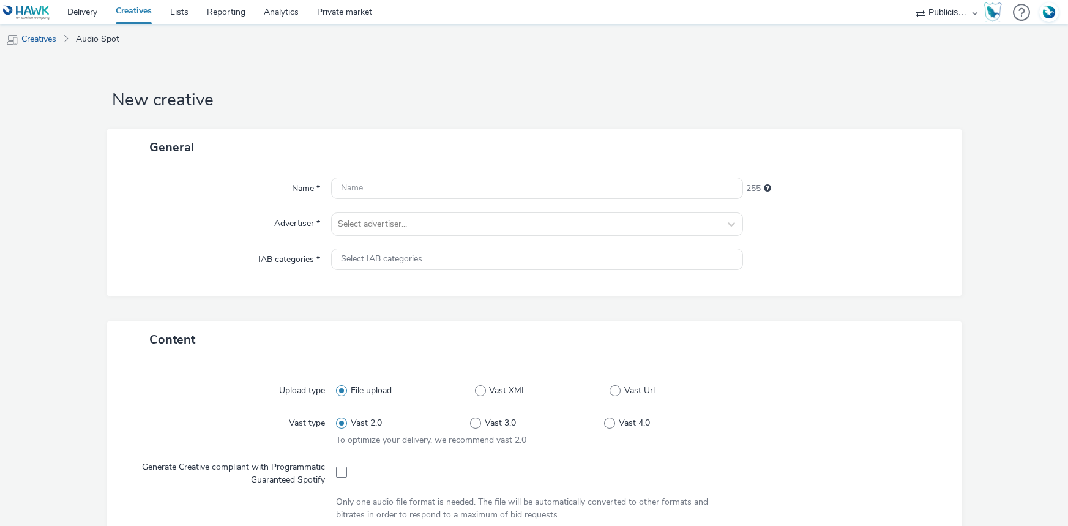
select select "08a58170-7f08-4922-abc8-b2d1eb407230"
click at [365, 226] on div at bounding box center [526, 224] width 376 height 15
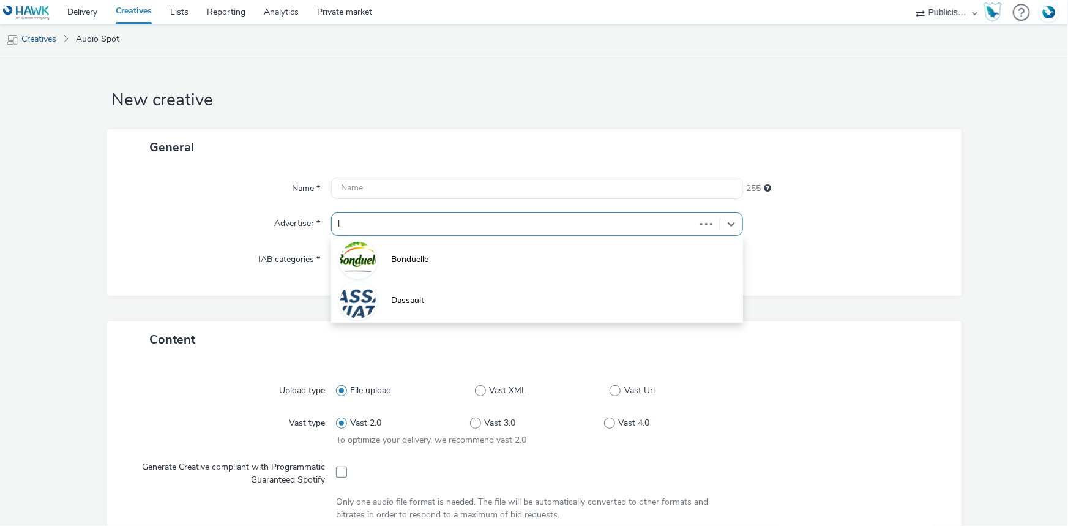
type input "li"
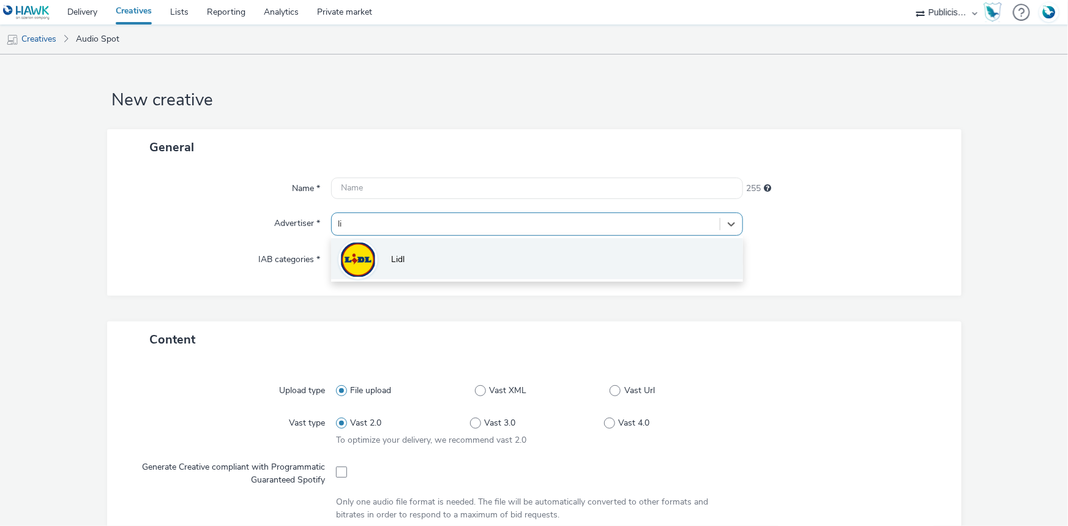
click at [378, 260] on li "Lidl" at bounding box center [537, 258] width 412 height 41
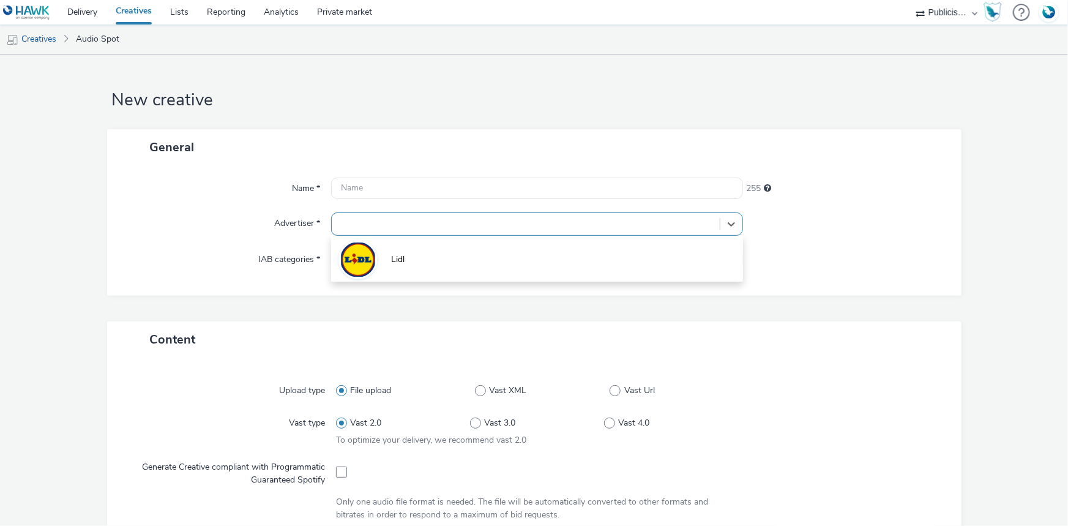
type input "[URL][DOMAIN_NAME]"
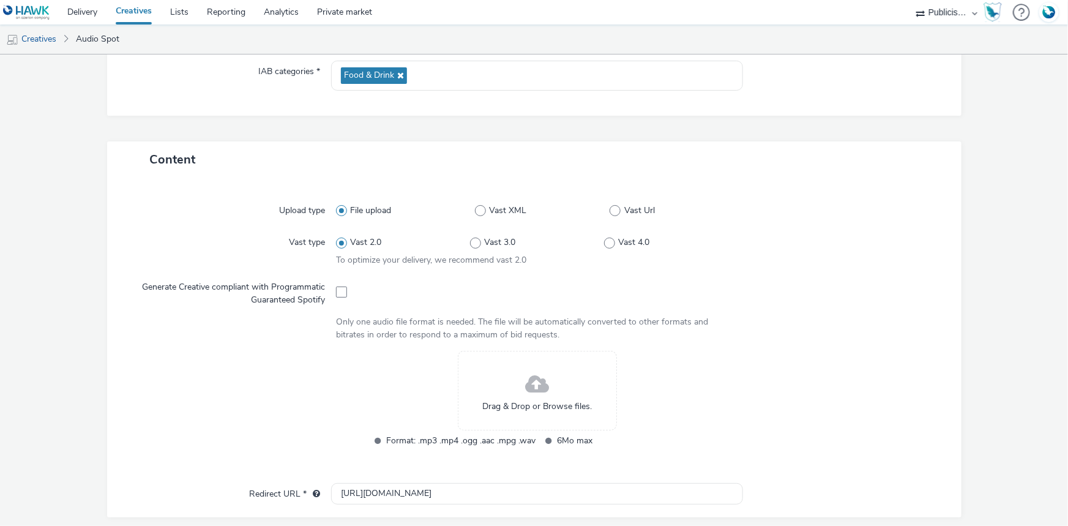
scroll to position [334, 0]
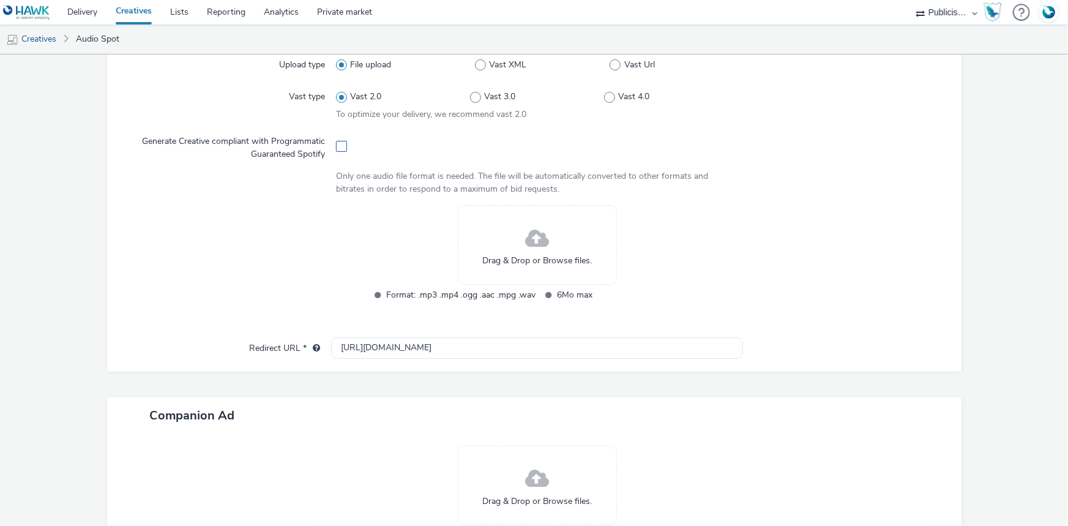
click at [337, 144] on span at bounding box center [341, 146] width 11 height 11
checkbox input "true"
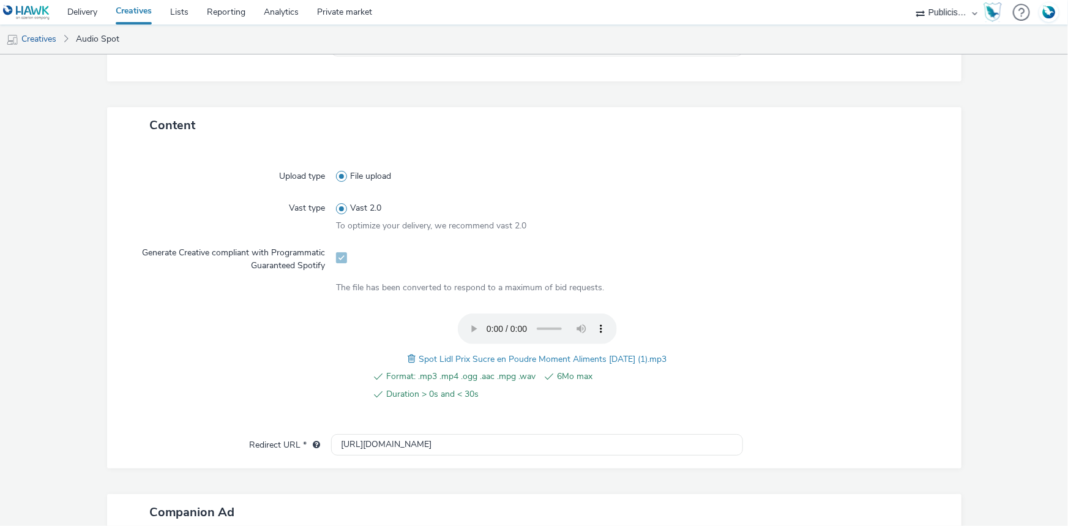
scroll to position [0, 0]
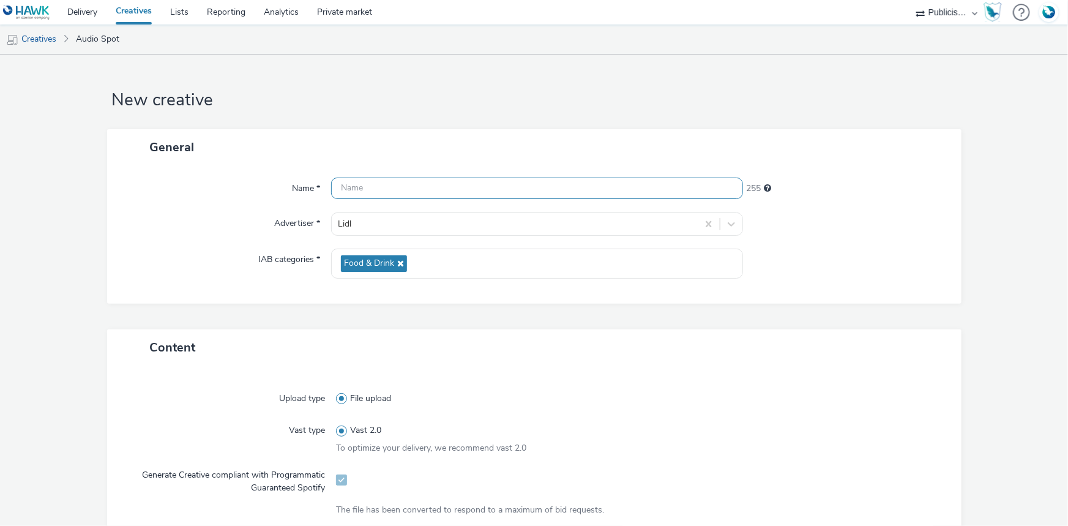
click at [452, 187] on input "text" at bounding box center [537, 188] width 412 height 21
paste input "_SPOTIFY"
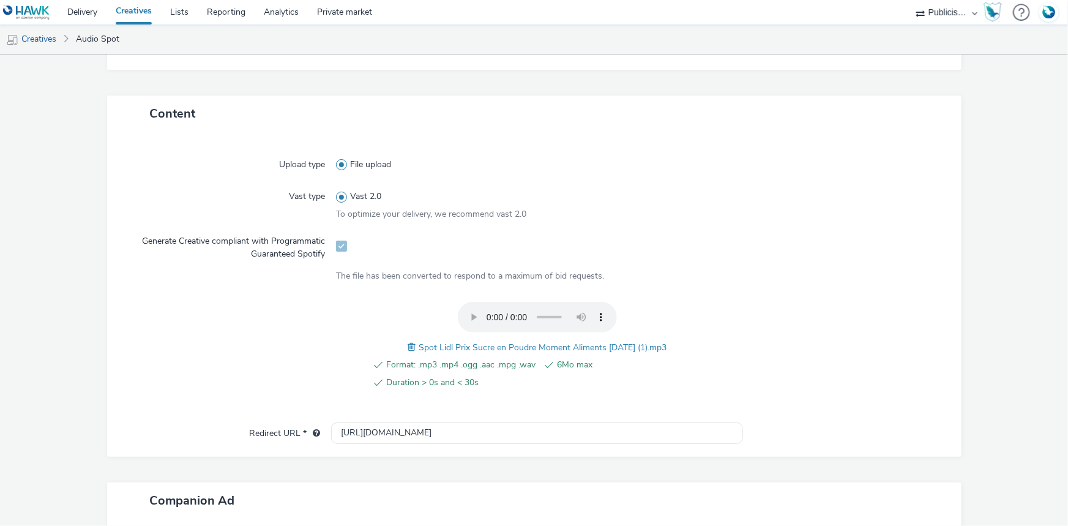
scroll to position [419, 0]
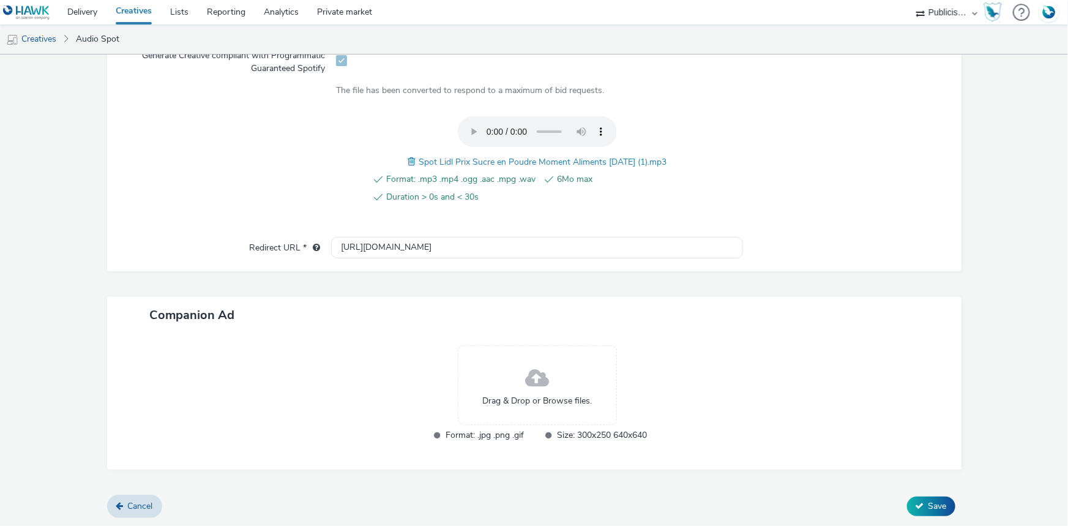
drag, startPoint x: 410, startPoint y: 157, endPoint x: 672, endPoint y: 156, distance: 261.4
click at [672, 156] on div "Format: .mp3 .mp4 .ogg .aac .mpg .wav 6Mo max Duration > 0s and < 30s Spot Lidl…" at bounding box center [537, 166] width 402 height 101
copy span "Spot Lidl Prix Sucre en Poudre Moment Aliments [DATE] (1).mp3"
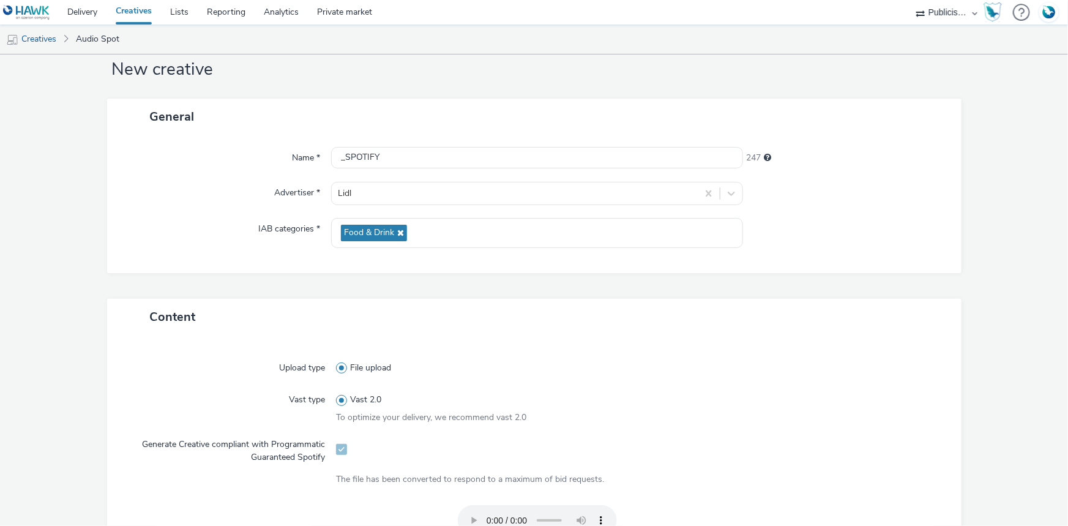
scroll to position [30, 0]
click at [337, 152] on input "_SPOTIFY" at bounding box center [537, 158] width 412 height 21
paste input "Spot Lidl Prix Sucre en Poudre Moment Aliments [DATE] (1).mp3"
click at [577, 155] on input "Spot Lidl Prix Sucre en Poudre Moment Aliments [DATE] (1).mp3_SPOTIFY" at bounding box center [537, 158] width 412 height 21
type input "Spot Lidl Prix Sucre en Poudre Moment Aliments [DATE].mp3_SPOTIFY"
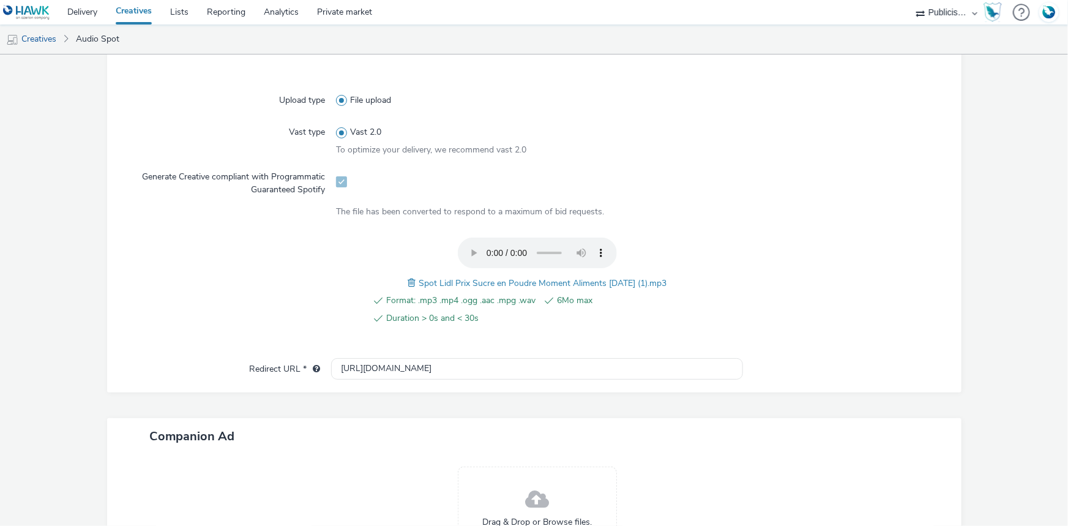
scroll to position [308, 0]
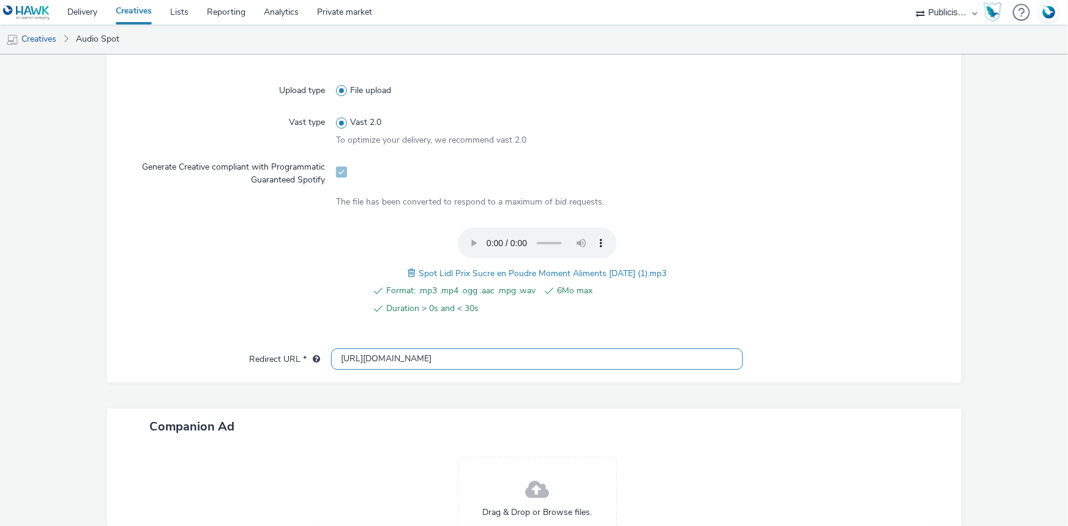
click at [380, 357] on input "[URL][DOMAIN_NAME]" at bounding box center [537, 358] width 412 height 21
paste input "s://www.lidl.fr/l/catalogue-de-la-semaine/du-28-08-au-03-09-les-promos-de-la-se…"
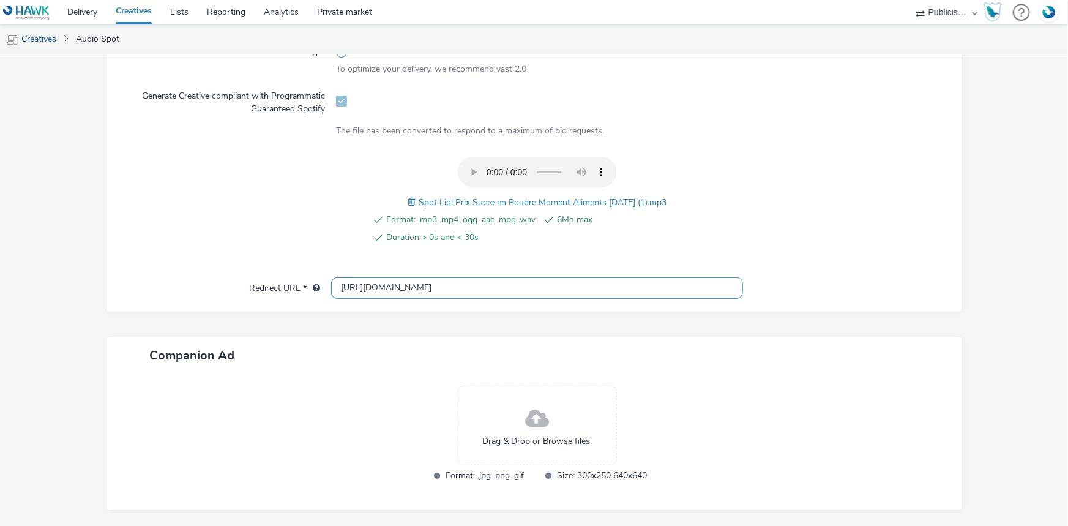
scroll to position [419, 0]
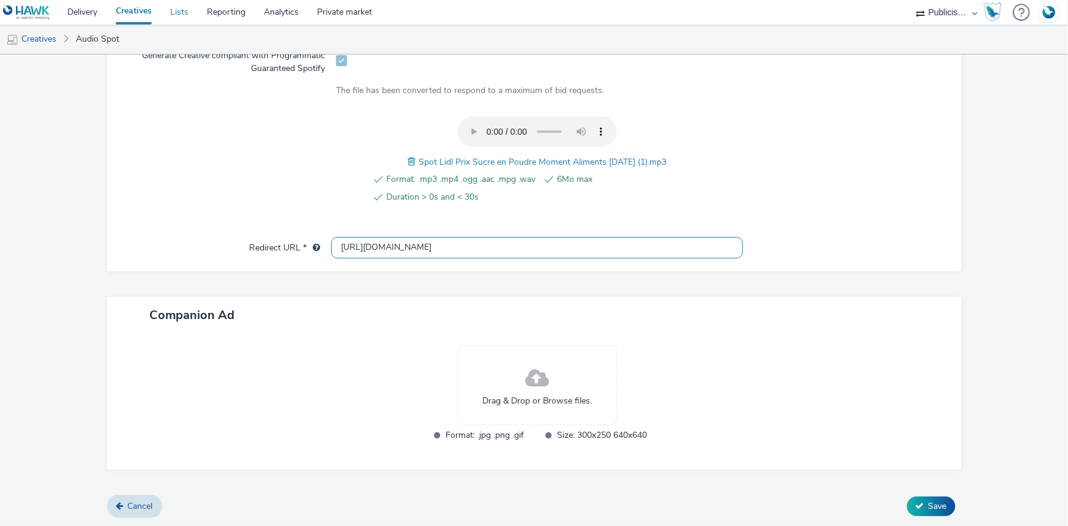
type input "[URL][DOMAIN_NAME]"
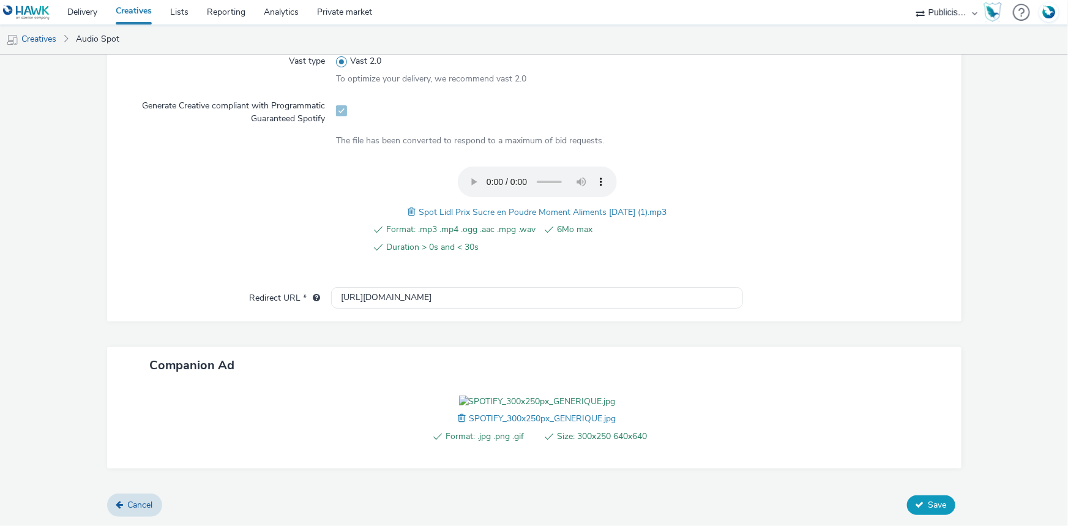
click at [936, 511] on span "Save" at bounding box center [938, 505] width 18 height 12
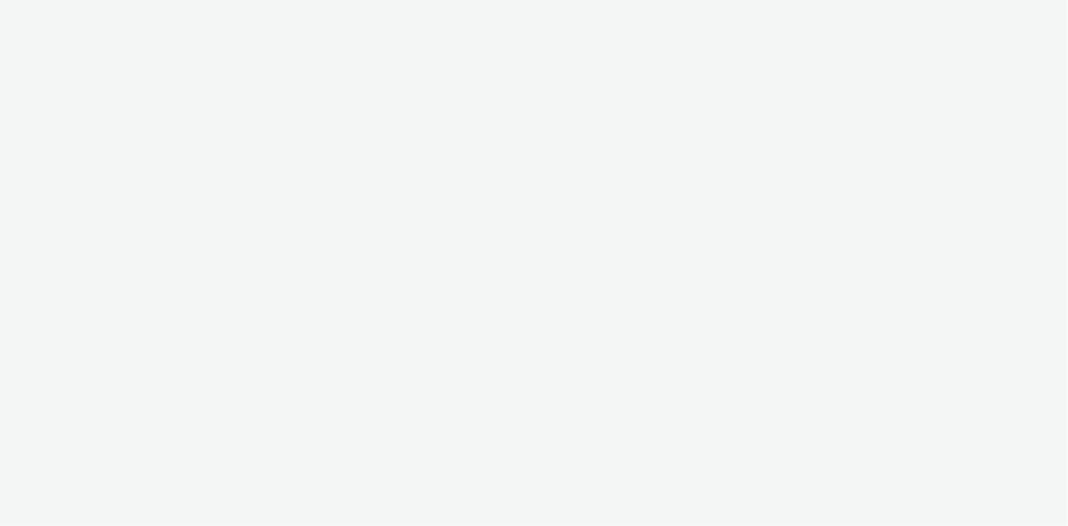
select select "08a58170-7f08-4922-abc8-b2d1eb407230"
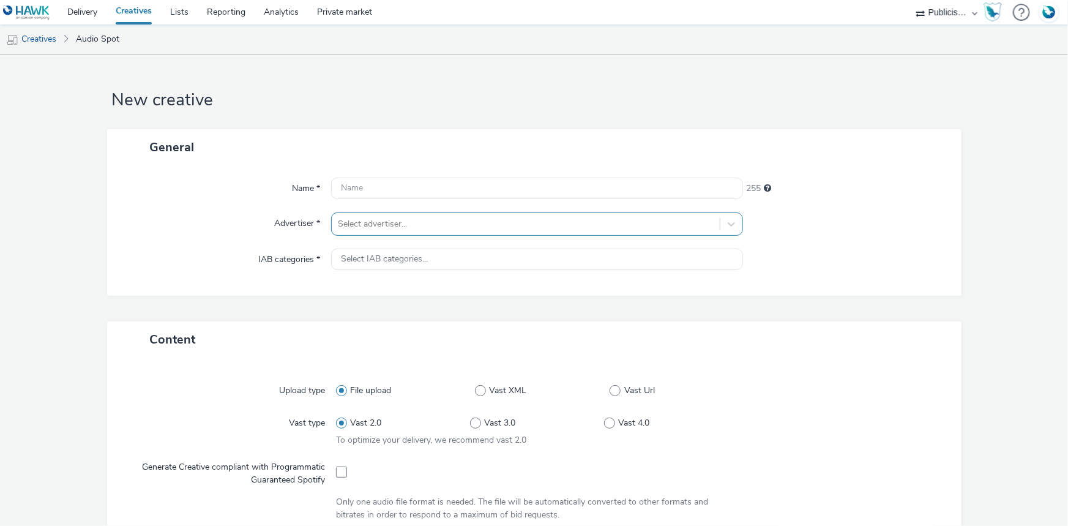
click at [402, 217] on div at bounding box center [526, 224] width 376 height 15
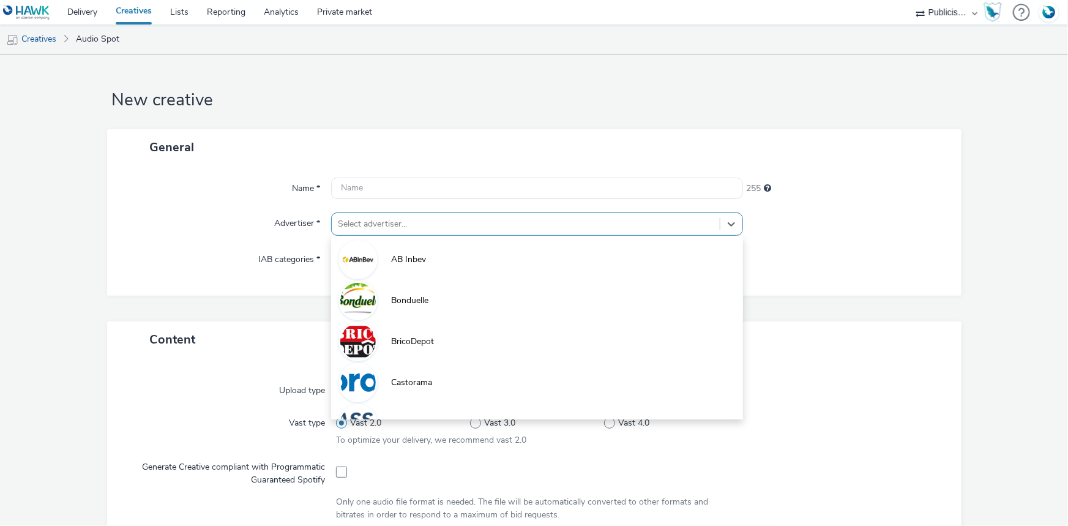
paste input "li"
type input "li"
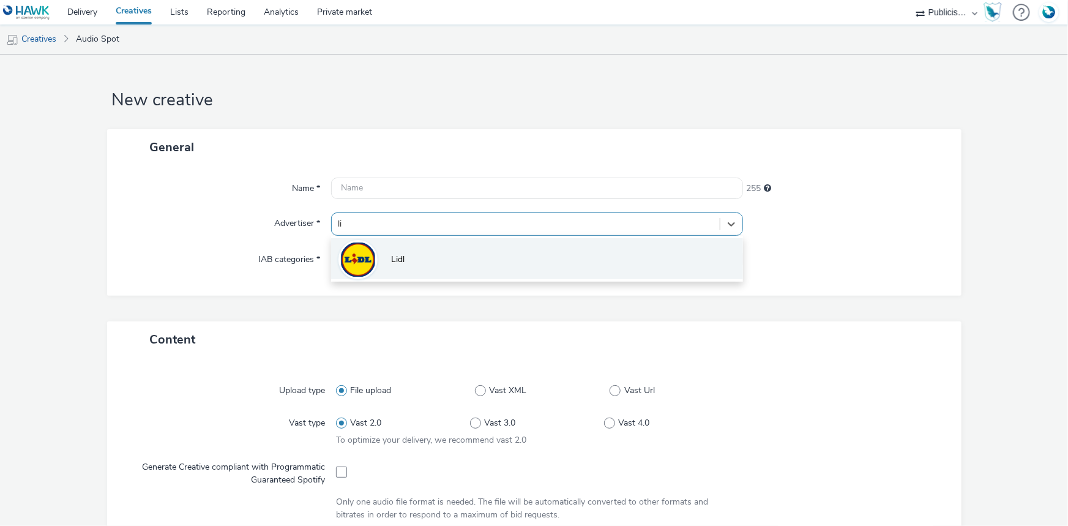
click at [414, 260] on li "Lidl" at bounding box center [537, 258] width 412 height 41
type input "[URL][DOMAIN_NAME]"
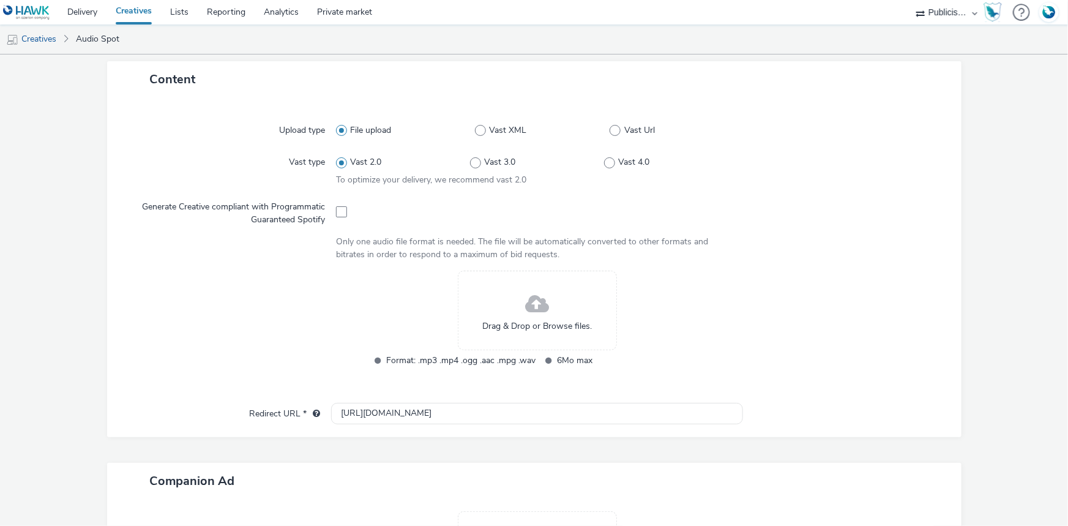
scroll to position [278, 0]
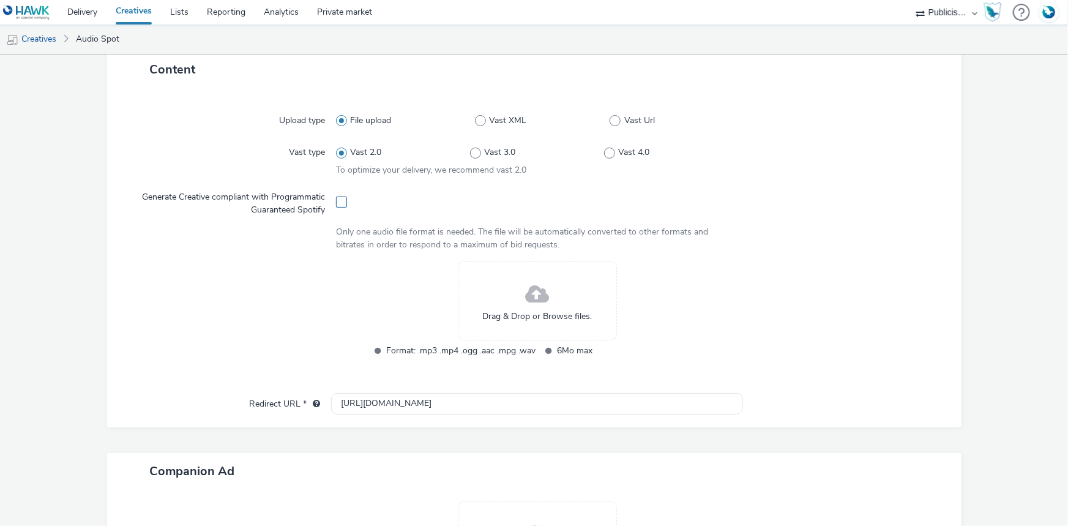
click at [336, 202] on span at bounding box center [341, 202] width 11 height 11
checkbox input "true"
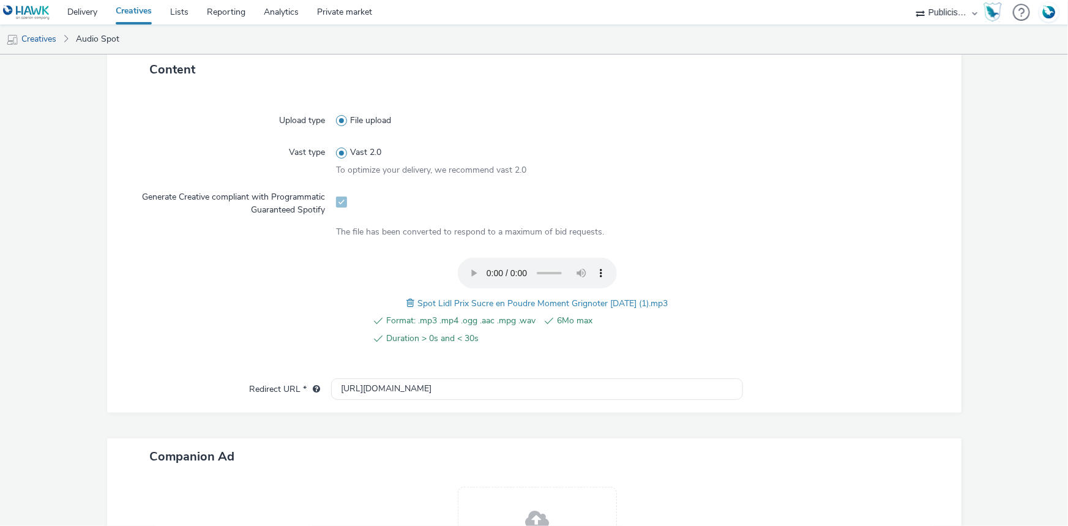
scroll to position [0, 0]
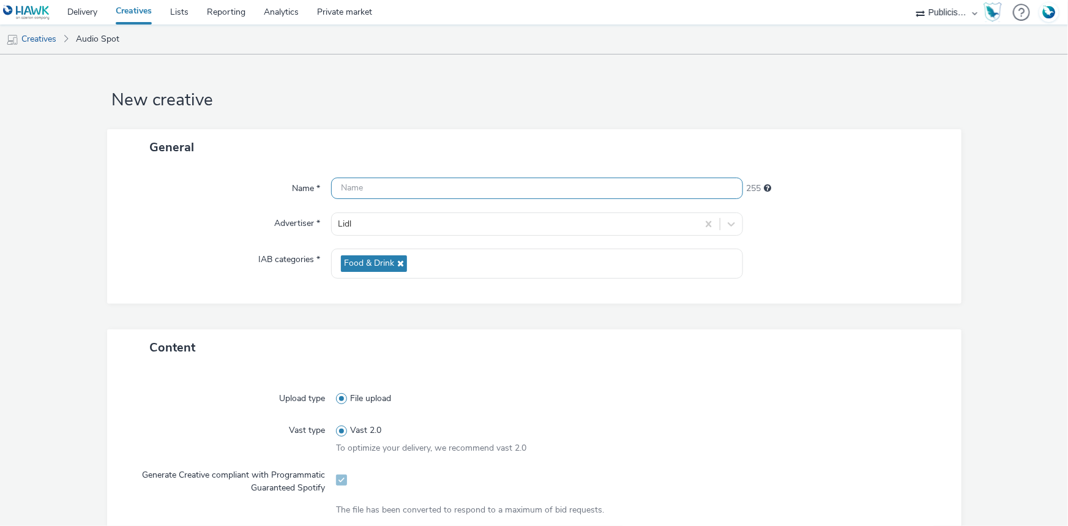
click at [400, 179] on input "text" at bounding box center [537, 188] width 412 height 21
paste input "_SPOTIFY"
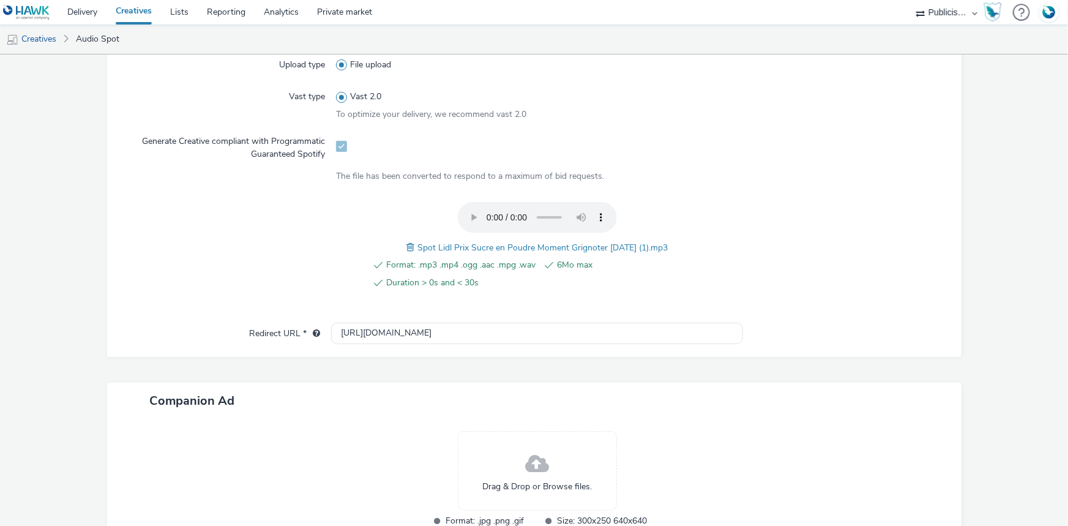
drag, startPoint x: 410, startPoint y: 244, endPoint x: 672, endPoint y: 228, distance: 262.5
click at [672, 228] on div "Format: .mp3 .mp4 .ogg .aac .mpg .wav 6Mo max Duration > 0s and < 30s Spot Lidl…" at bounding box center [537, 252] width 402 height 101
copy span "Spot Lidl Prix Sucre en Poudre Moment Grignoter 21-08-25 (1).mp3"
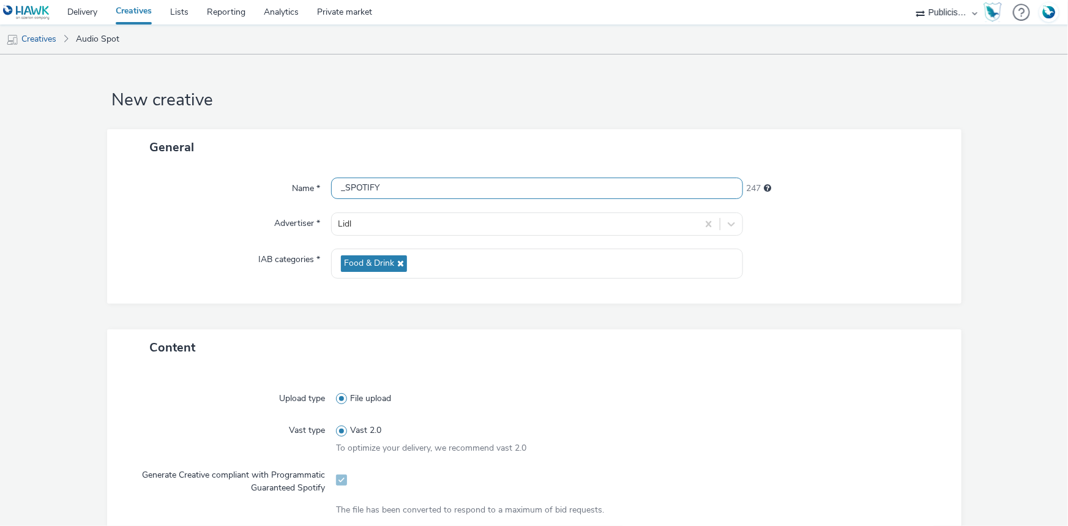
click at [339, 192] on input "_SPOTIFY" at bounding box center [537, 188] width 412 height 21
paste input "Spot Lidl Prix Sucre en Poudre Moment Grignoter 21-08-25 (1).mp3"
click at [577, 187] on input "Spot Lidl Prix Sucre en Poudre Moment Grignoter 21-08-25 (1).mp3_SPOTIFY" at bounding box center [537, 188] width 412 height 21
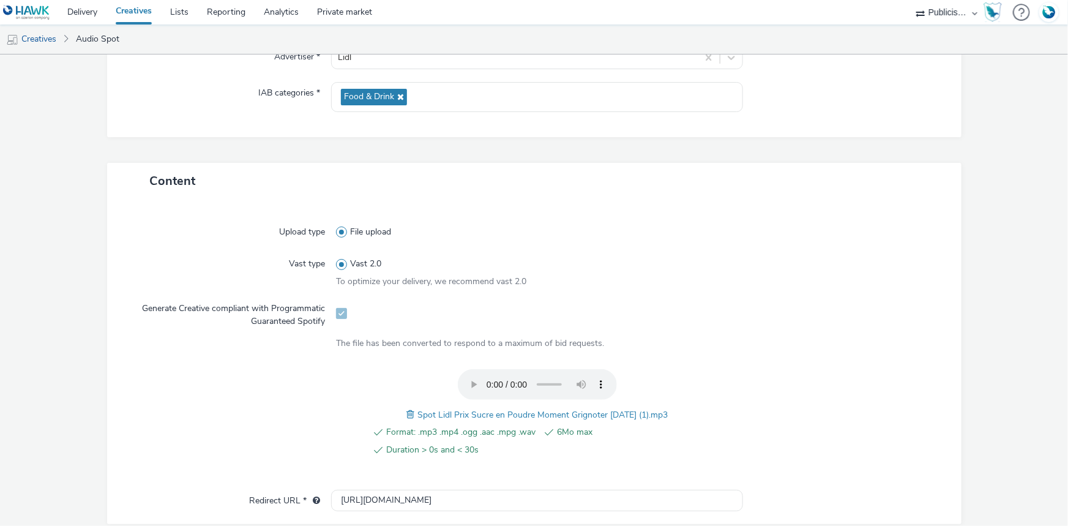
scroll to position [334, 0]
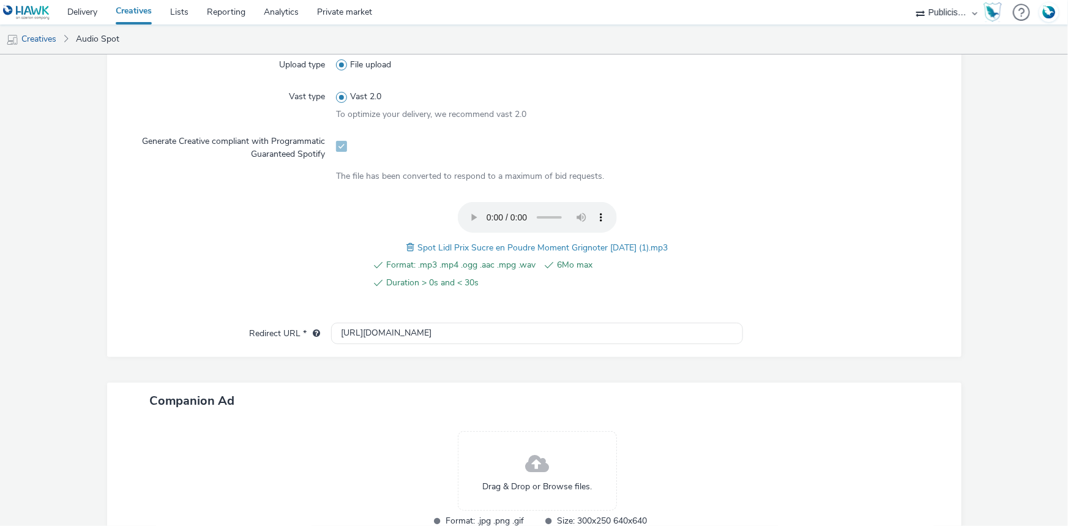
type input "Spot Lidl Prix Sucre en Poudre Moment Grignoter 21-08-25.mp3_SPOTIFY"
click at [338, 334] on input "[URL][DOMAIN_NAME]" at bounding box center [537, 333] width 412 height 21
paste input "s://[DOMAIN_NAME][URL]"
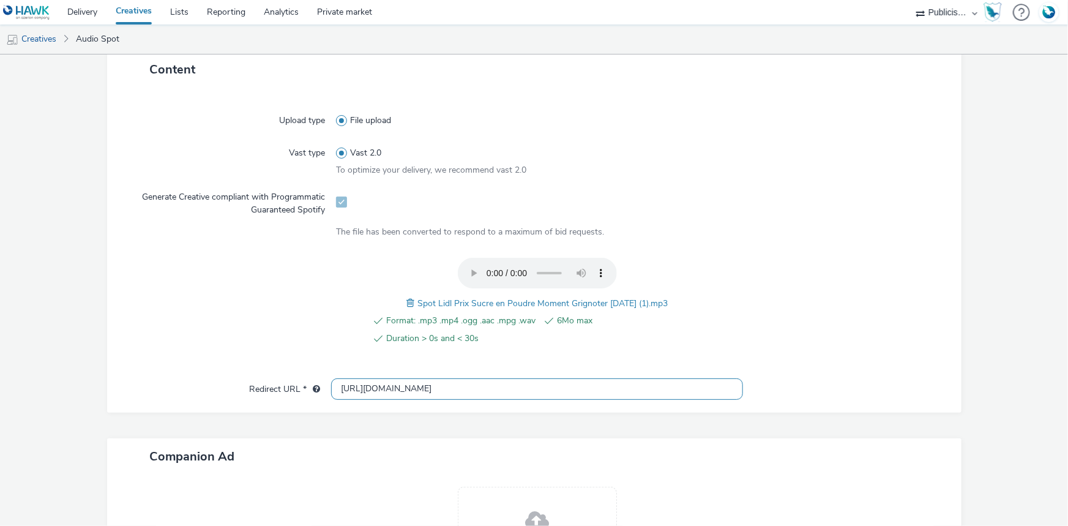
click at [399, 384] on input "[URL][DOMAIN_NAME]" at bounding box center [537, 388] width 412 height 21
paste input "flyer/page/1"
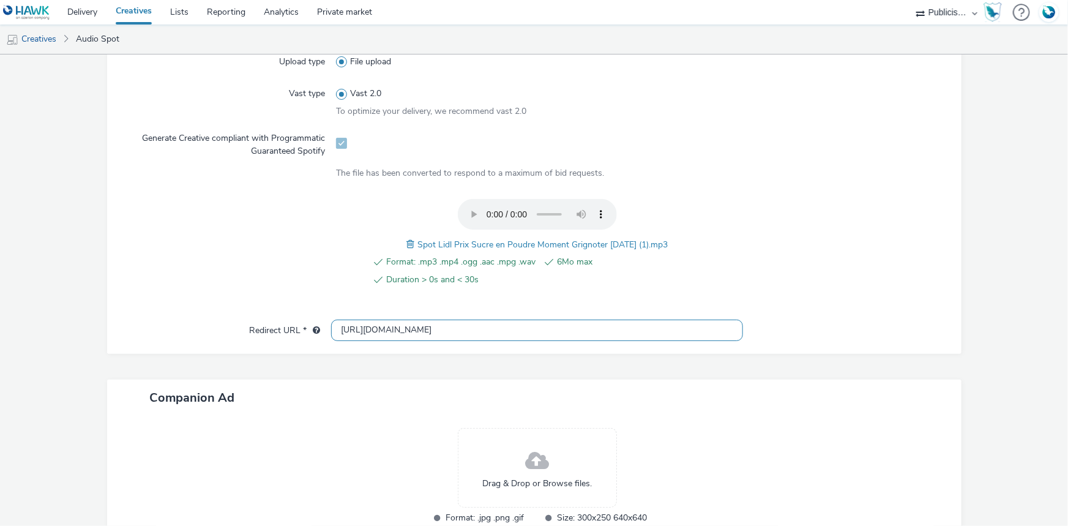
scroll to position [419, 0]
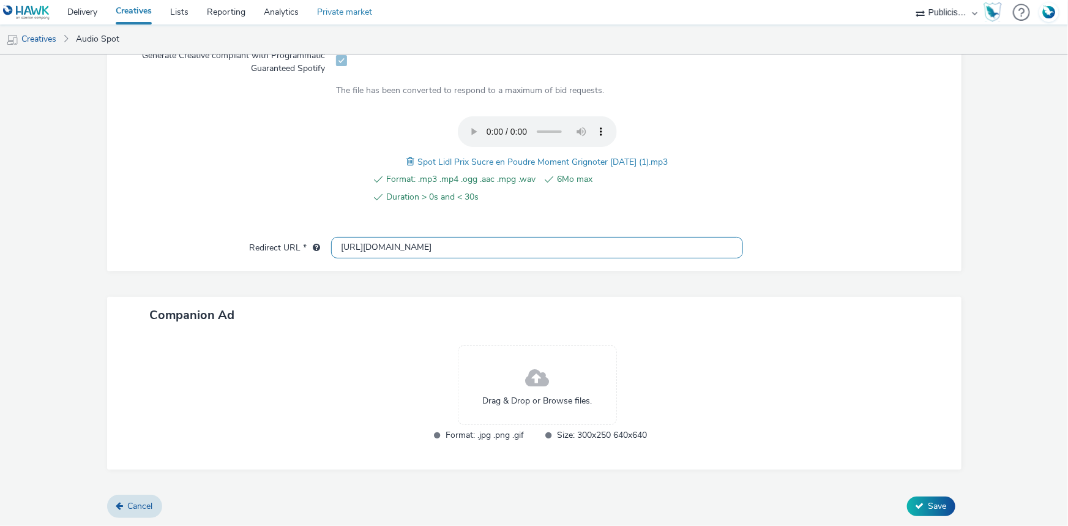
type input "[URL][DOMAIN_NAME]"
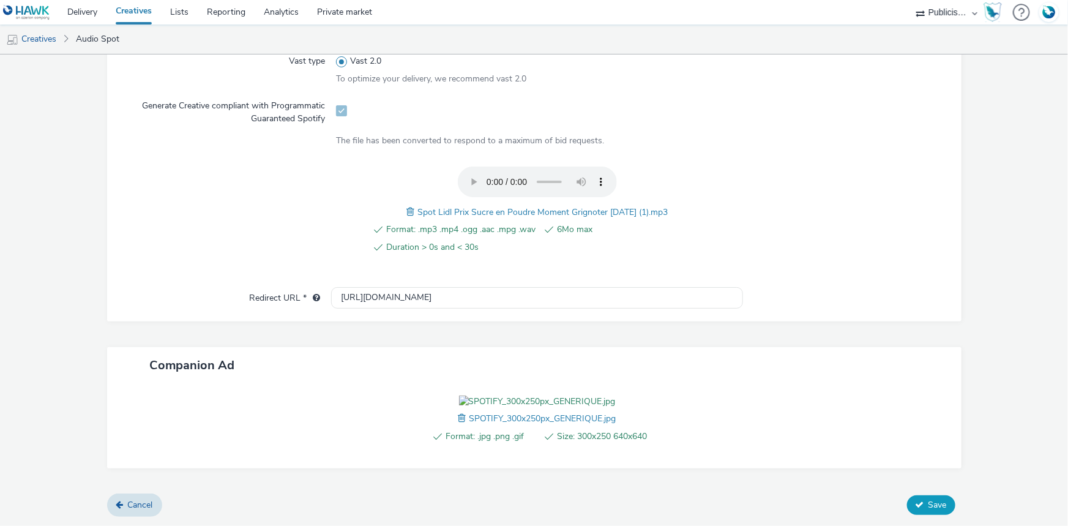
click at [929, 511] on span "Save" at bounding box center [938, 505] width 18 height 12
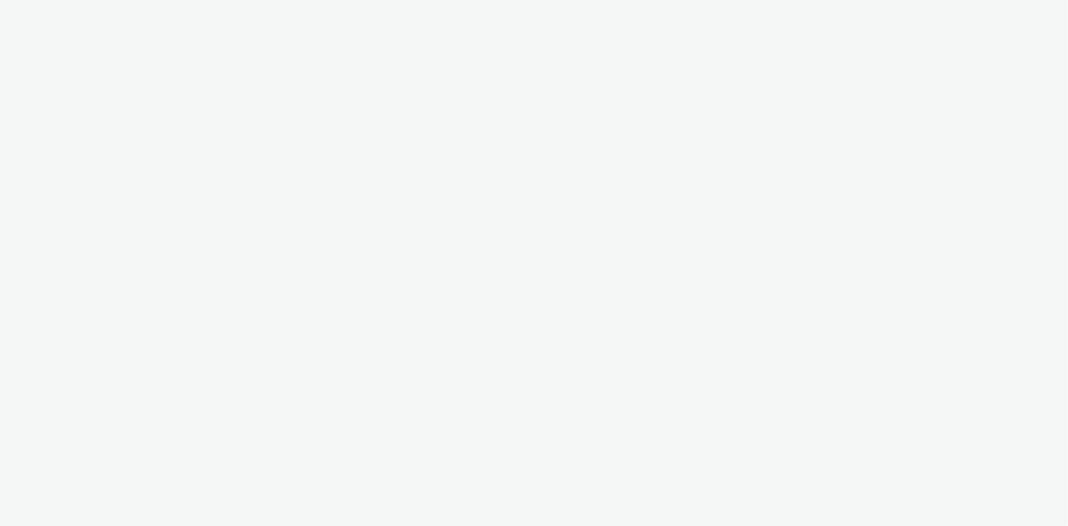
select select "08a58170-7f08-4922-abc8-b2d1eb407230"
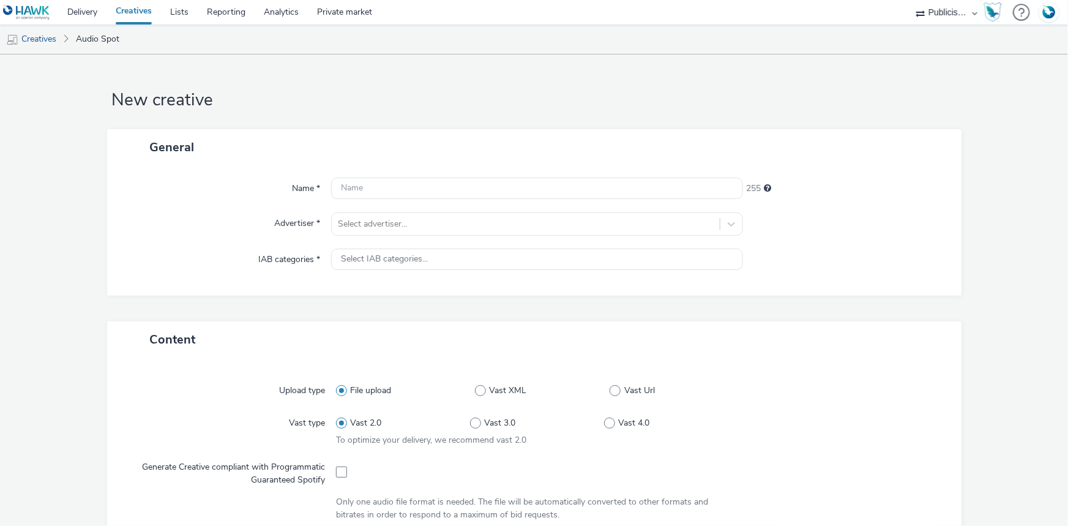
click at [365, 210] on div "Name * 255 Advertiser * Select advertiser... IAB categories * Select IAB catego…" at bounding box center [534, 230] width 855 height 130
click at [364, 223] on div at bounding box center [526, 224] width 376 height 15
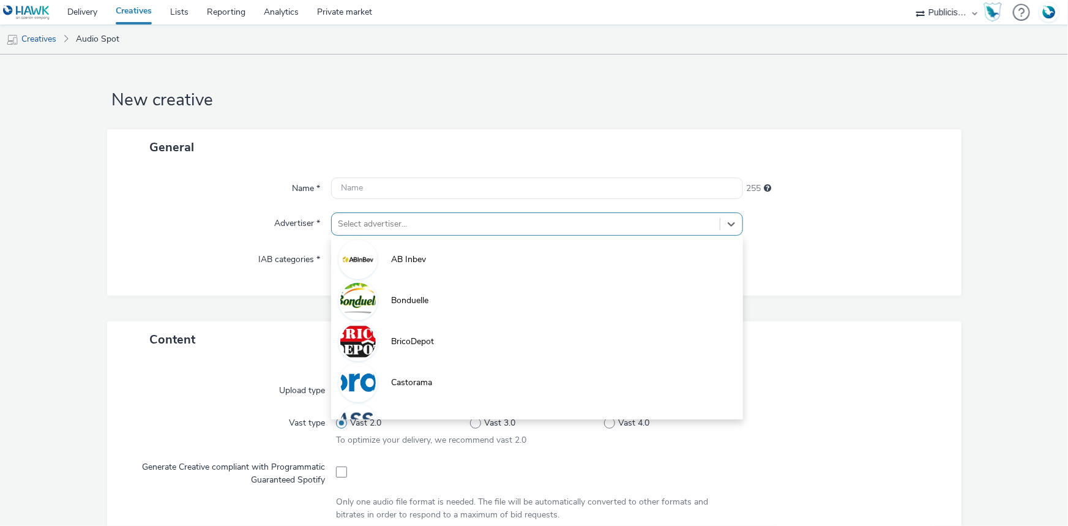
paste input "li"
type input "li"
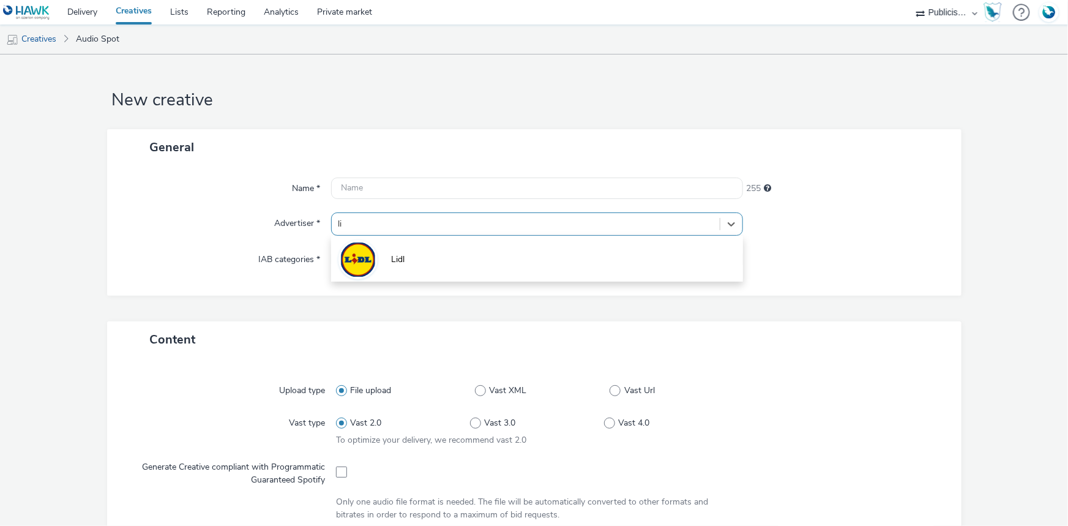
click at [392, 268] on li "Lidl" at bounding box center [537, 258] width 412 height 41
type input "[URL][DOMAIN_NAME]"
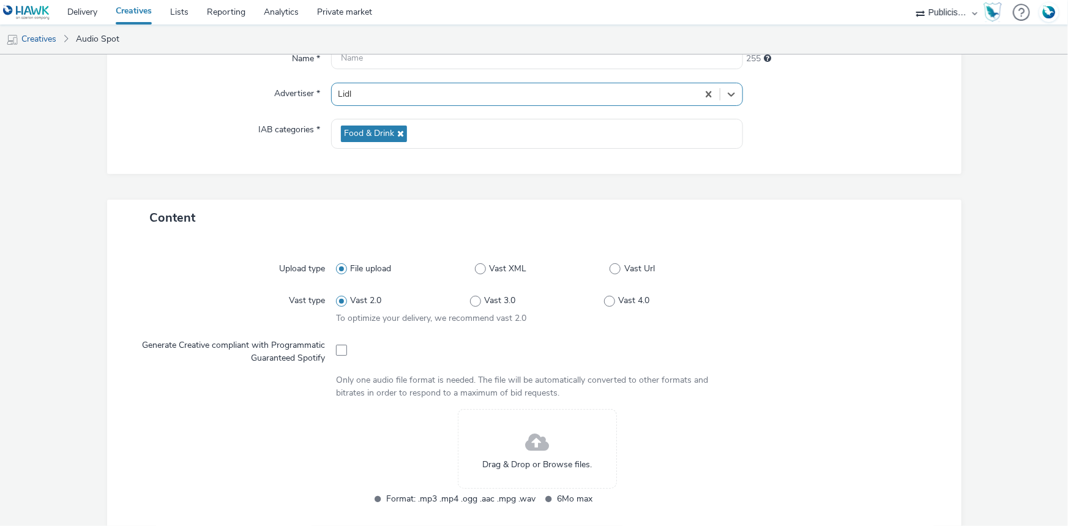
scroll to position [278, 0]
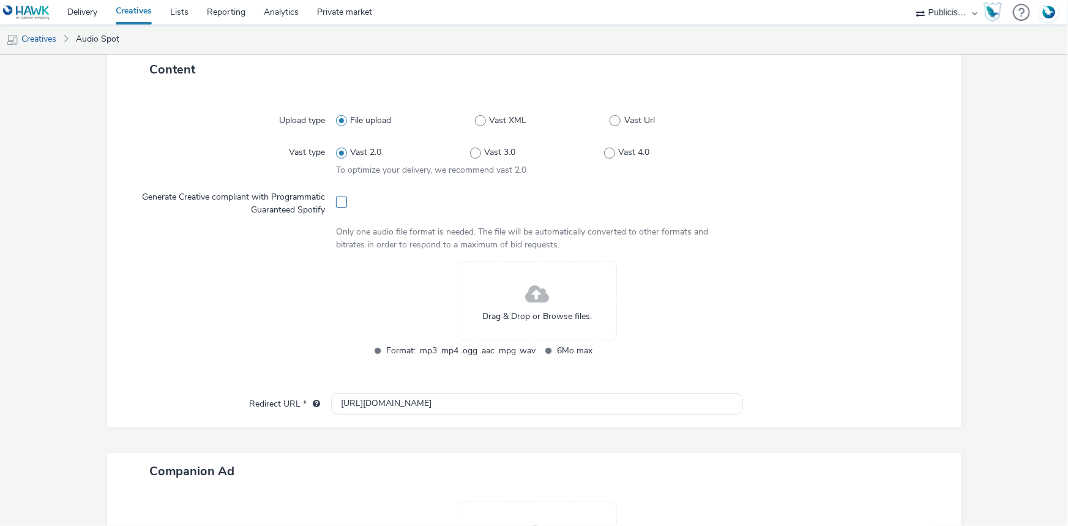
click at [337, 197] on span at bounding box center [341, 202] width 11 height 11
checkbox input "true"
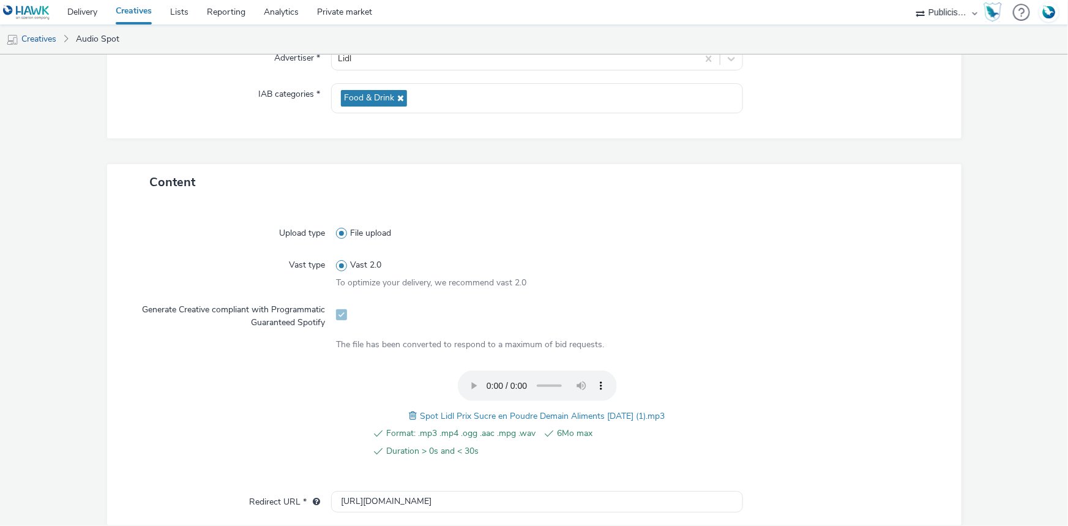
scroll to position [0, 0]
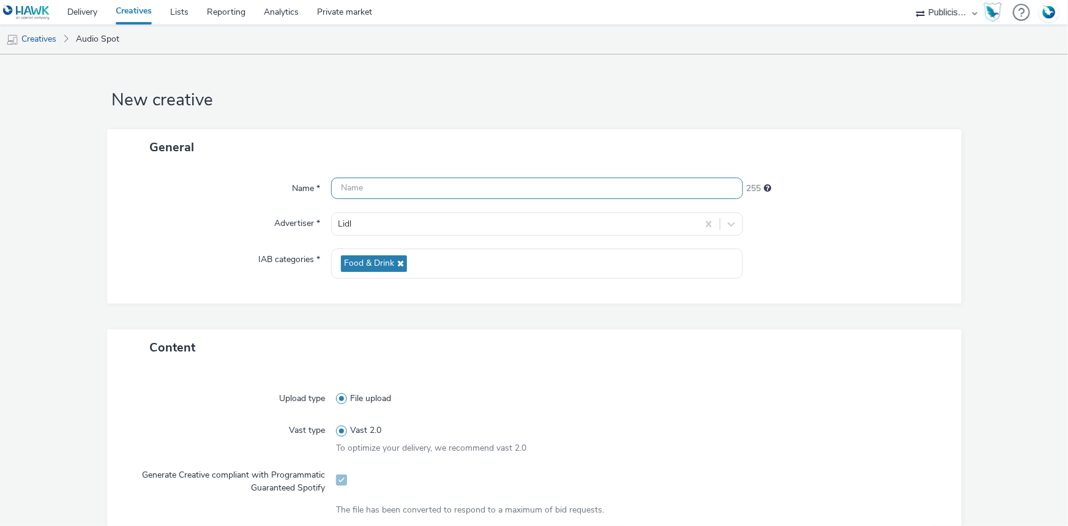
click at [390, 190] on input "text" at bounding box center [537, 188] width 412 height 21
paste input "_SPOTIFY"
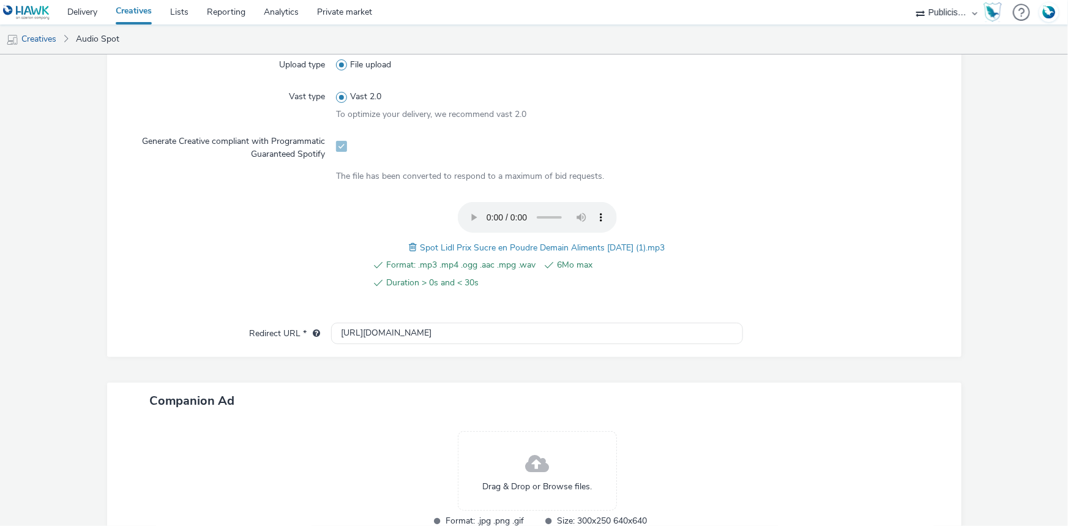
drag, startPoint x: 412, startPoint y: 244, endPoint x: 675, endPoint y: 238, distance: 262.7
click at [675, 238] on div "Format: .mp3 .mp4 .ogg .aac .mpg .wav 6Mo max Duration > 0s and < 30s Spot Lidl…" at bounding box center [537, 252] width 402 height 101
copy span "Spot Lidl Prix Sucre en Poudre Demain Aliments 21-08-25 (1).mp3"
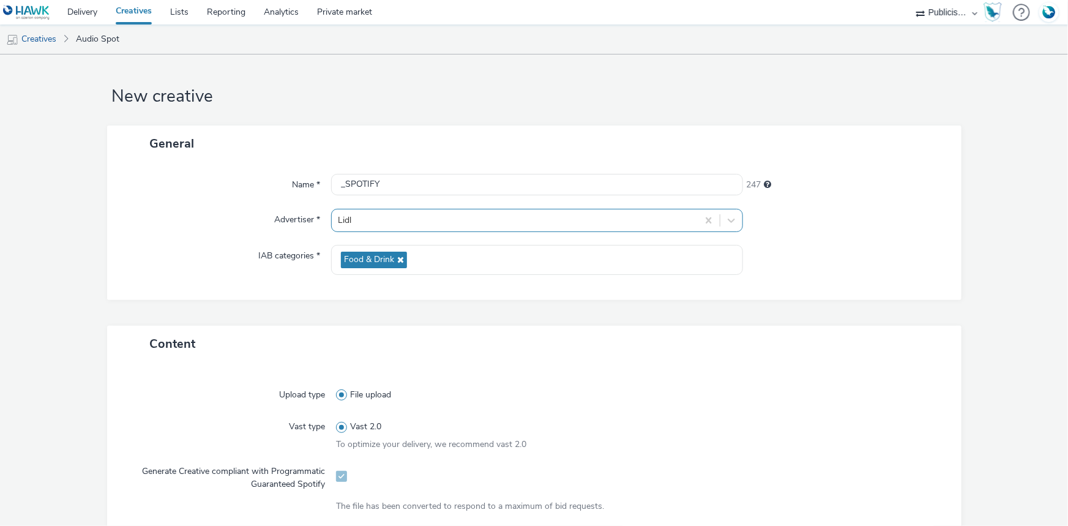
scroll to position [0, 0]
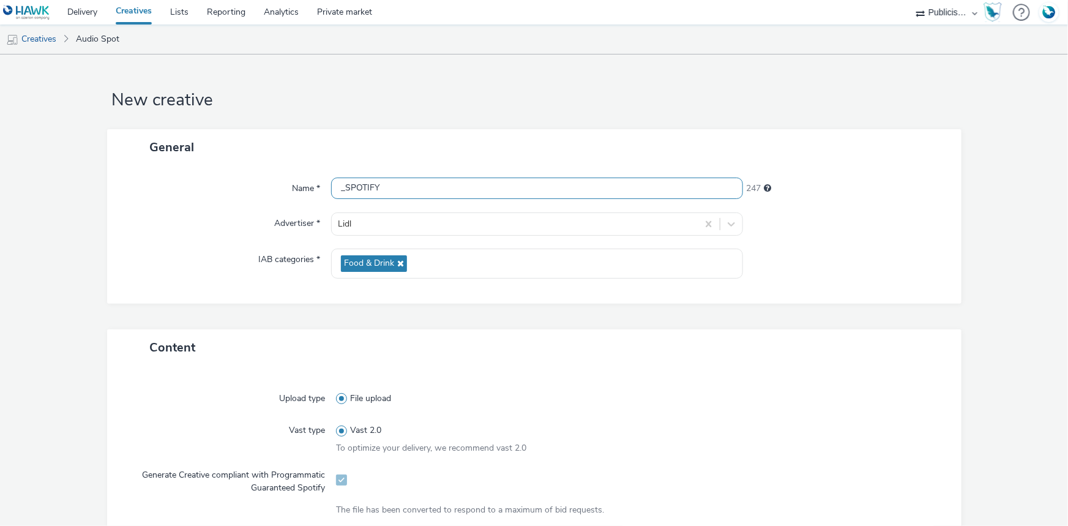
click at [340, 186] on input "_SPOTIFY" at bounding box center [537, 188] width 412 height 21
paste input "Spot Lidl Prix Sucre en Poudre Demain Aliments 21-08-25 (1).mp3"
drag, startPoint x: 340, startPoint y: 185, endPoint x: 373, endPoint y: 191, distance: 32.9
click at [342, 185] on input "Spot Lidl Prix Sucre en Poudre Demain Aliments 21-08-25 (1).mp3_SPOTIFY" at bounding box center [537, 188] width 412 height 21
click at [575, 190] on input "Spot Lidl Prix Sucre en Poudre Demain Aliments 21-08-25 (1).mp3_SPOTIFY" at bounding box center [537, 188] width 412 height 21
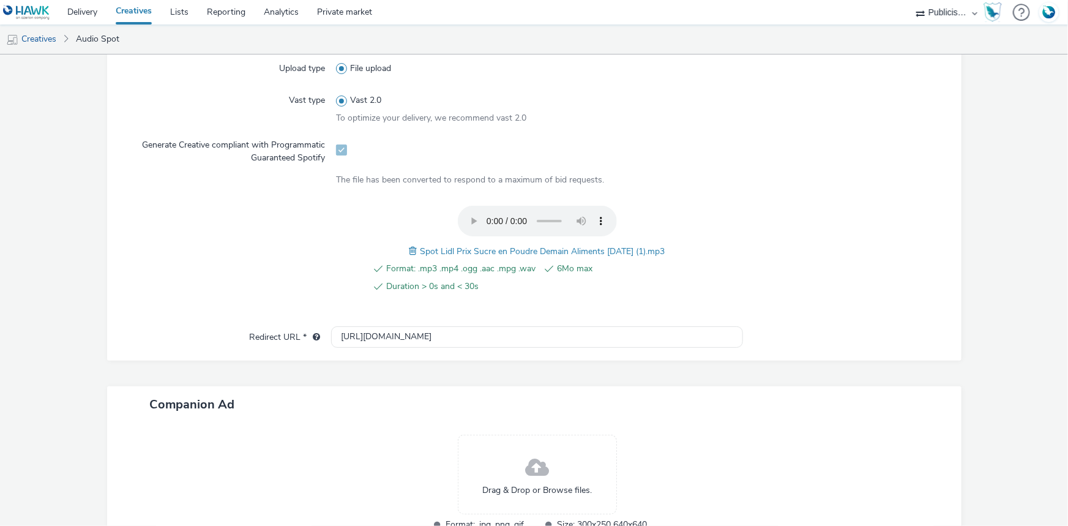
scroll to position [419, 0]
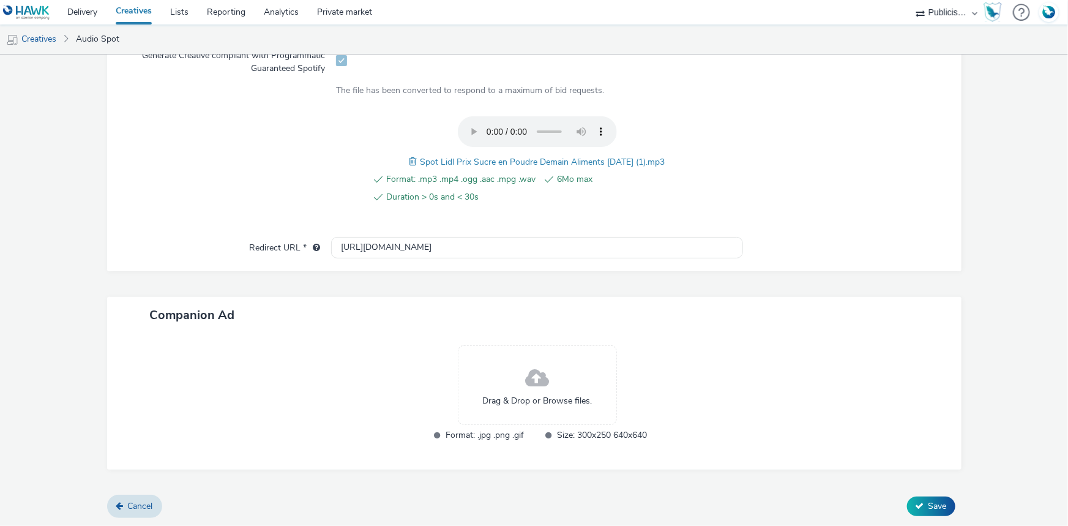
type input "Spot Lidl Prix Sucre en Poudre Demain Aliments 21-08-25 .mp3_SPOTIFY"
click at [375, 251] on input "[URL][DOMAIN_NAME]" at bounding box center [537, 247] width 412 height 21
paste input "s://[DOMAIN_NAME][URL]"
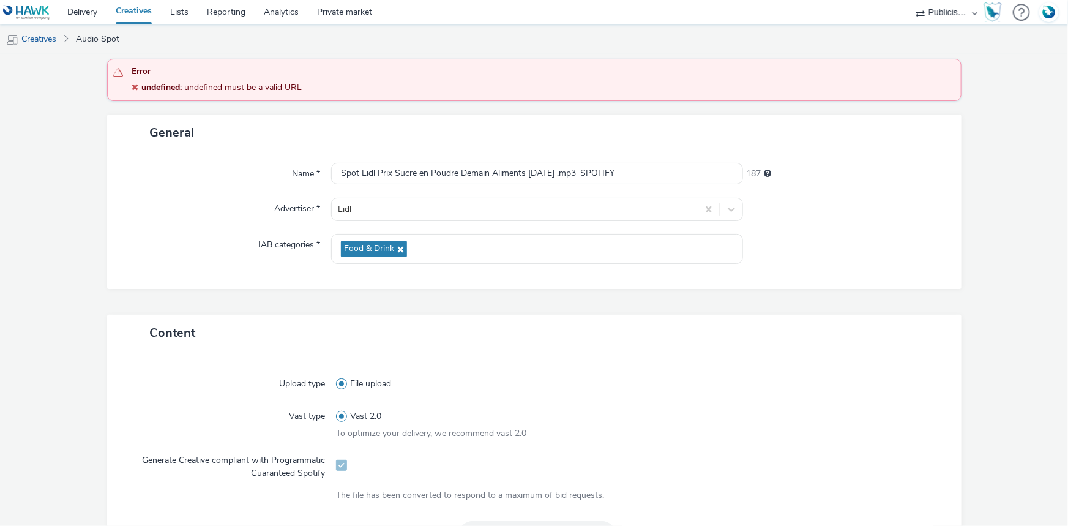
scroll to position [389, 0]
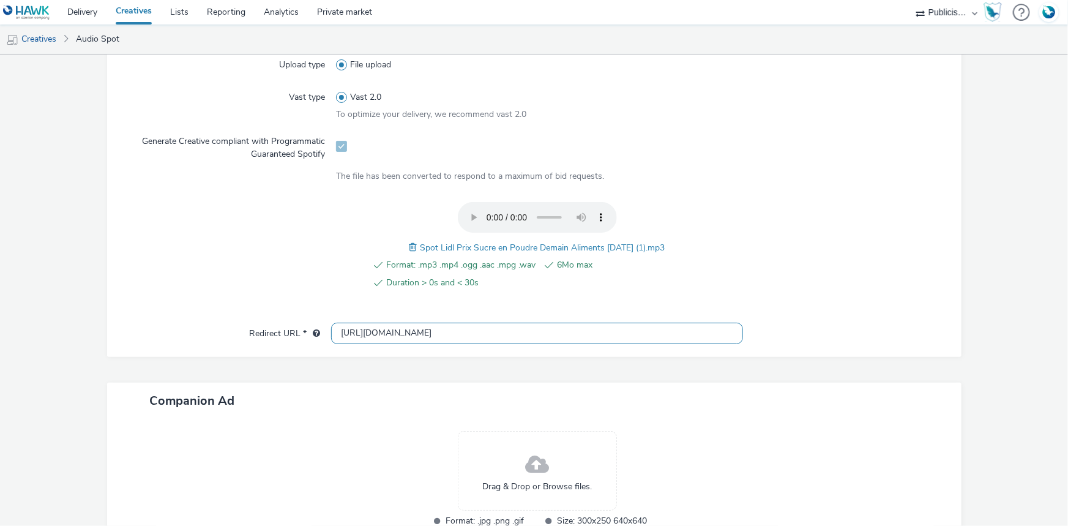
click at [487, 334] on input "[URL][DOMAIN_NAME]" at bounding box center [537, 333] width 412 height 21
paste input "flyer/page/1"
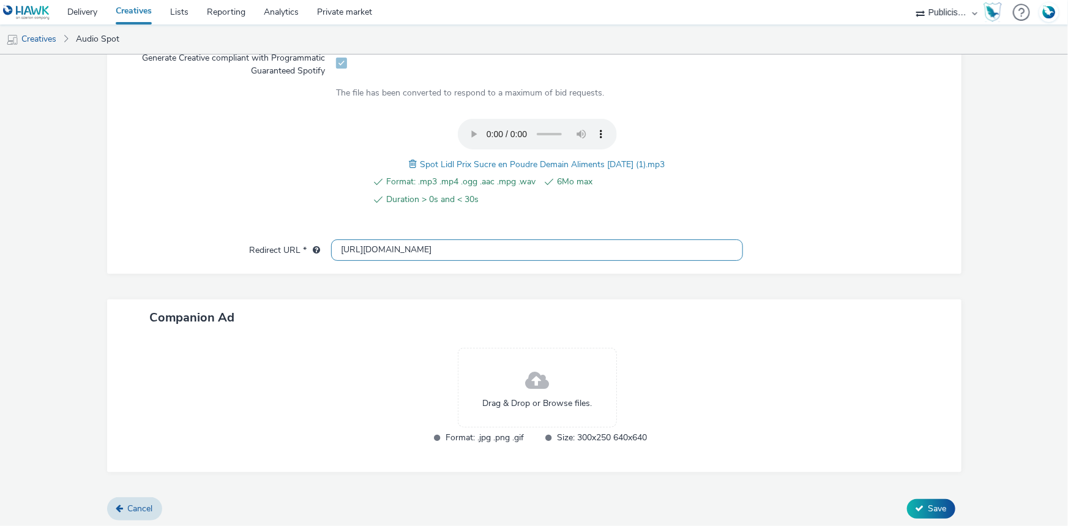
scroll to position [419, 0]
type input "[URL][DOMAIN_NAME]"
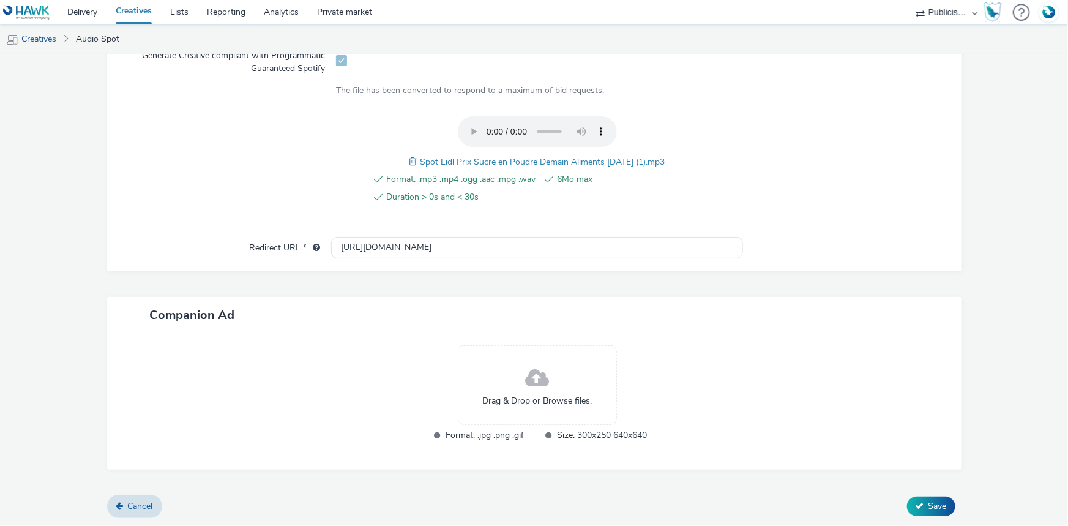
scroll to position [0, 0]
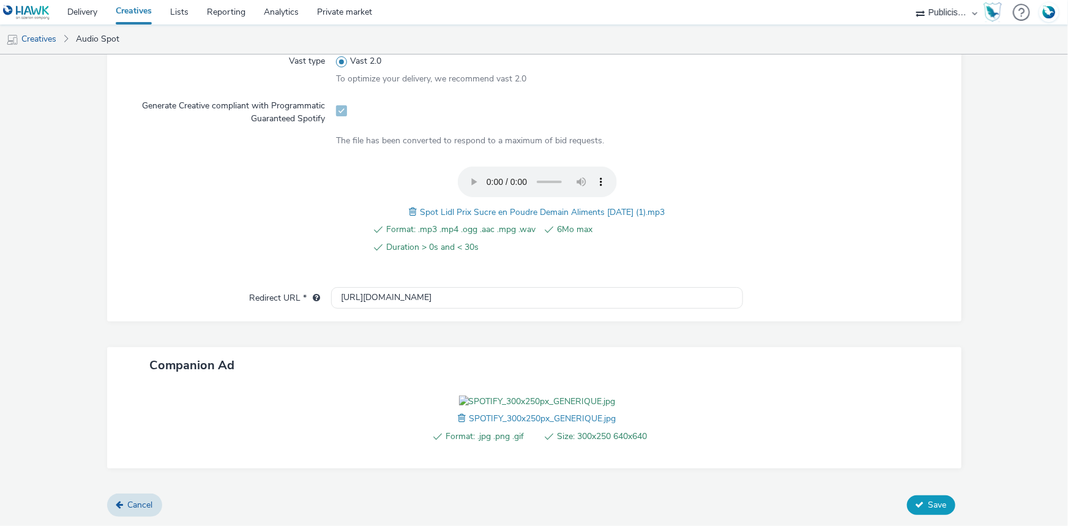
click at [929, 511] on span "Save" at bounding box center [938, 505] width 18 height 12
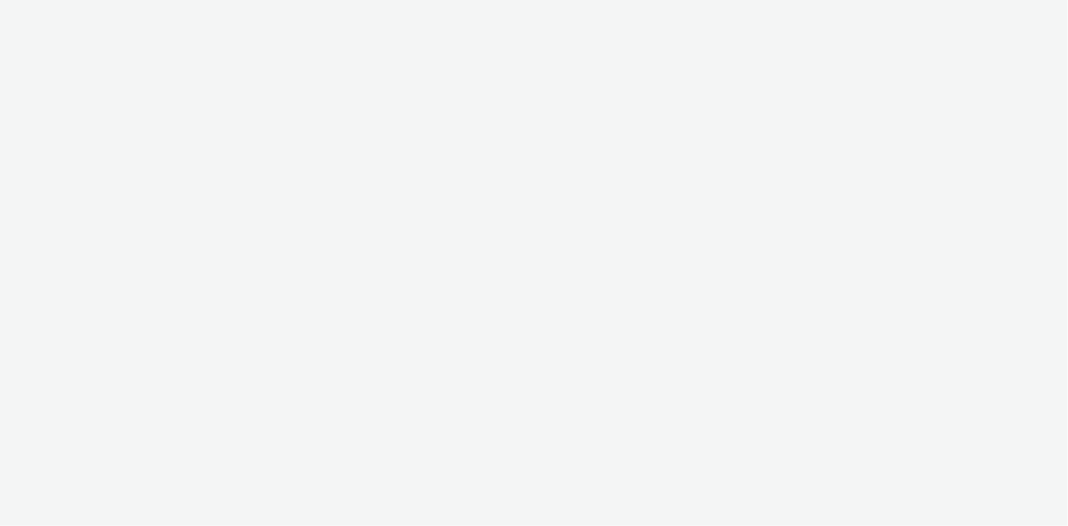
select select "08a58170-7f08-4922-abc8-b2d1eb407230"
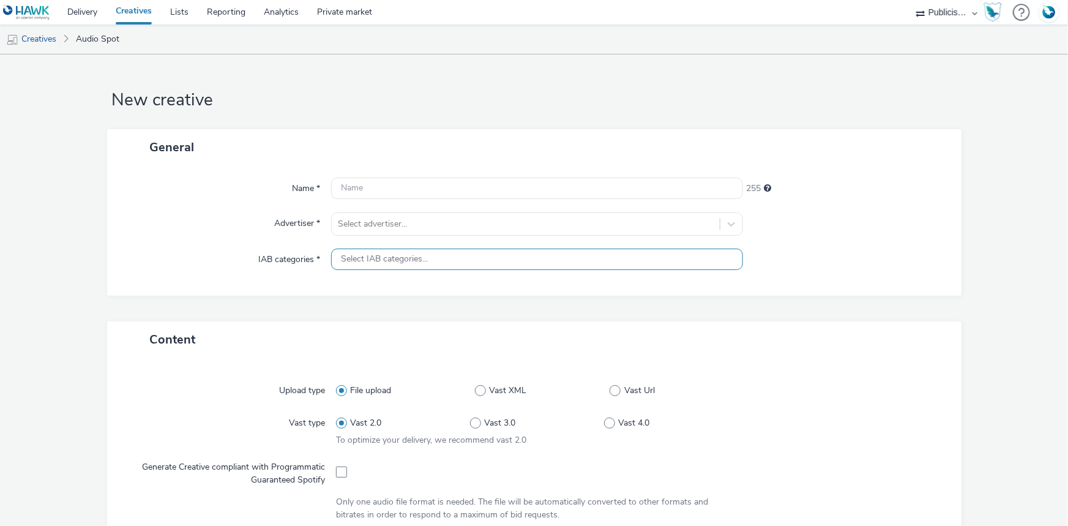
click at [379, 251] on div "Select IAB categories..." at bounding box center [537, 259] width 412 height 21
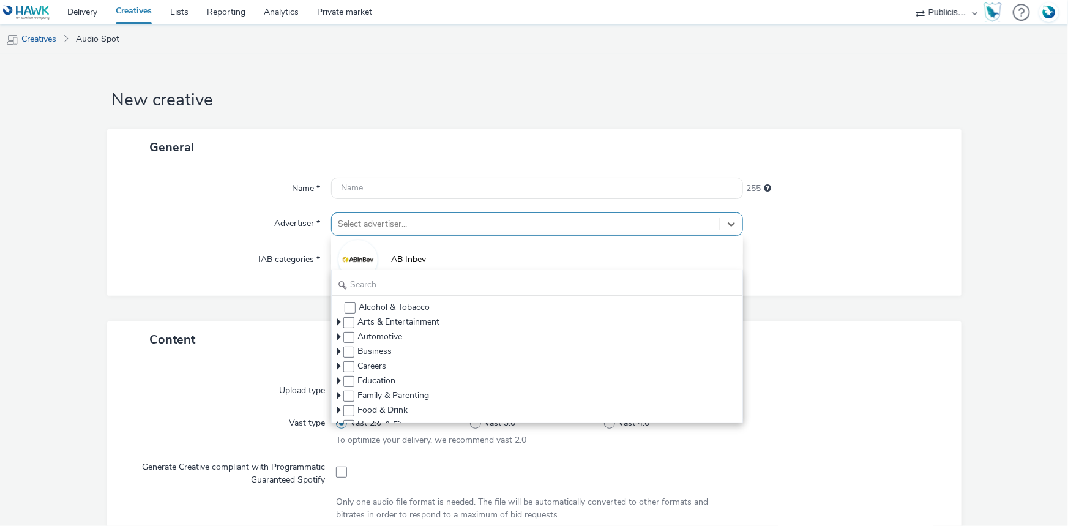
click at [380, 233] on div "Select advertiser..." at bounding box center [526, 224] width 388 height 20
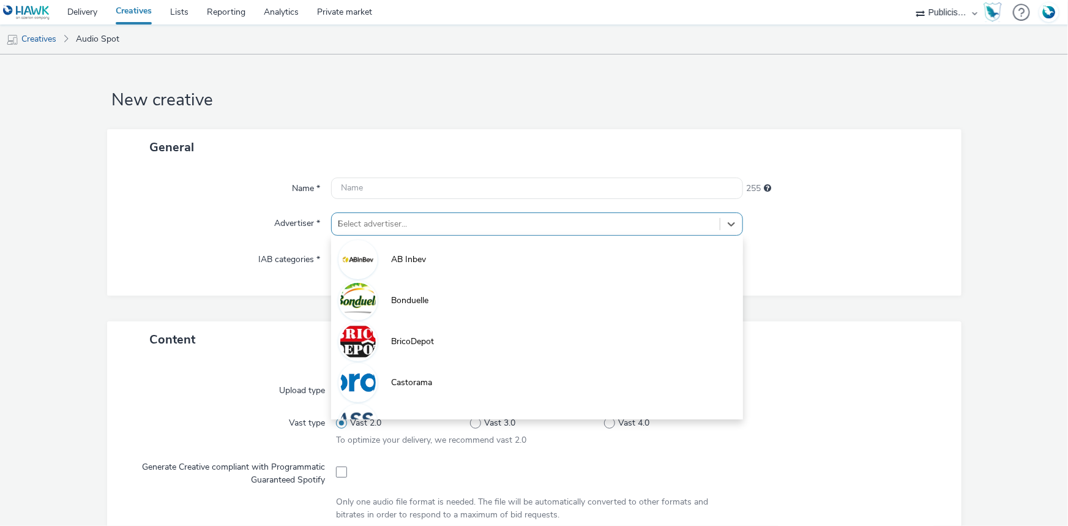
type input "li"
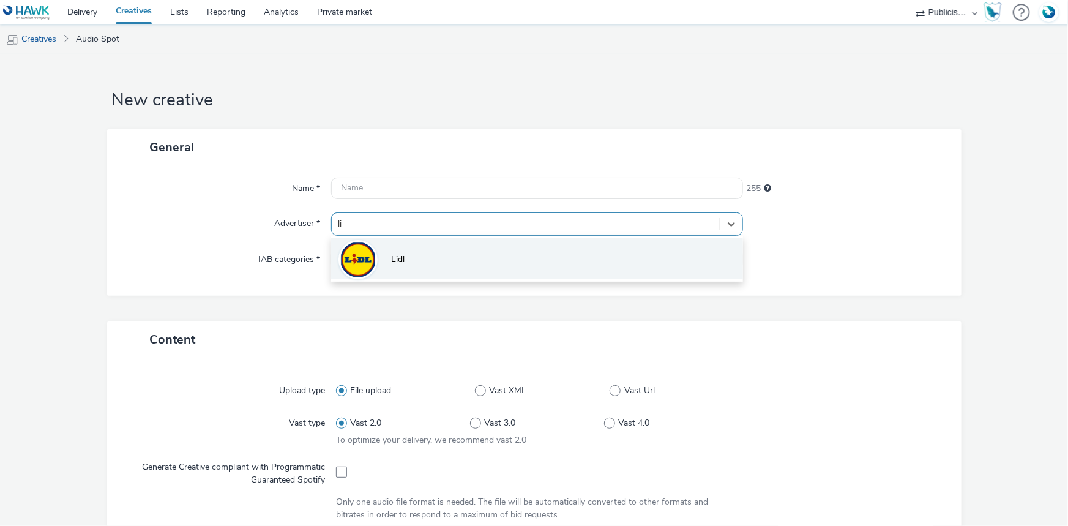
click at [459, 244] on li "Lidl" at bounding box center [537, 258] width 412 height 41
type input "[URL][DOMAIN_NAME]"
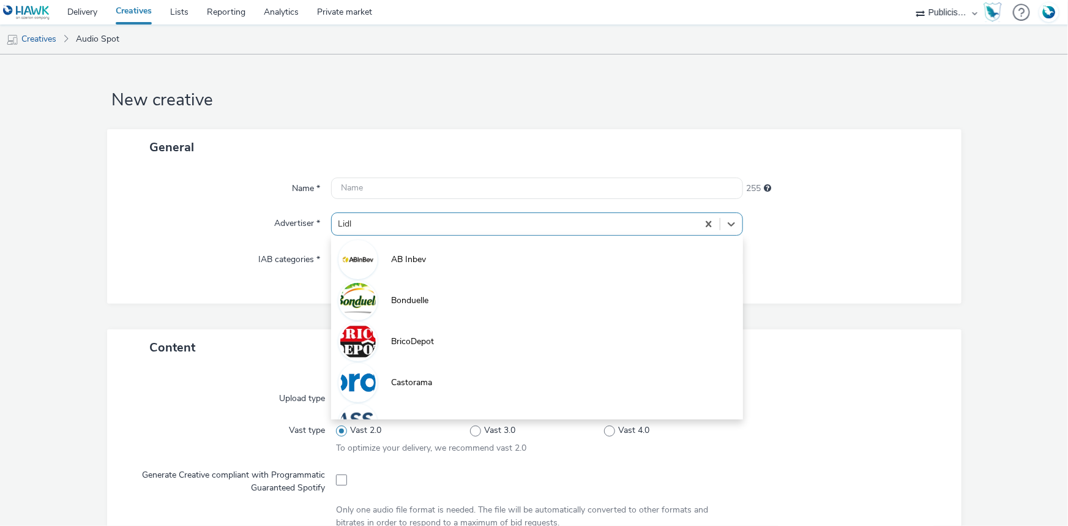
click at [368, 219] on div at bounding box center [515, 224] width 354 height 15
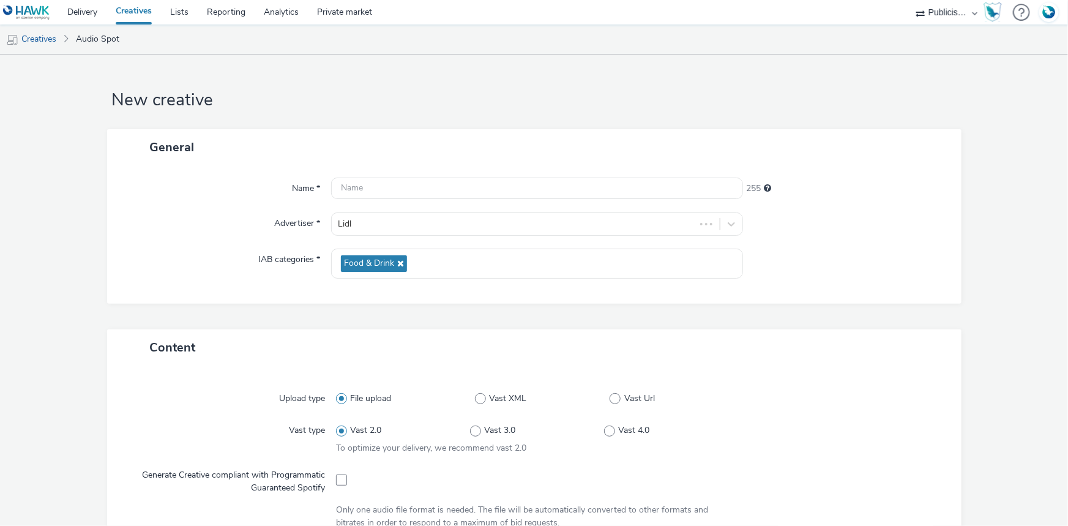
click at [817, 66] on form "New creative General Name * 255 Advertiser * Lidl IAB categories * Food & Drink…" at bounding box center [534, 514] width 1068 height 921
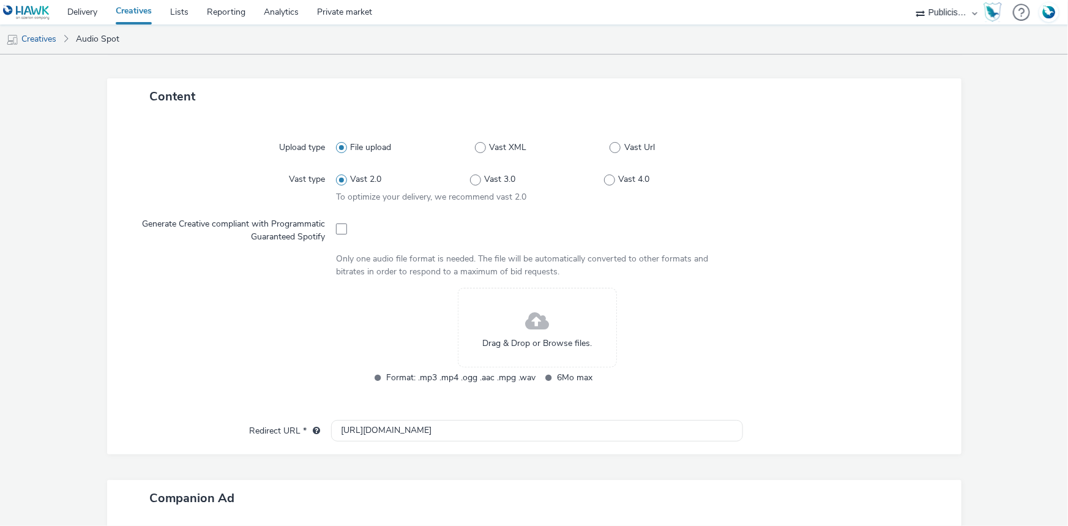
scroll to position [278, 0]
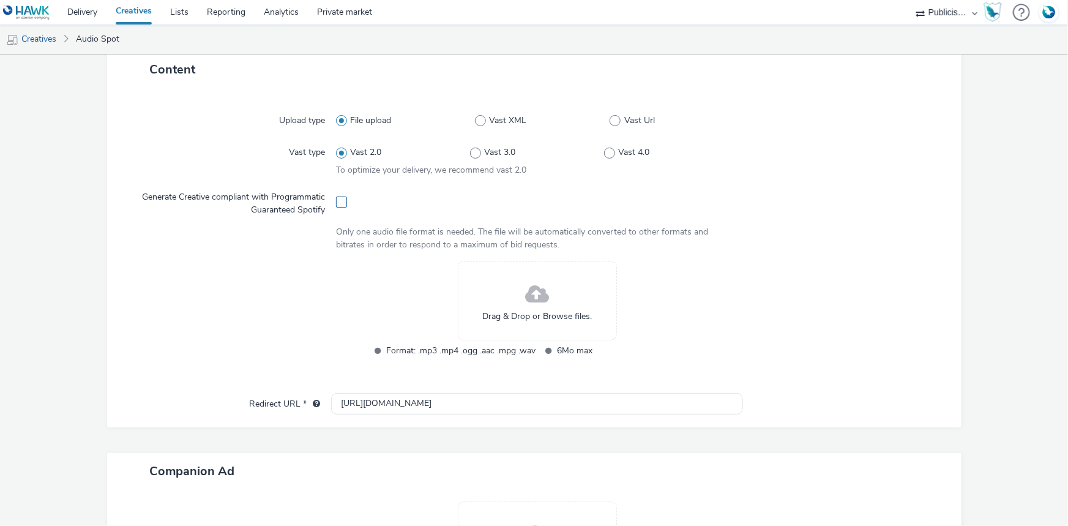
click at [337, 198] on span at bounding box center [341, 202] width 11 height 11
checkbox input "true"
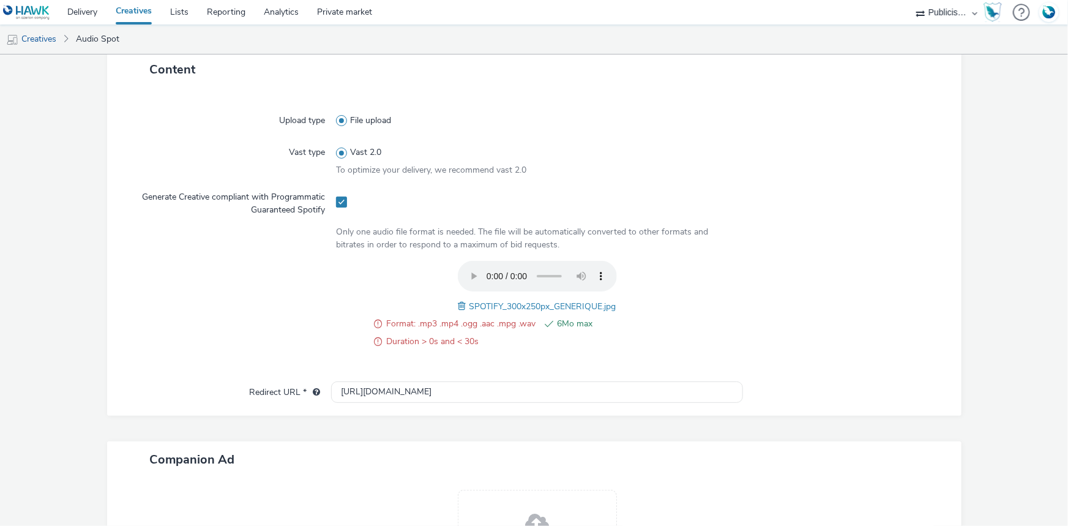
click at [459, 305] on span at bounding box center [464, 305] width 11 height 13
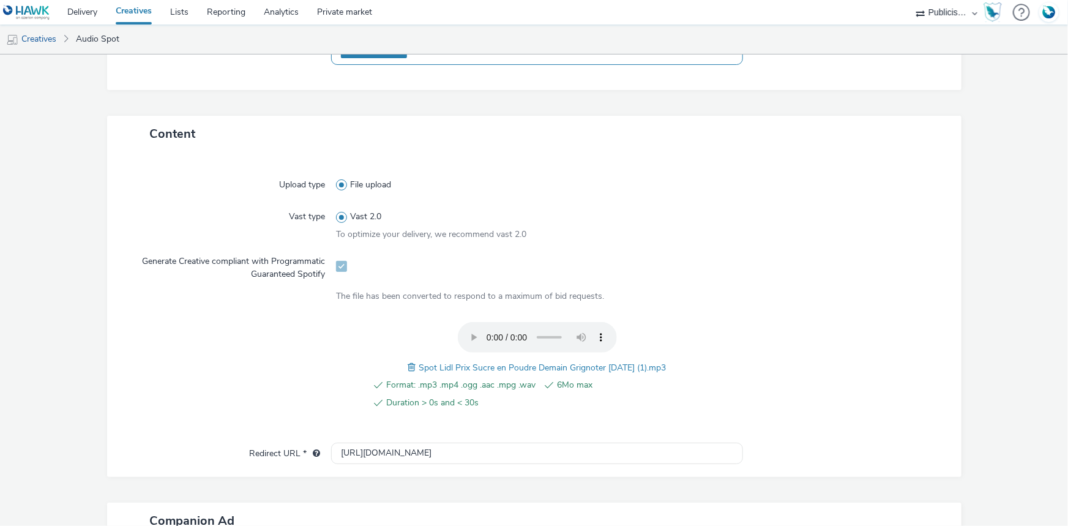
scroll to position [222, 0]
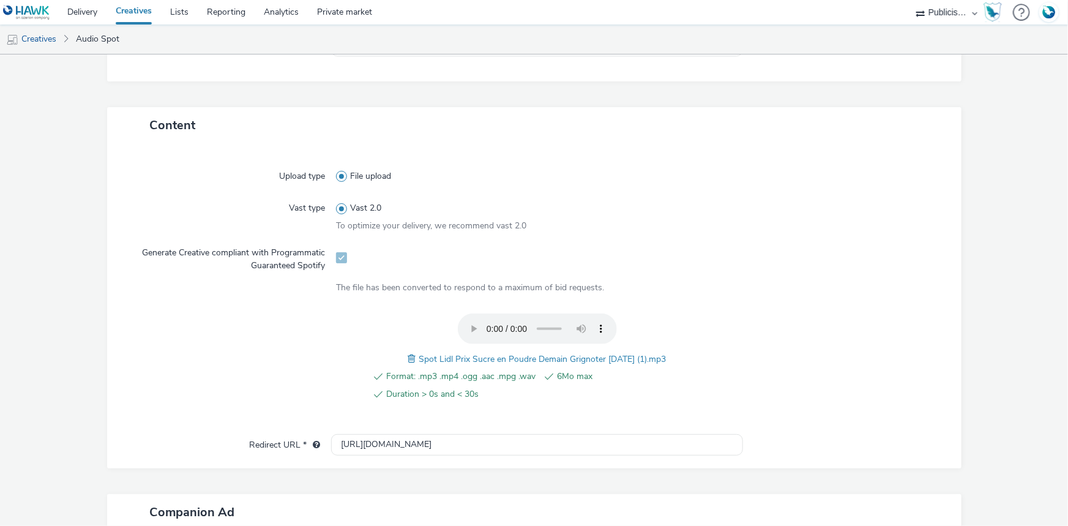
drag, startPoint x: 410, startPoint y: 356, endPoint x: 676, endPoint y: 356, distance: 266.3
click at [676, 356] on div "Format: .mp3 .mp4 .ogg .aac .mpg .wav 6Mo max Duration > 0s and < 30s Spot Lidl…" at bounding box center [537, 363] width 402 height 101
copy span "Spot Lidl Prix Sucre en Poudre Demain Grignoter [DATE] (1).mp3"
click at [766, 274] on div "Upload type File upload Vast type Vast 2.0 To optimize your delivery, we recomm…" at bounding box center [534, 294] width 830 height 279
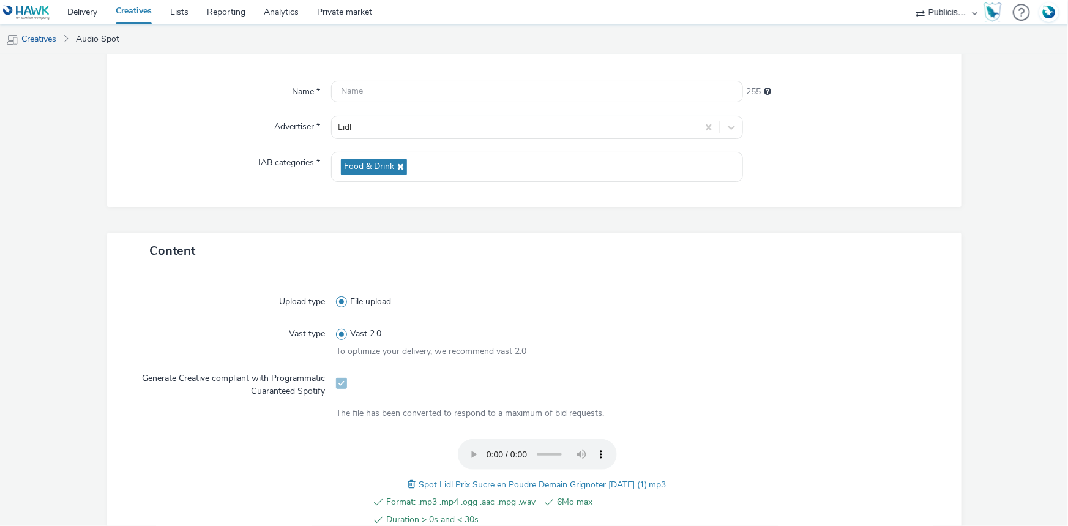
scroll to position [0, 0]
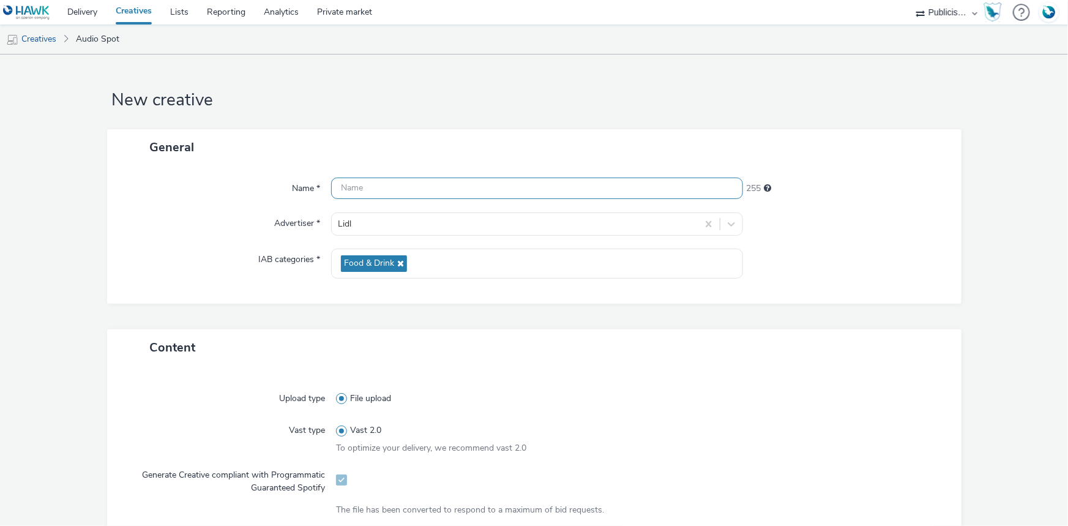
click at [422, 189] on input "text" at bounding box center [537, 188] width 412 height 21
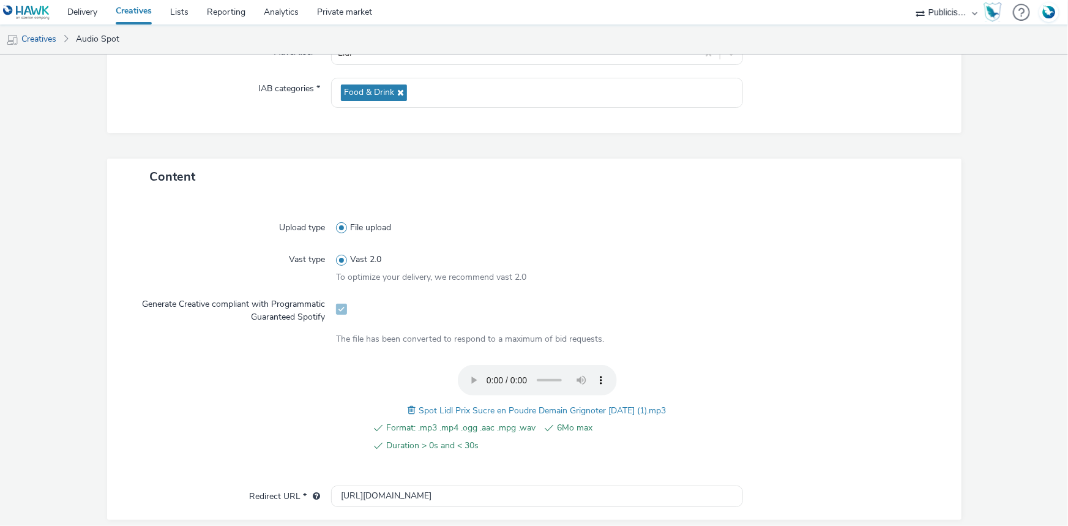
scroll to position [278, 0]
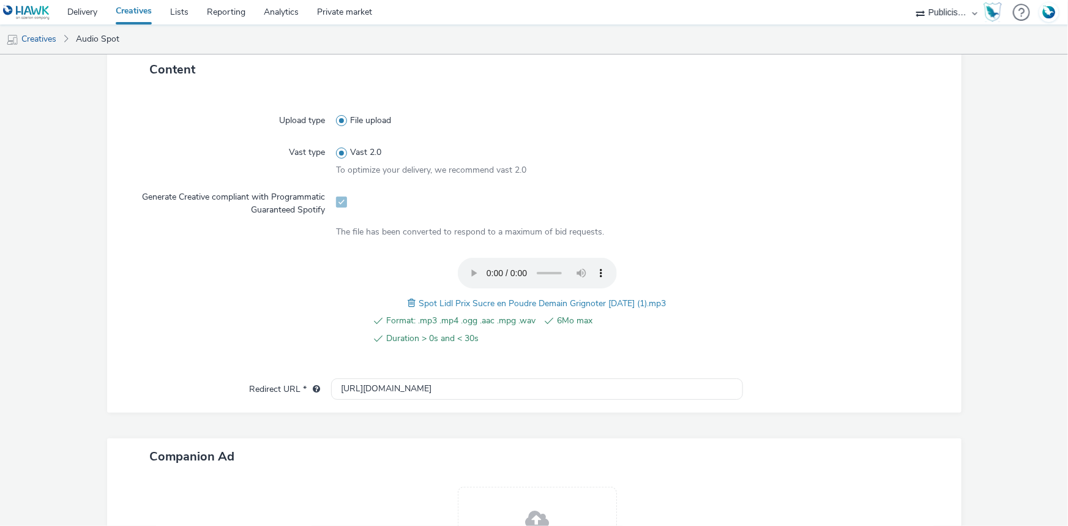
drag, startPoint x: 410, startPoint y: 304, endPoint x: 683, endPoint y: 286, distance: 273.6
click at [683, 286] on div "Format: .mp3 .mp4 .ogg .aac .mpg .wav 6Mo max Duration > 0s and < 30s Spot Lidl…" at bounding box center [537, 308] width 402 height 101
copy span "Spot Lidl Prix Sucre en Poudre Demain Grignoter [DATE] (1).mp3"
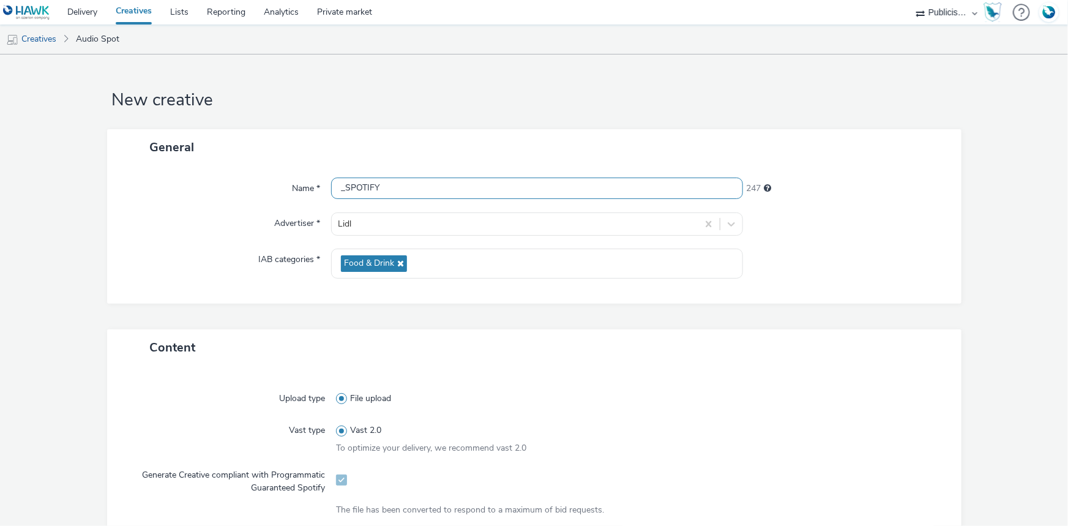
click at [341, 182] on input "_SPOTIFY" at bounding box center [537, 188] width 412 height 21
paste input "Spot Lidl Prix Sucre en Poudre Demain Grignoter [DATE] (1).mp3"
click at [577, 185] on input "Spot Lidl Prix Sucre en Poudre Demain Grignoter [DATE] (1).mp3_SPOTIFY" at bounding box center [537, 188] width 412 height 21
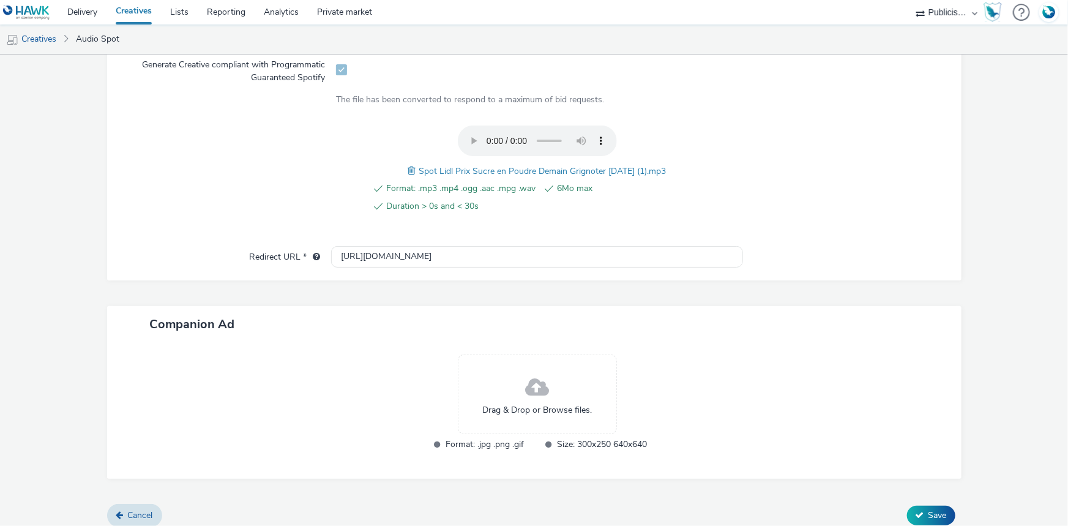
scroll to position [419, 0]
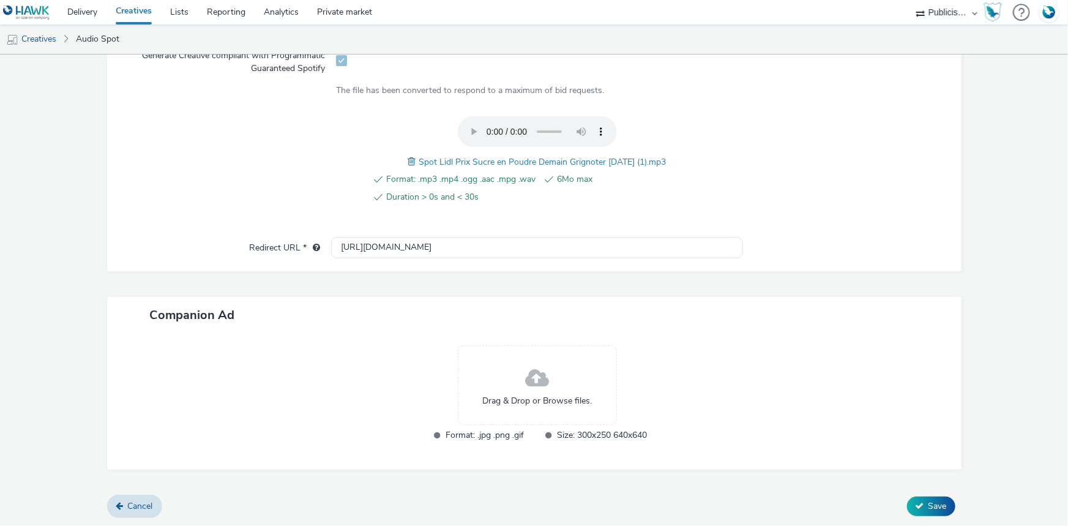
type input "Spot Lidl Prix Sucre en Poudre Demain Grignoter [DATE] .mp3_SPOTIFY"
click at [447, 257] on div "Upload type File upload Vast type Vast 2.0 To optimize your delivery, we recomm…" at bounding box center [534, 108] width 855 height 325
click at [446, 253] on input "[URL][DOMAIN_NAME]" at bounding box center [537, 247] width 412 height 21
paste input "s://[DOMAIN_NAME][URL]"
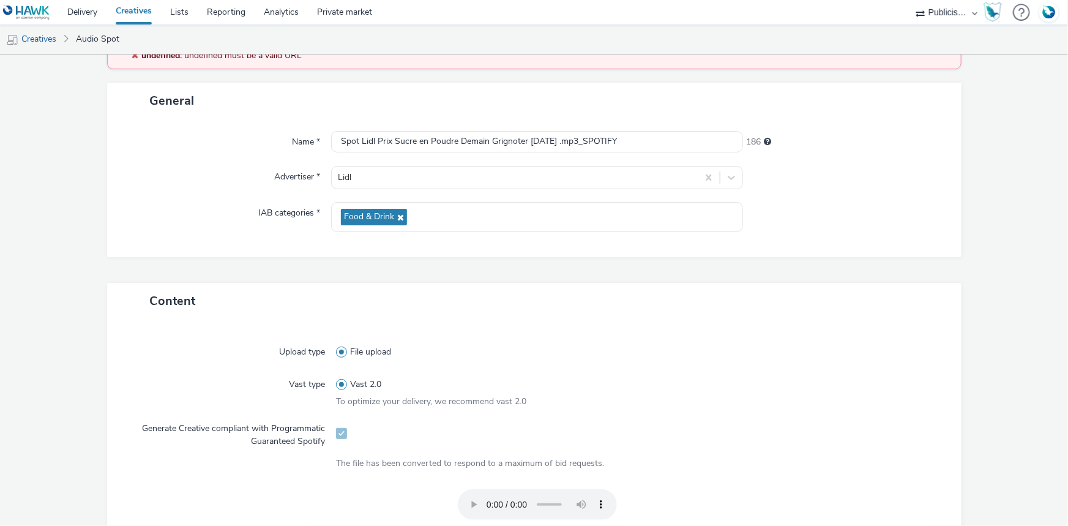
scroll to position [389, 0]
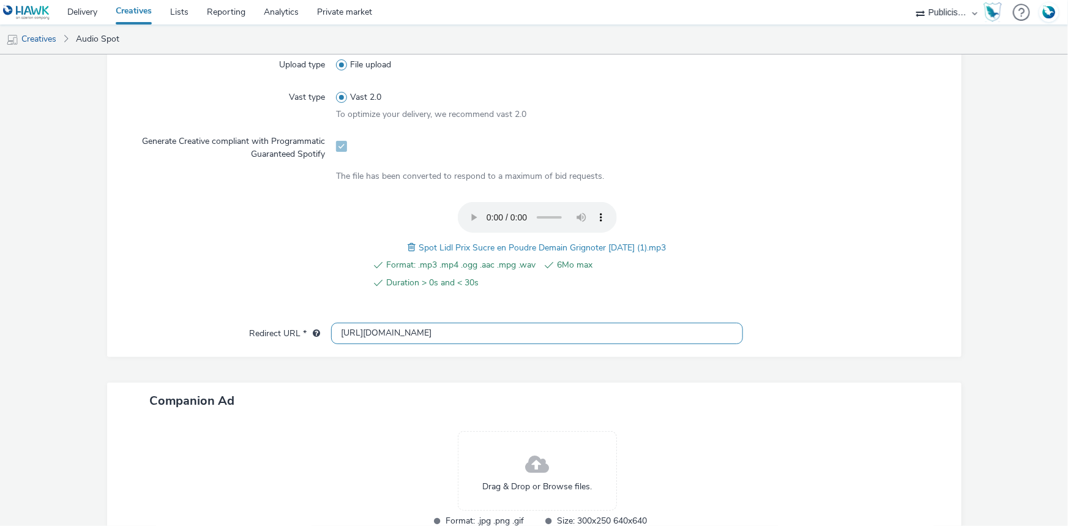
click at [390, 337] on input "[URL][DOMAIN_NAME]" at bounding box center [537, 333] width 412 height 21
click at [386, 339] on input "[URL][DOMAIN_NAME]" at bounding box center [537, 333] width 412 height 21
paste input "flyer/page/1"
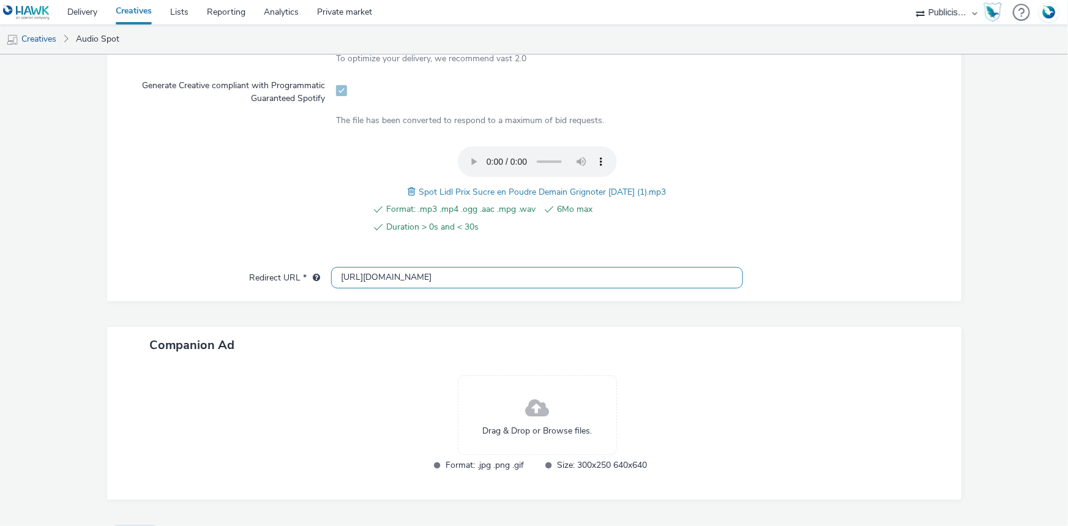
scroll to position [334, 0]
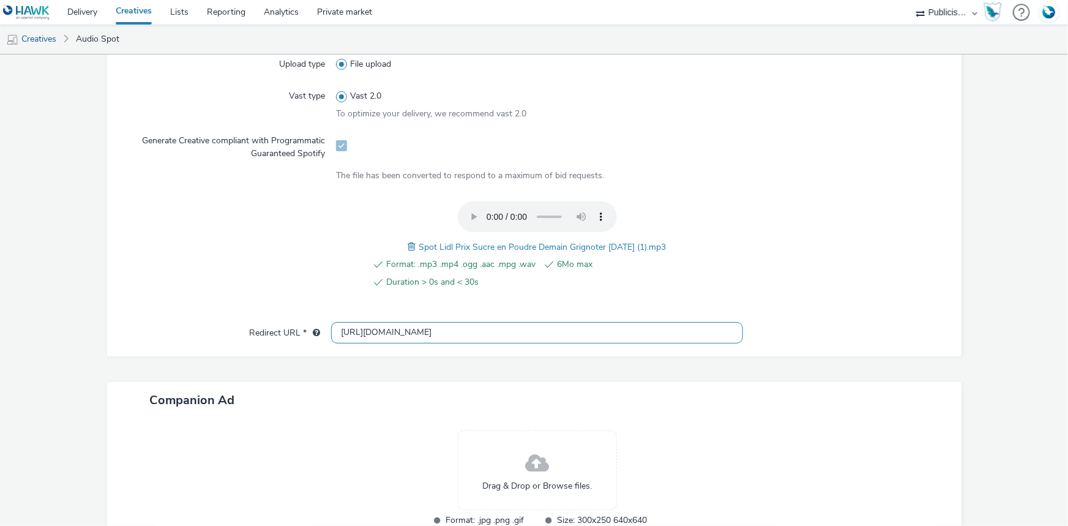
type input "[URL][DOMAIN_NAME]"
click at [787, 193] on div "Upload type File upload Vast type Vast 2.0 To optimize your delivery, we recomm…" at bounding box center [534, 182] width 830 height 279
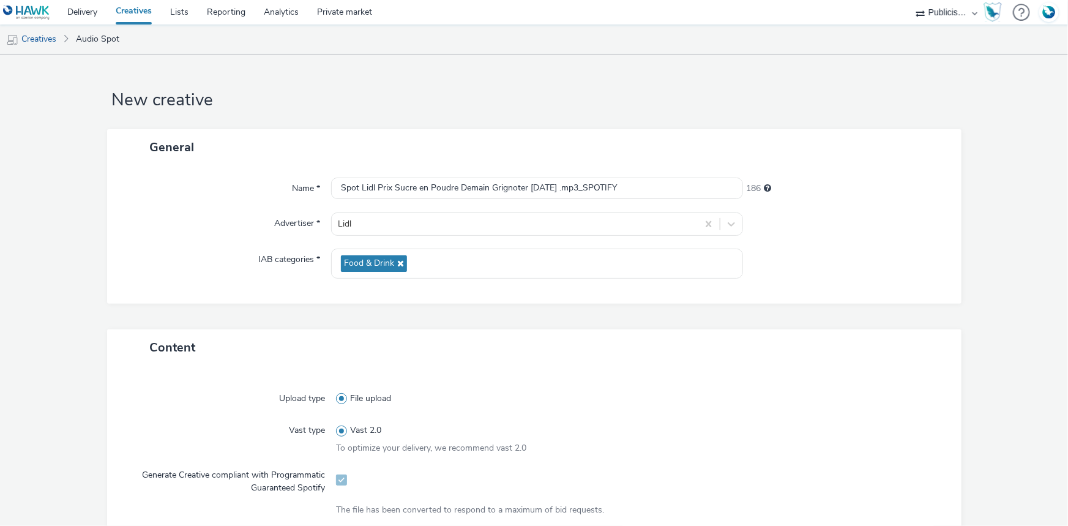
click at [709, 85] on form "New creative General Name * Spot Lidl Prix Sucre en Poudre Demain Grignoter [DA…" at bounding box center [534, 500] width 1068 height 892
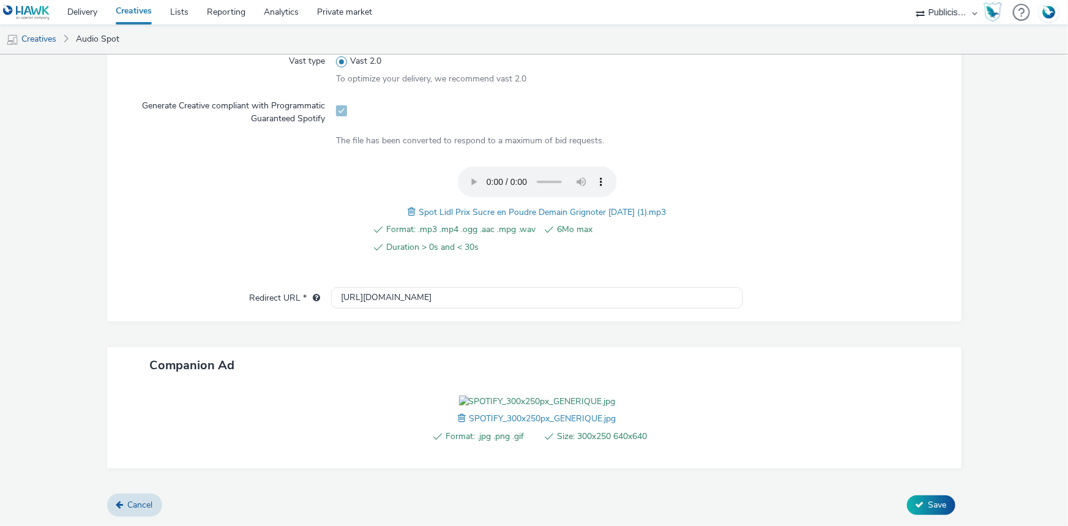
scroll to position [438, 0]
click at [936, 506] on span "Save" at bounding box center [938, 505] width 18 height 12
